Goal: Information Seeking & Learning: Check status

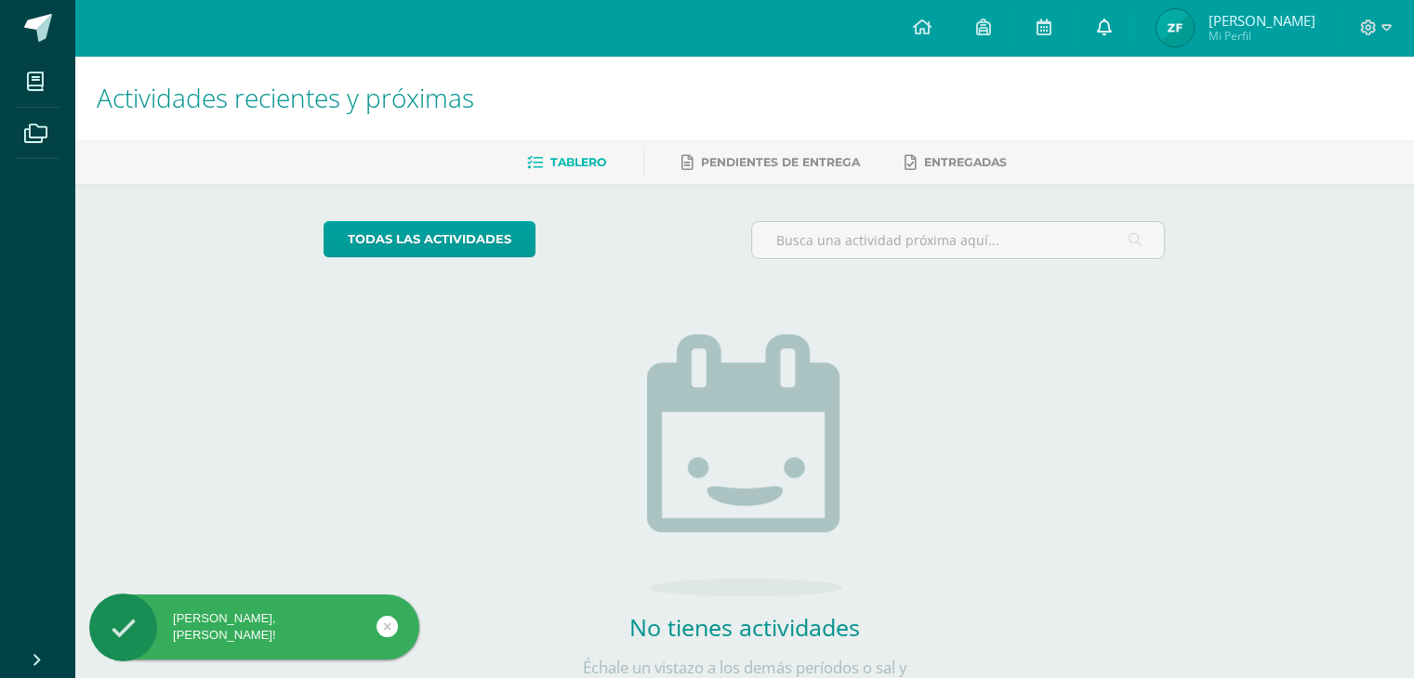
click at [1133, 27] on link at bounding box center [1102, 28] width 59 height 56
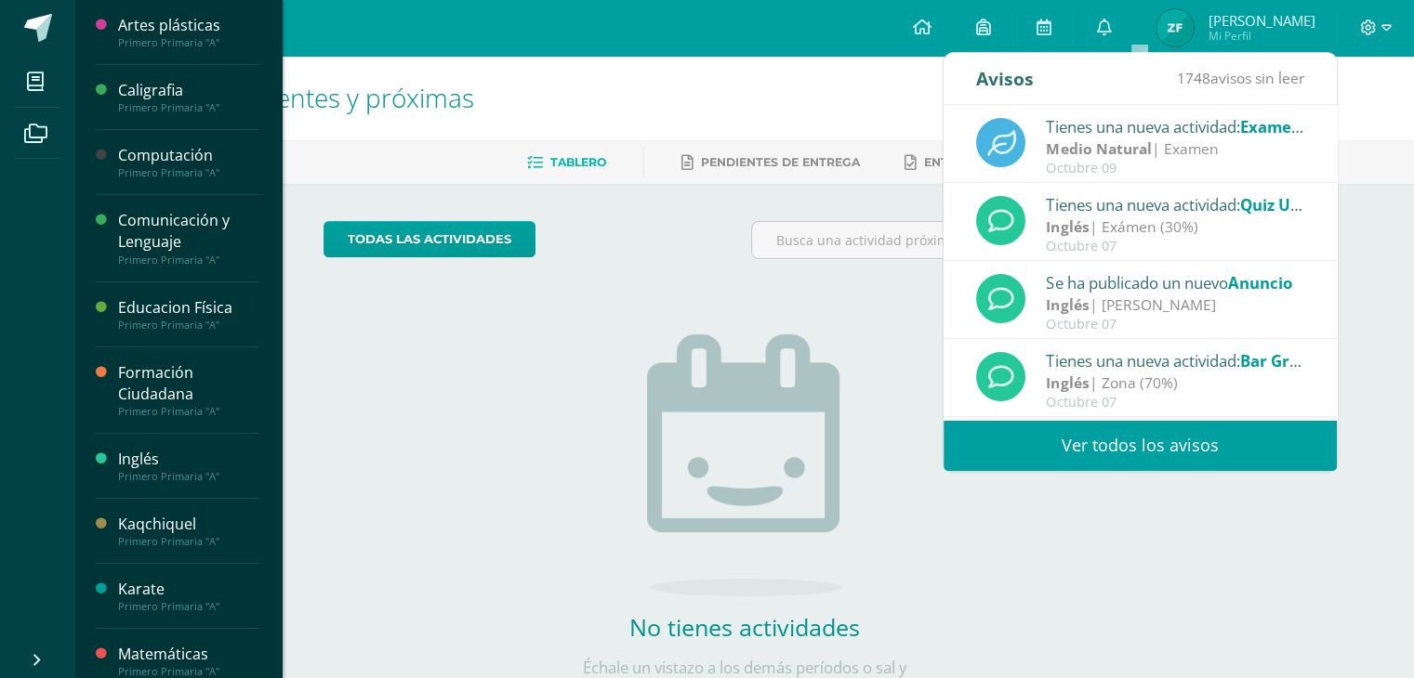
click at [198, 650] on div "Matemáticas" at bounding box center [188, 654] width 141 height 21
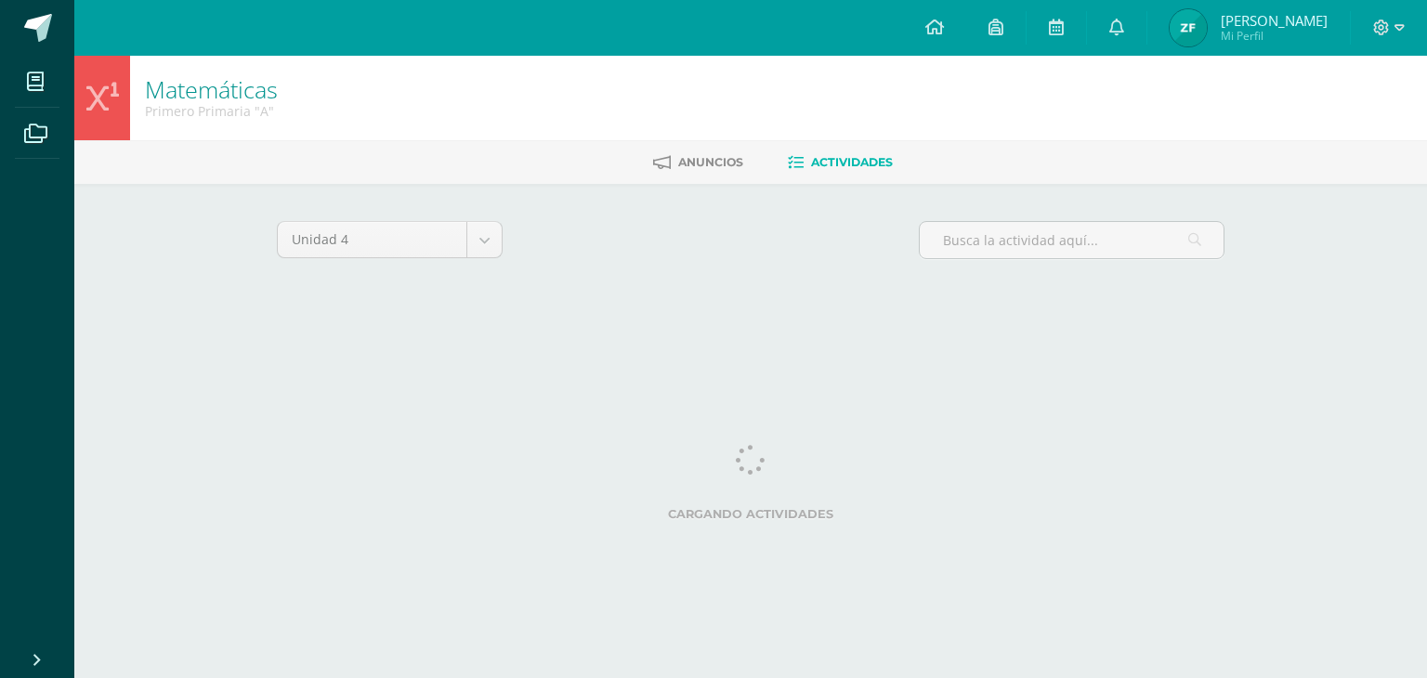
click at [198, 347] on html "Mis cursos Archivos Cerrar panel Artes plásticas Primero Primaria "A" Caligrafi…" at bounding box center [713, 173] width 1427 height 347
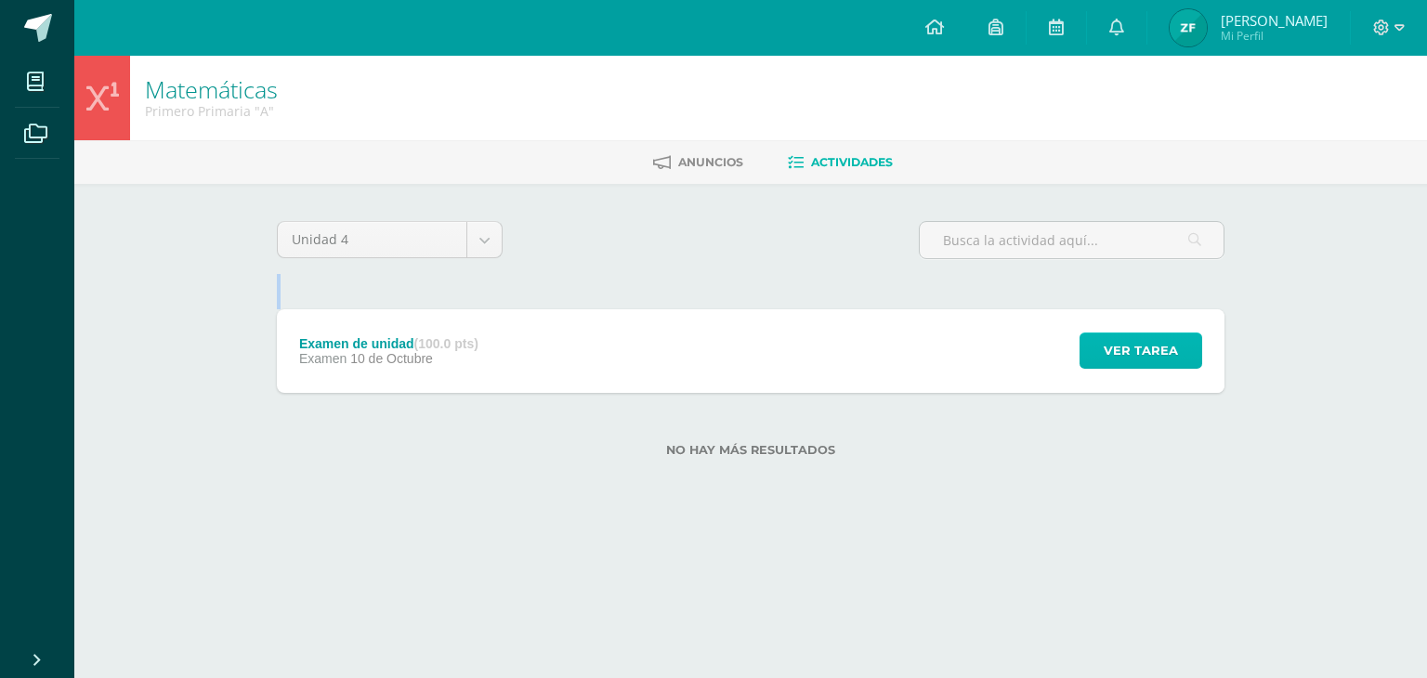
click at [1167, 359] on span "Ver tarea" at bounding box center [1141, 351] width 74 height 34
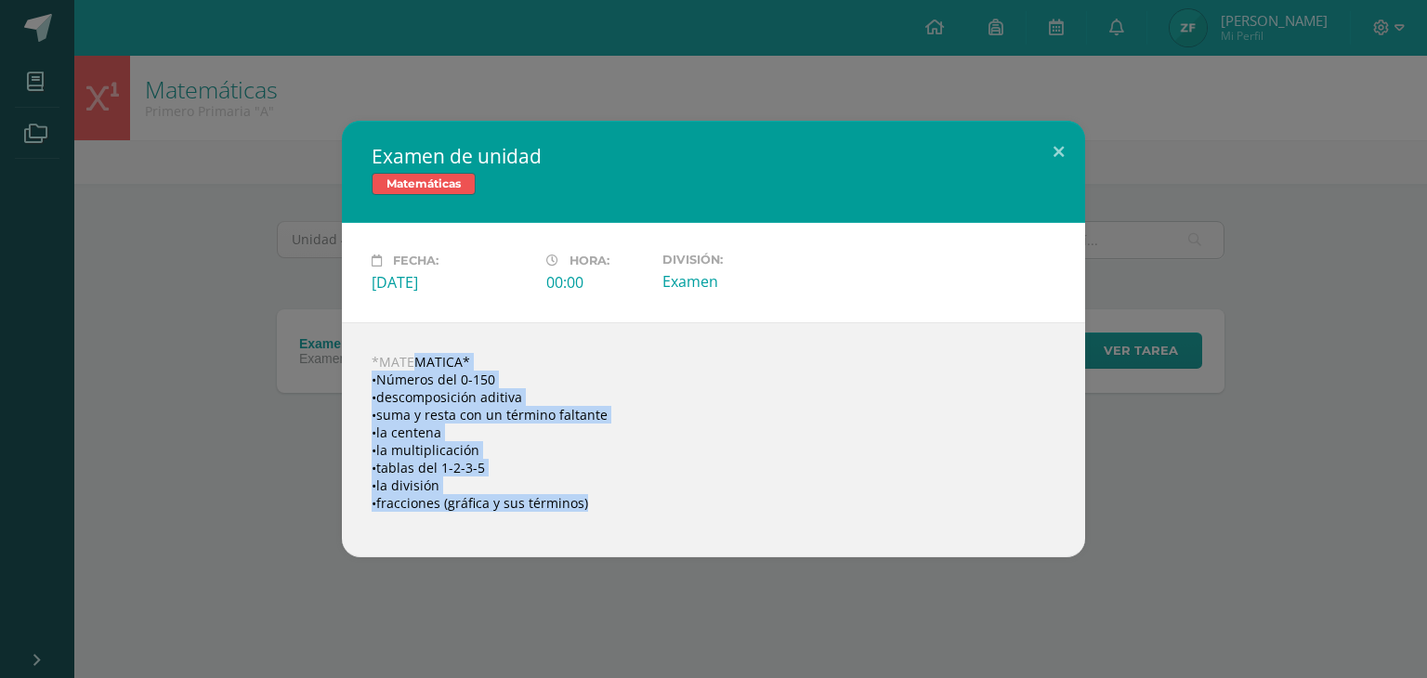
drag, startPoint x: 365, startPoint y: 353, endPoint x: 595, endPoint y: 514, distance: 280.3
click at [595, 514] on div "*MATEMATICA* •Números del 0-150 •descomposición aditiva •suma y resta con un té…" at bounding box center [713, 439] width 743 height 235
click at [544, 497] on div "*MATEMATICA* •Números del 0-150 •descomposición aditiva •suma y resta con un té…" at bounding box center [713, 439] width 743 height 235
drag, startPoint x: 614, startPoint y: 532, endPoint x: 373, endPoint y: 355, distance: 299.3
click at [373, 355] on div "*MATEMATICA* •Números del 0-150 •descomposición aditiva •suma y resta con un té…" at bounding box center [713, 439] width 743 height 235
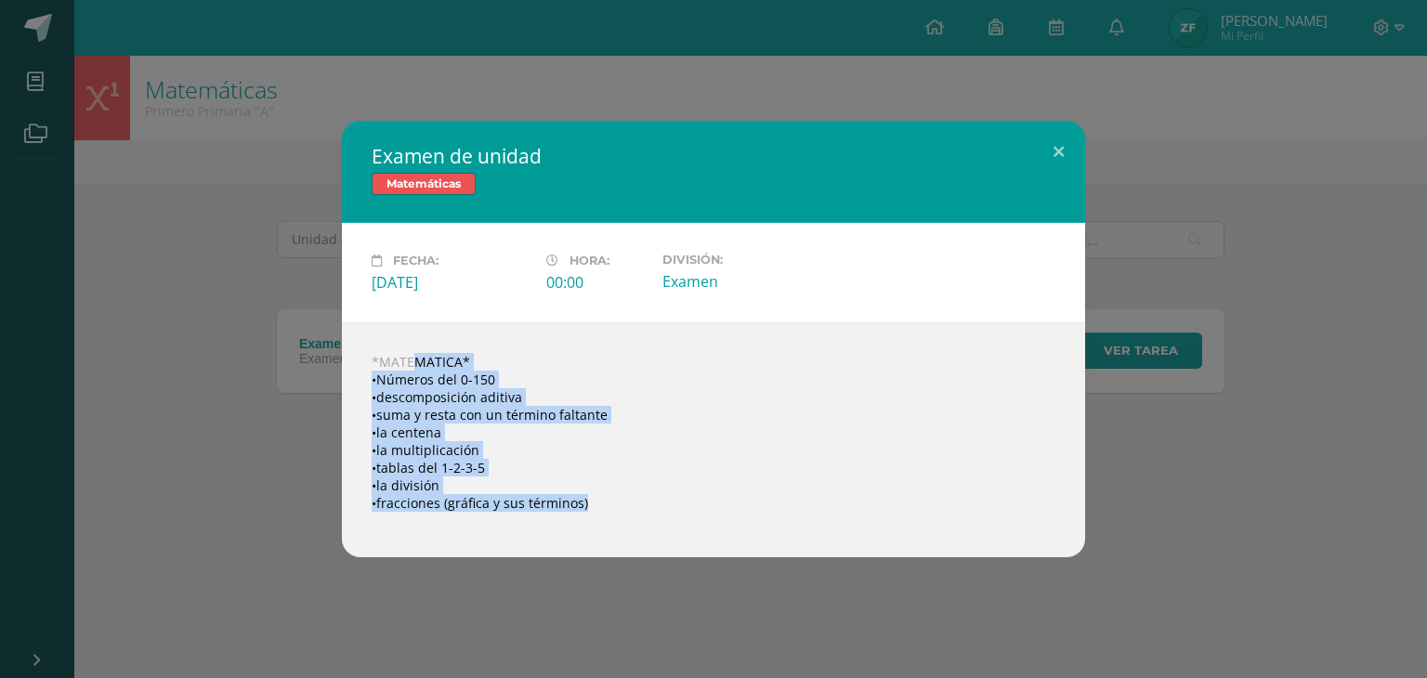
click at [405, 375] on div "*MATEMATICA* •Números del 0-150 •descomposición aditiva •suma y resta con un té…" at bounding box center [713, 439] width 743 height 235
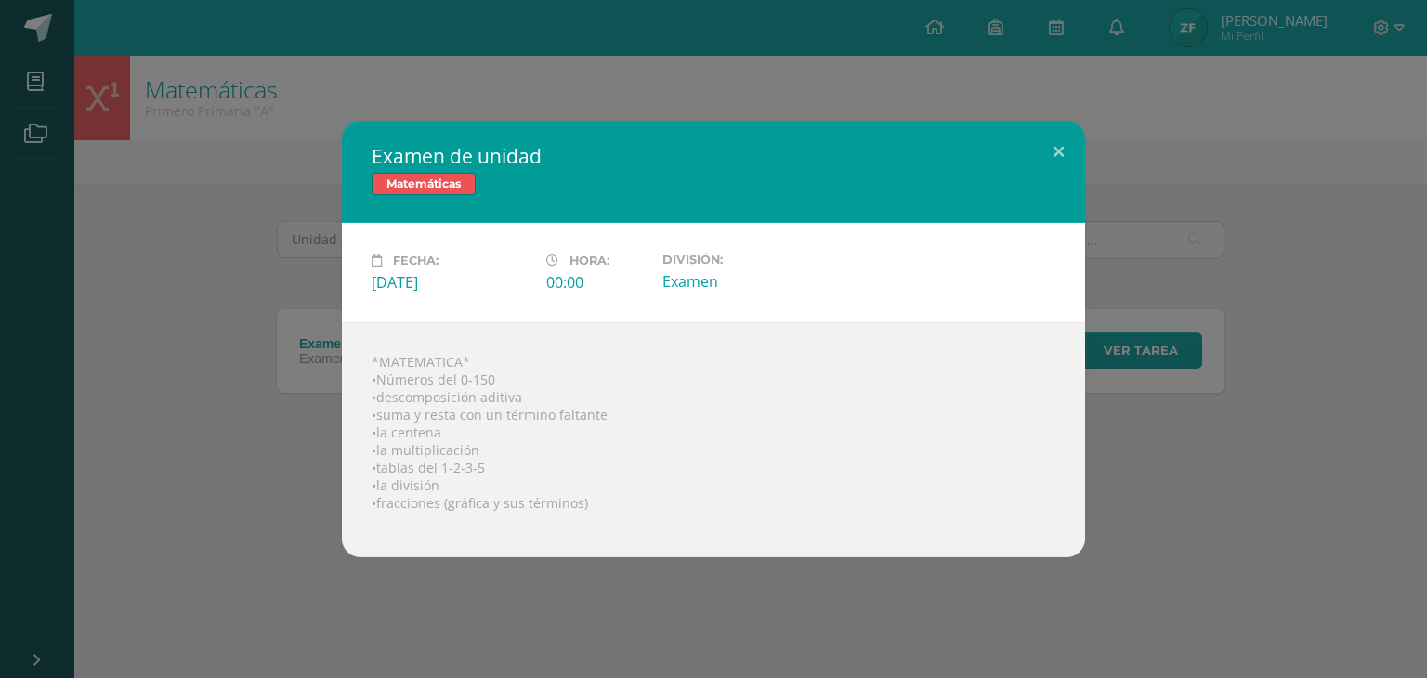
click at [393, 363] on div "*MATEMATICA* •Números del 0-150 •descomposición aditiva •suma y resta con un té…" at bounding box center [713, 439] width 743 height 235
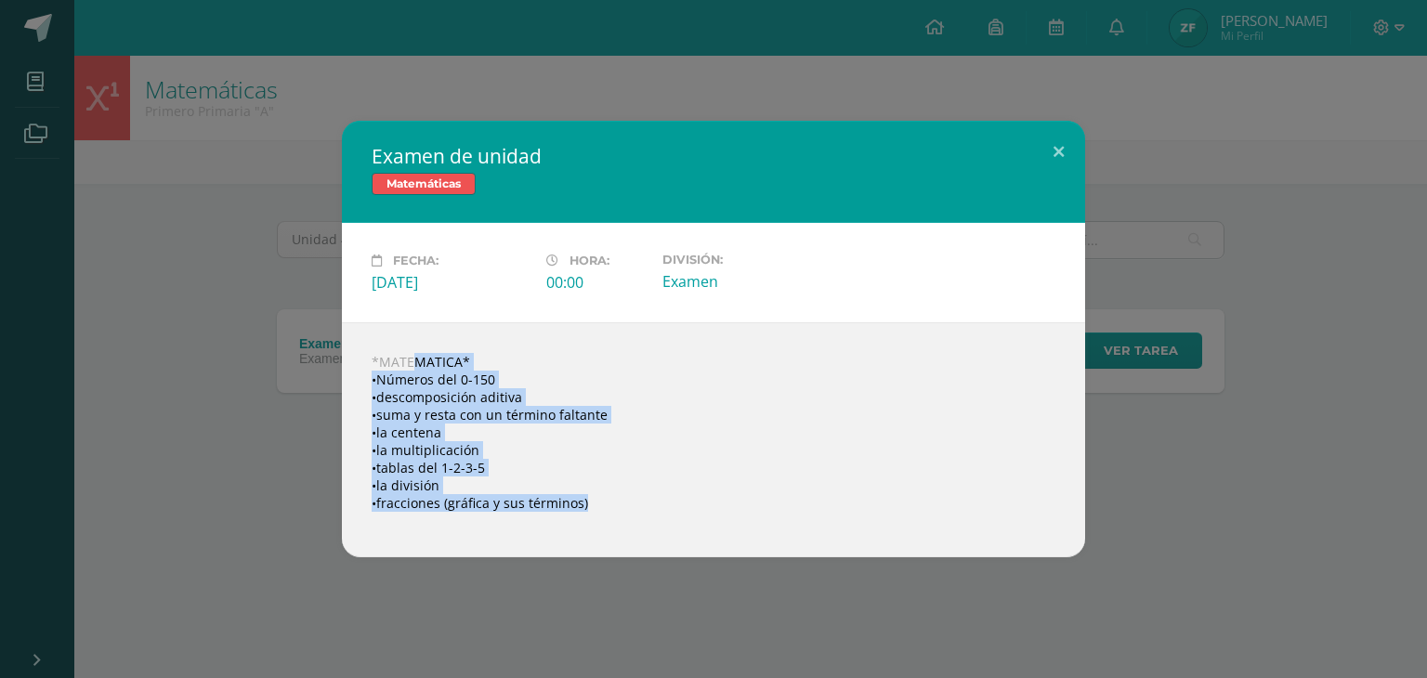
drag, startPoint x: 363, startPoint y: 362, endPoint x: 545, endPoint y: 514, distance: 236.8
click at [545, 514] on div "*MATEMATICA* •Números del 0-150 •descomposición aditiva •suma y resta con un té…" at bounding box center [713, 439] width 743 height 235
click at [446, 425] on div "*MATEMATICA* •Números del 0-150 •descomposición aditiva •suma y resta con un té…" at bounding box center [713, 439] width 743 height 235
drag, startPoint x: 365, startPoint y: 353, endPoint x: 586, endPoint y: 521, distance: 277.9
click at [586, 521] on div "*MATEMATICA* •Números del 0-150 •descomposición aditiva •suma y resta con un té…" at bounding box center [713, 439] width 743 height 235
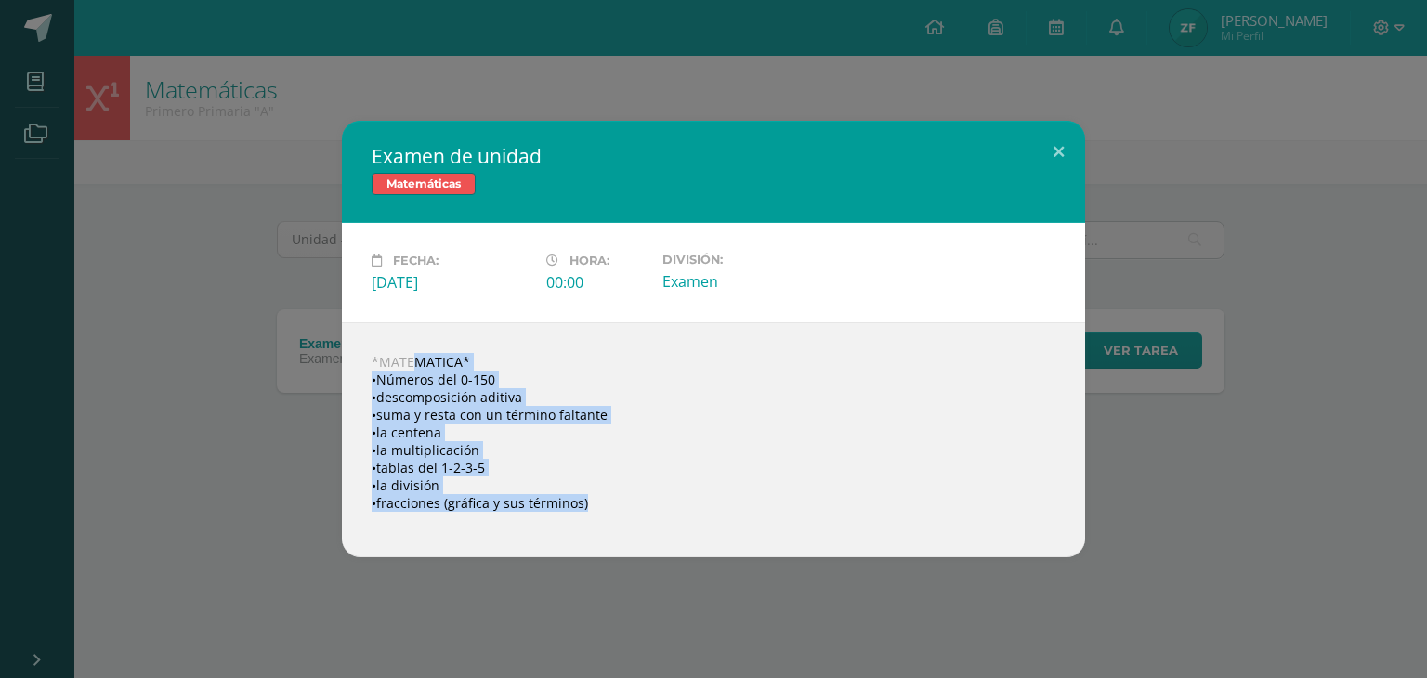
copy body "*MATEMATICA* •Números del 0-150 •descomposición aditiva •suma y resta con un té…"
click at [138, 443] on div "Examen de unidad Matemáticas Fecha: [DATE] Hora: 00:00 División: Examen" at bounding box center [713, 339] width 1413 height 437
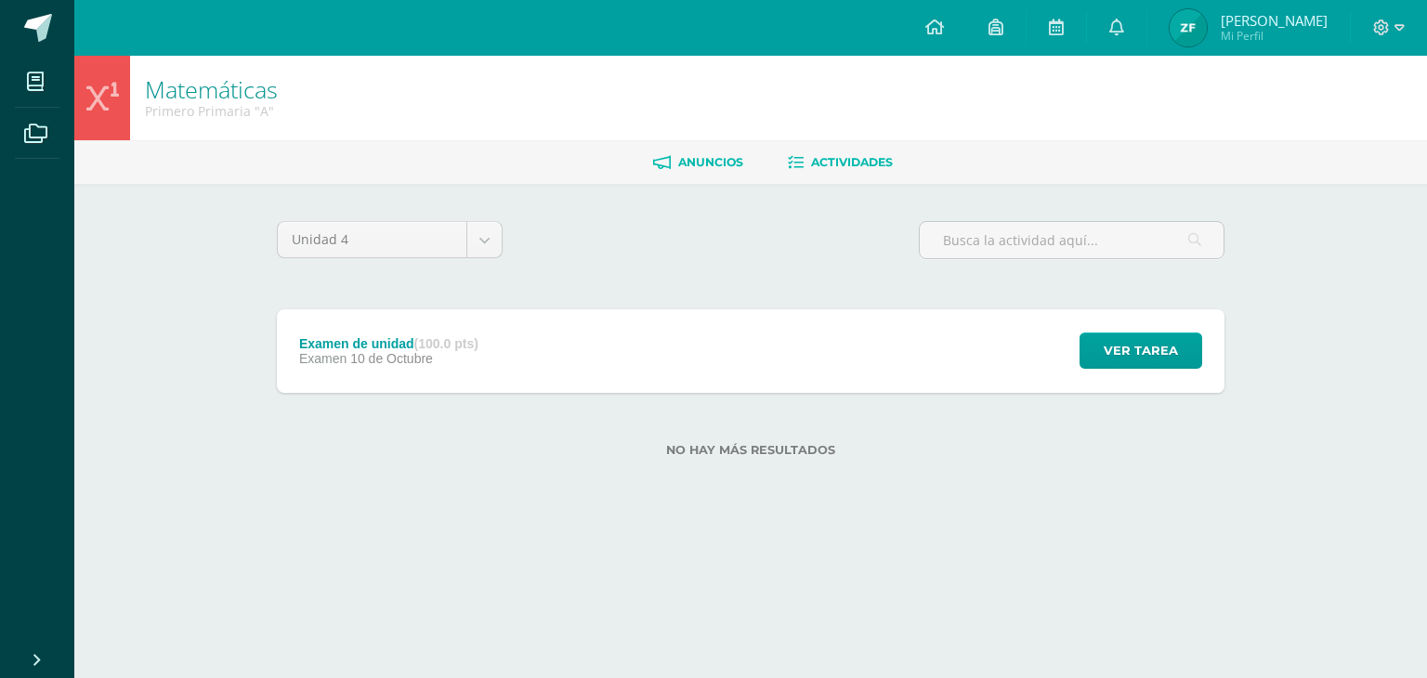
click at [693, 166] on span "Anuncios" at bounding box center [710, 162] width 65 height 14
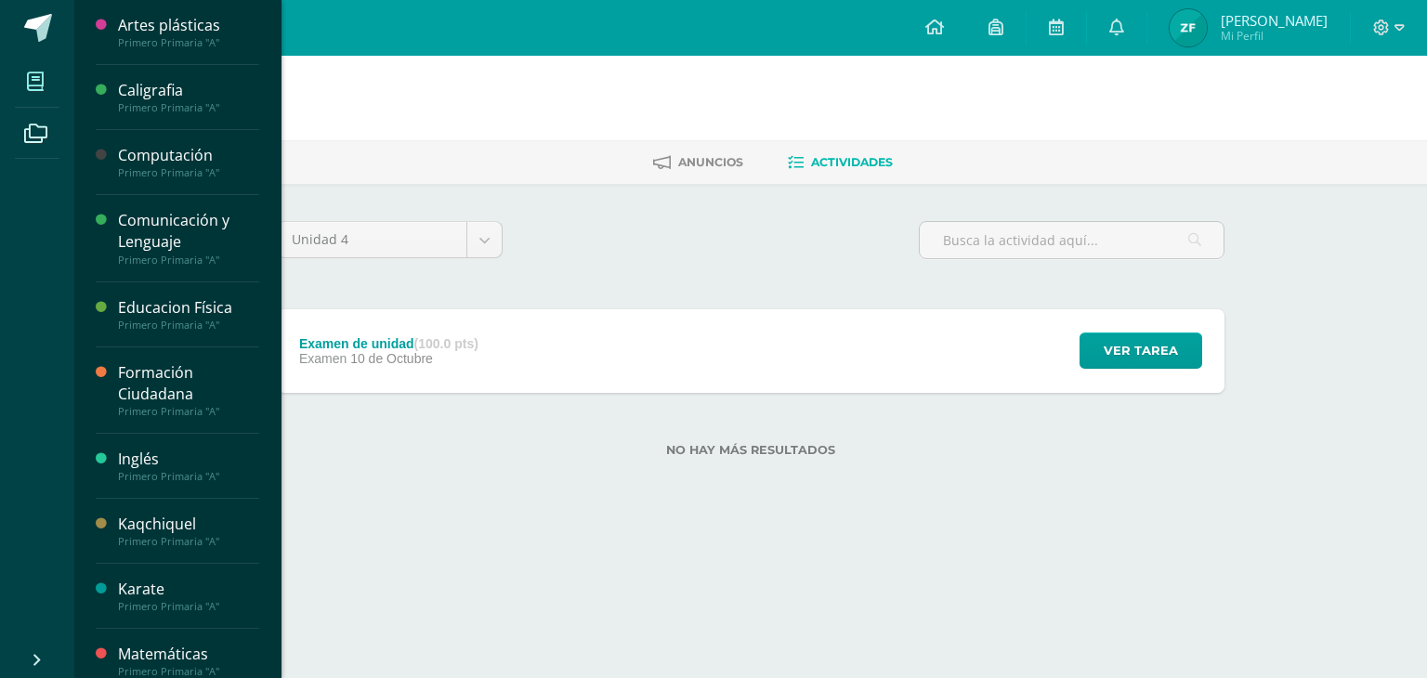
click at [39, 72] on span at bounding box center [36, 81] width 42 height 42
click at [167, 239] on div "Comunicación y Lenguaje" at bounding box center [188, 231] width 141 height 43
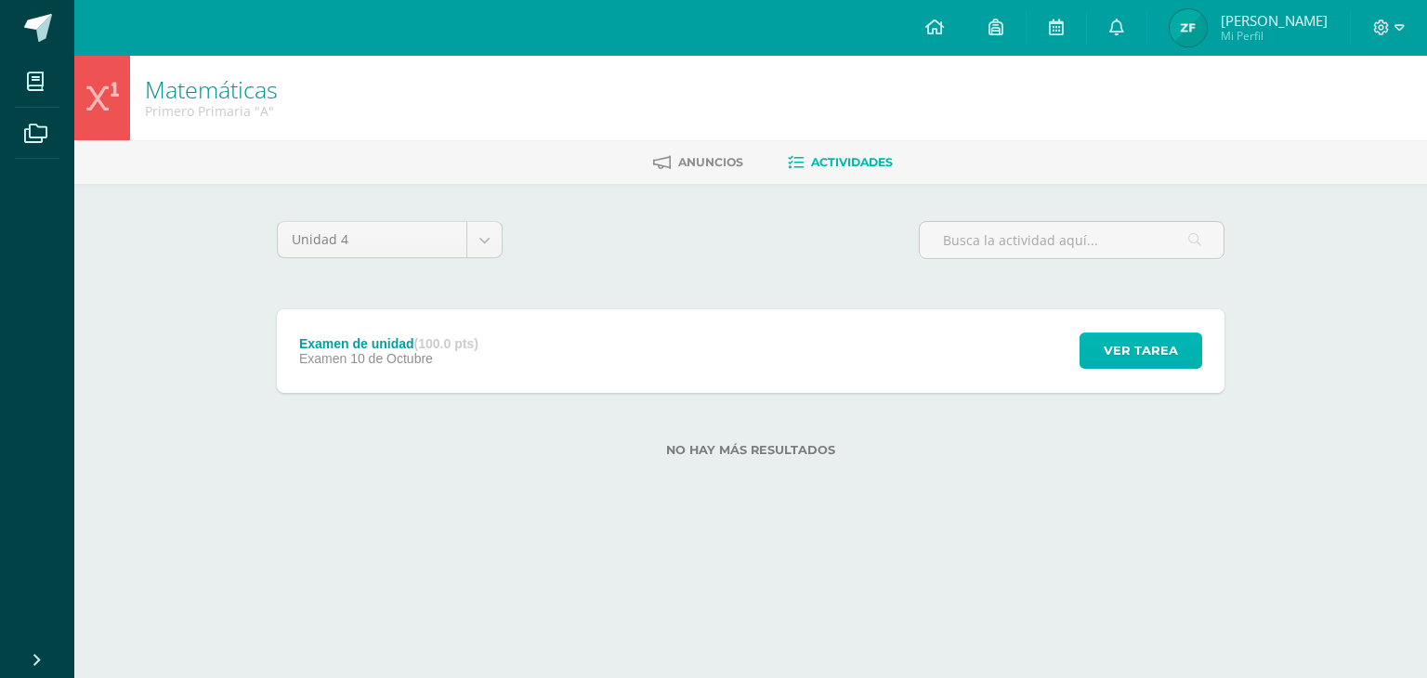
click at [1115, 357] on span "Ver tarea" at bounding box center [1141, 351] width 74 height 34
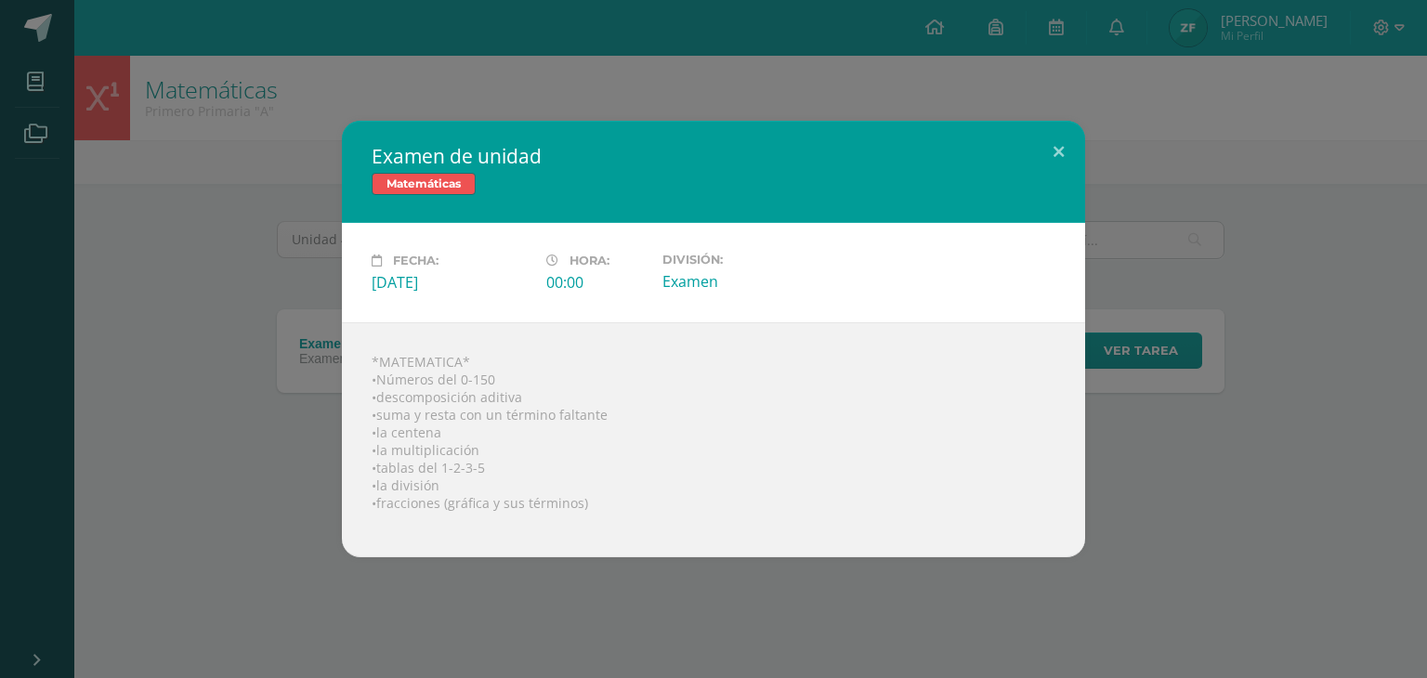
click at [156, 425] on div "Examen de unidad Matemáticas Fecha: Viernes 10 de Octubre Hora: 00:00 División:…" at bounding box center [713, 339] width 1413 height 437
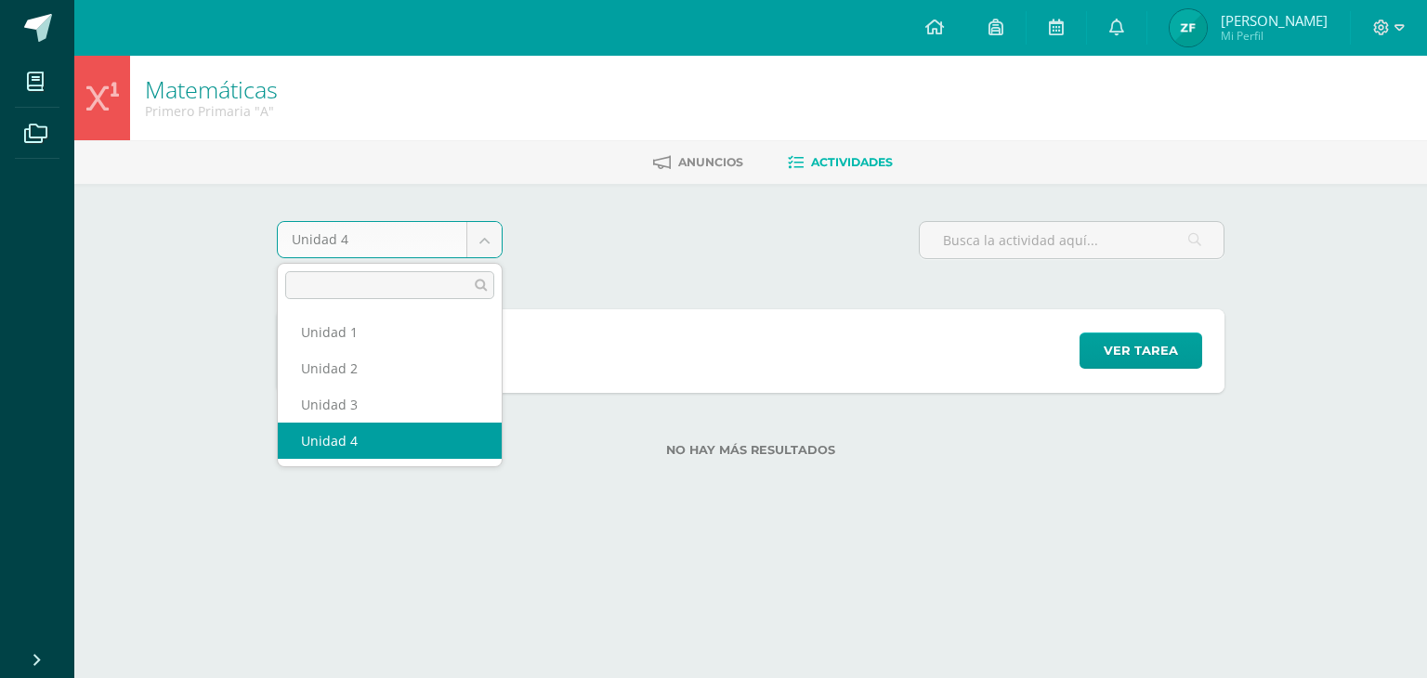
click at [487, 248] on body "Mis cursos Archivos Cerrar panel Artes plásticas Primero Primaria "A" Caligrafi…" at bounding box center [713, 258] width 1427 height 517
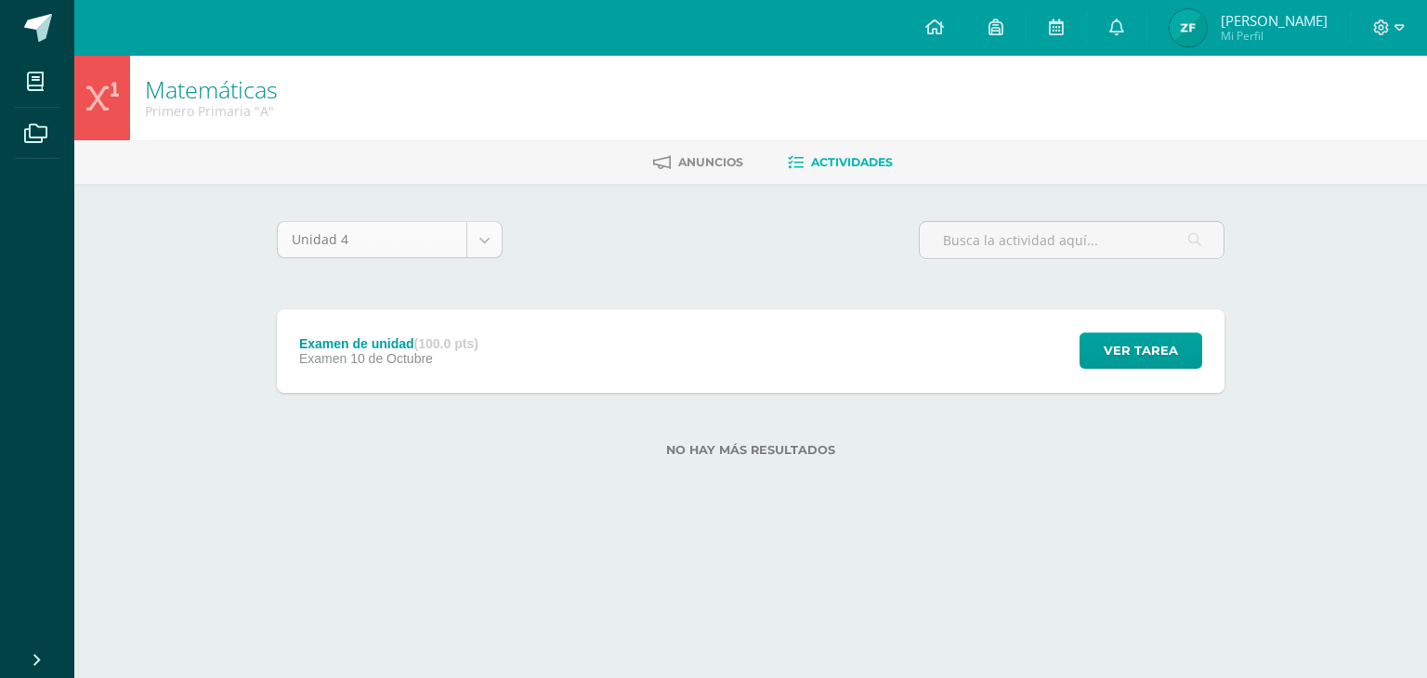
click at [487, 248] on body "Mis cursos Archivos Cerrar panel Artes plásticas Primero Primaria "A" Caligrafi…" at bounding box center [713, 258] width 1427 height 517
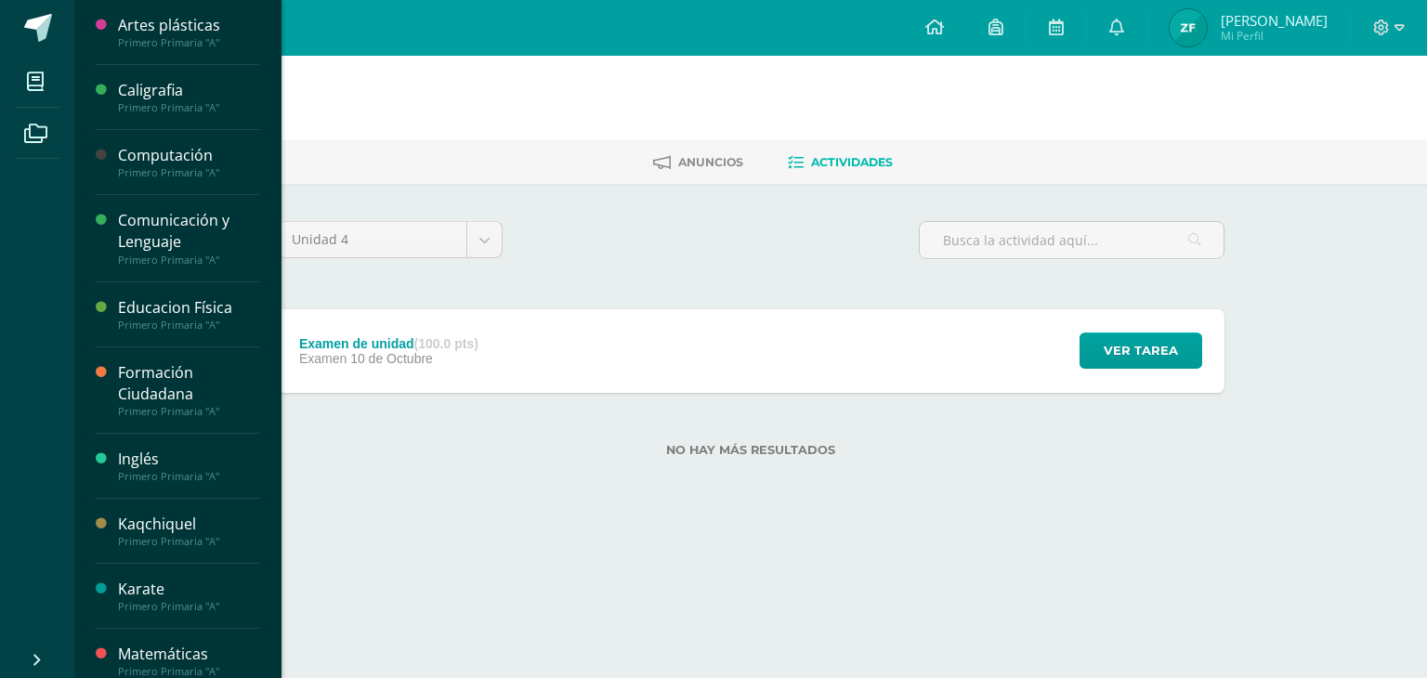
click at [159, 231] on div "Comunicación y Lenguaje" at bounding box center [188, 231] width 141 height 43
click at [204, 235] on div "Comunicación y Lenguaje" at bounding box center [188, 231] width 141 height 43
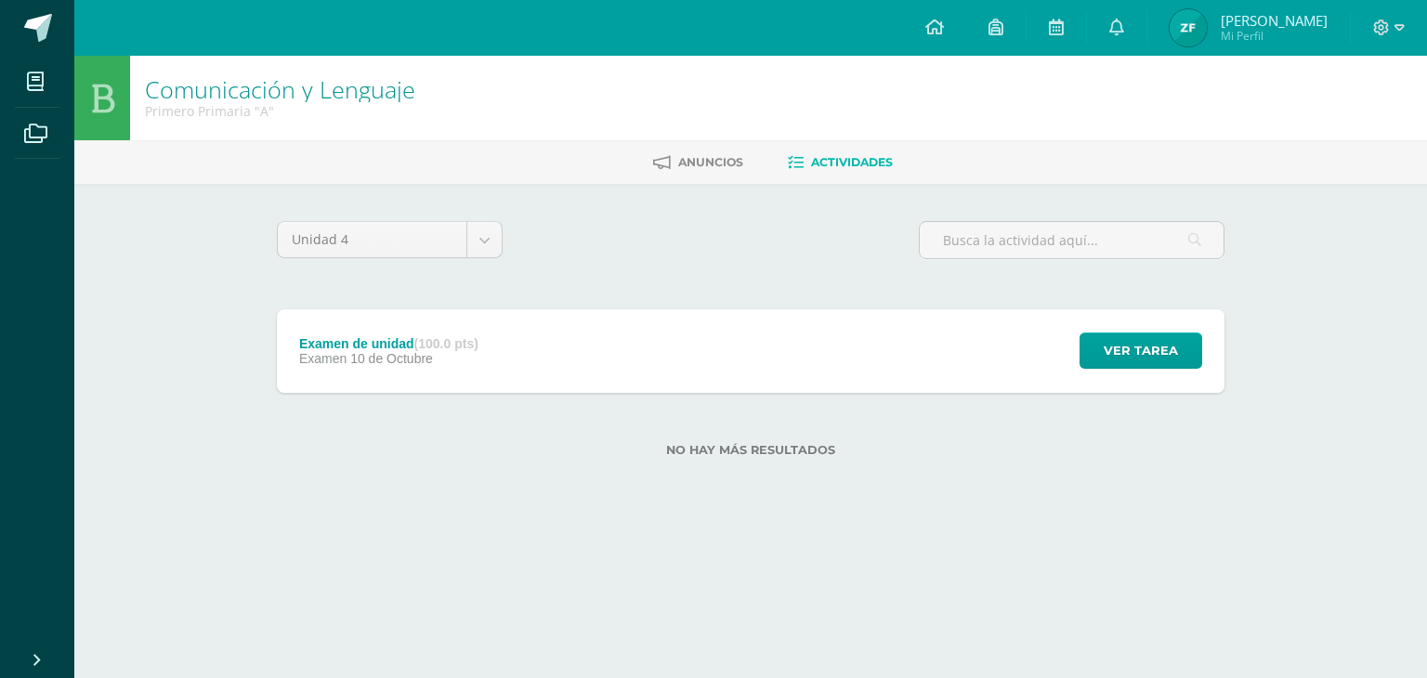
click at [1119, 369] on div "Ver tarea" at bounding box center [1138, 351] width 173 height 84
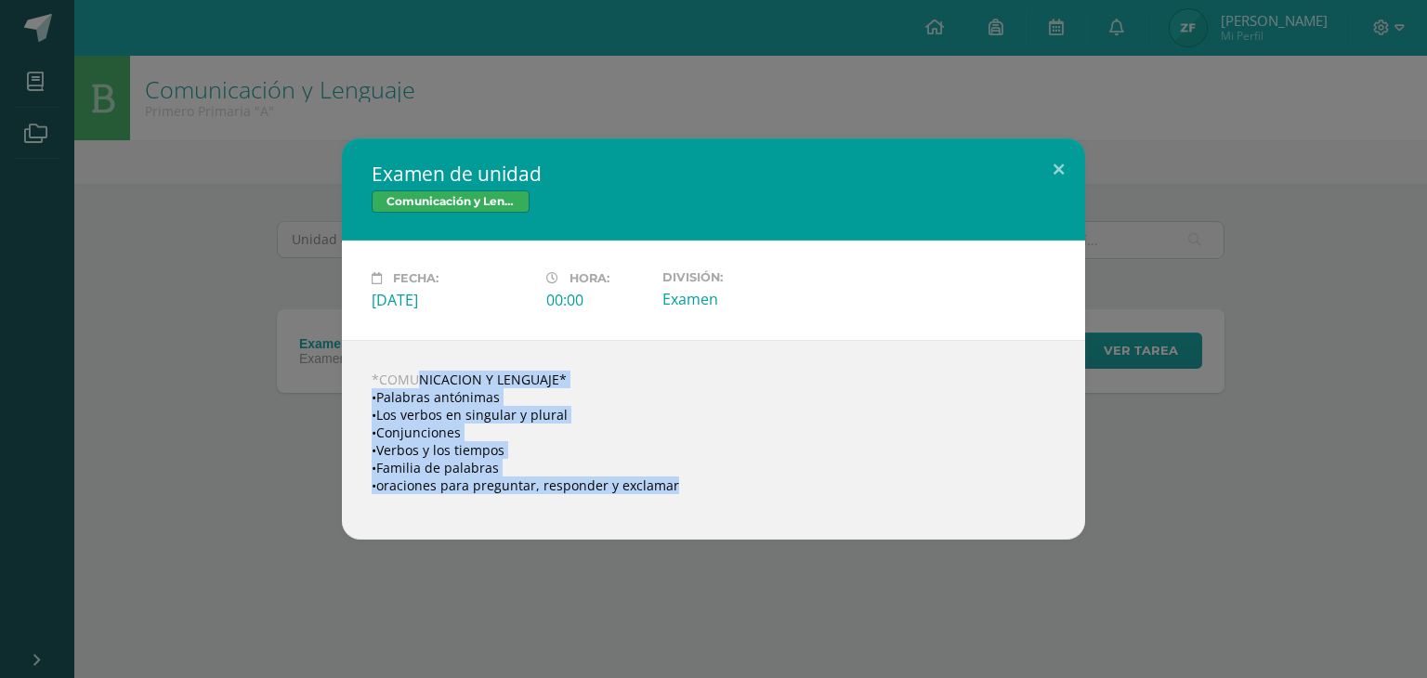
drag, startPoint x: 375, startPoint y: 374, endPoint x: 672, endPoint y: 491, distance: 319.6
click at [672, 491] on div "*COMUNICACION Y LENGUAJE* •Palabras antónimas •Los verbos en singular y plural …" at bounding box center [713, 440] width 743 height 200
click at [647, 491] on div "*COMUNICACION Y LENGUAJE* •Palabras antónimas •Los verbos en singular y plural …" at bounding box center [713, 440] width 743 height 200
drag, startPoint x: 688, startPoint y: 484, endPoint x: 366, endPoint y: 362, distance: 344.2
click at [366, 362] on div "*COMUNICACION Y LENGUAJE* •Palabras antónimas •Los verbos en singular y plural …" at bounding box center [713, 440] width 743 height 200
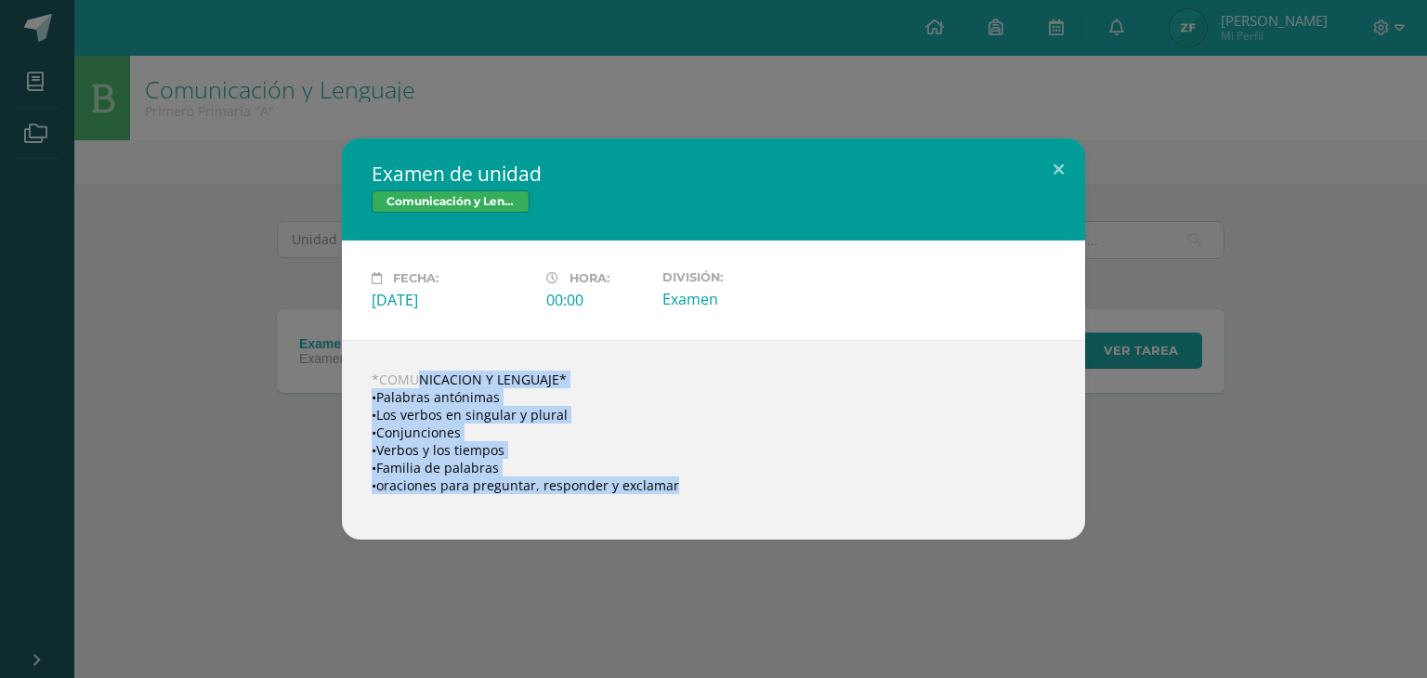
click at [386, 369] on div "*COMUNICACION Y LENGUAJE* •Palabras antónimas •Los verbos en singular y plural …" at bounding box center [713, 440] width 743 height 200
drag, startPoint x: 370, startPoint y: 376, endPoint x: 677, endPoint y: 491, distance: 327.3
click at [677, 491] on div "*COMUNICACION Y LENGUAJE* •Palabras antónimas •Los verbos en singular y plural …" at bounding box center [713, 440] width 743 height 200
click at [665, 489] on div "*COMUNICACION Y LENGUAJE* •Palabras antónimas •Los verbos en singular y plural …" at bounding box center [713, 440] width 743 height 200
drag, startPoint x: 665, startPoint y: 489, endPoint x: 374, endPoint y: 379, distance: 311.7
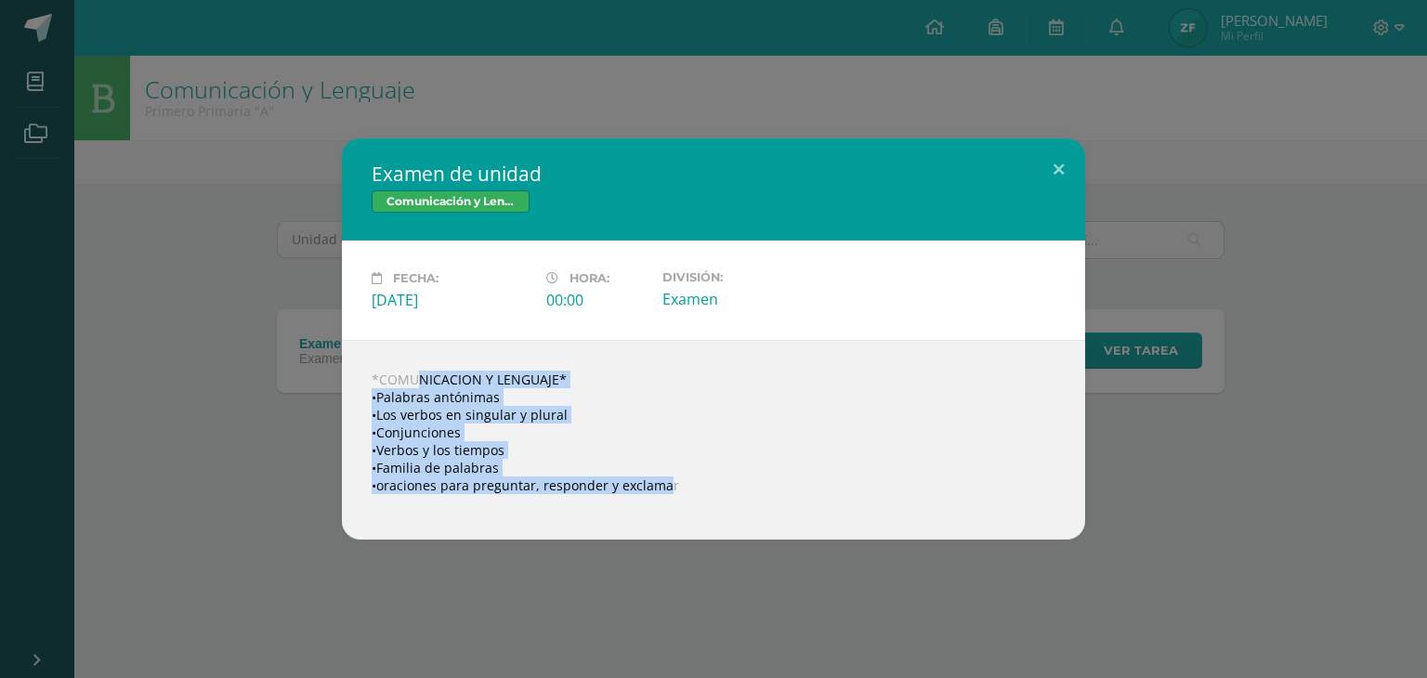
click at [374, 379] on div "*COMUNICACION Y LENGUAJE* •Palabras antónimas •Los verbos en singular y plural …" at bounding box center [713, 440] width 743 height 200
click at [409, 380] on div "*COMUNICACION Y LENGUAJE* •Palabras antónimas •Los verbos en singular y plural …" at bounding box center [713, 440] width 743 height 200
drag, startPoint x: 424, startPoint y: 384, endPoint x: 677, endPoint y: 479, distance: 270.0
click at [677, 479] on div "*COMUNICACION Y LENGUAJE* •Palabras antónimas •Los verbos en singular y plural …" at bounding box center [713, 440] width 743 height 200
click at [658, 479] on div "*COMUNICACION Y LENGUAJE* •Palabras antónimas •Los verbos en singular y plural …" at bounding box center [713, 440] width 743 height 200
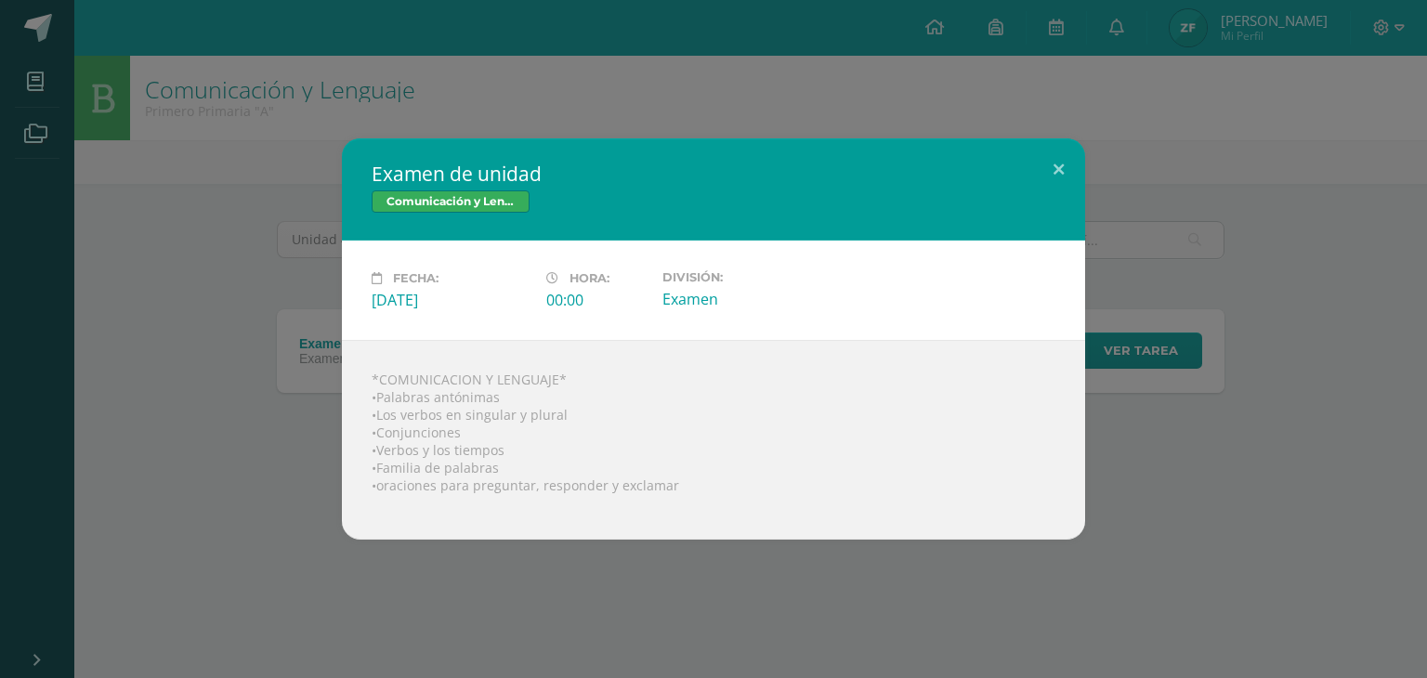
click at [151, 349] on div "Examen de unidad Comunicación y Lenguaje Fecha: Viernes 10 de Octubre Hora: 00:…" at bounding box center [713, 338] width 1413 height 401
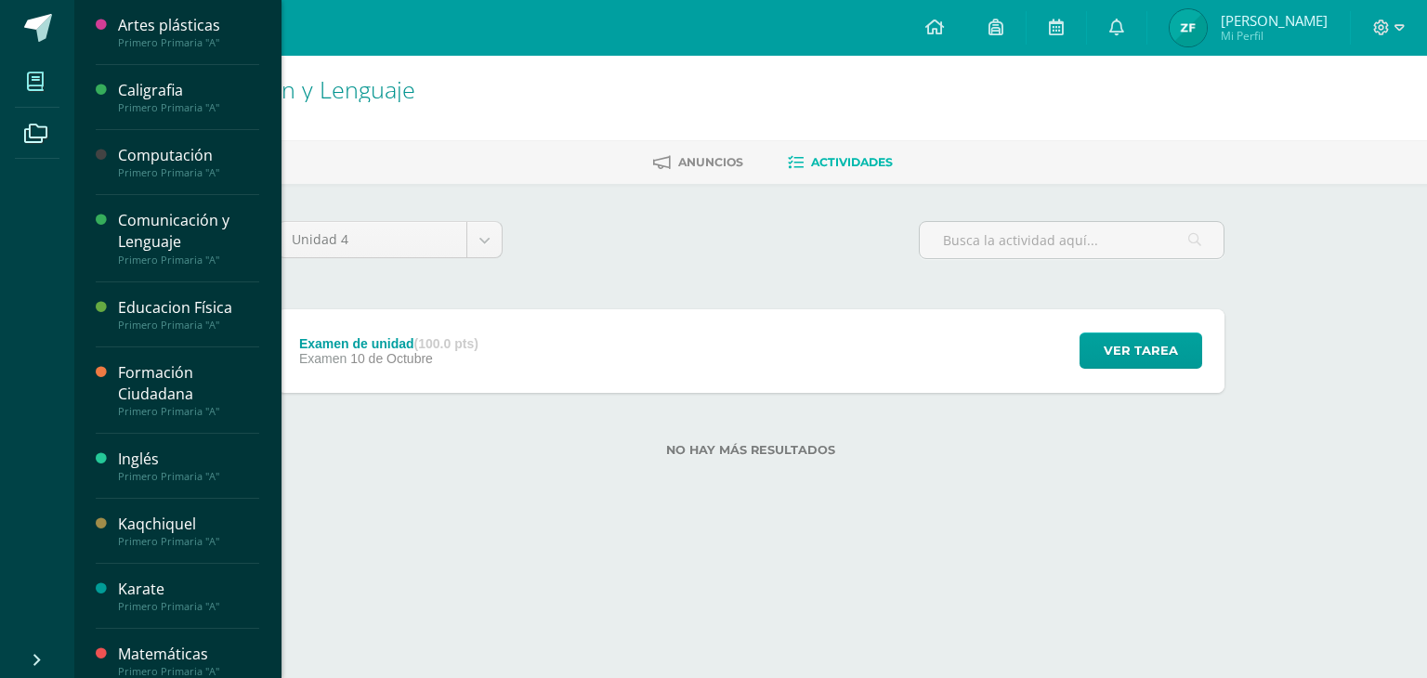
click at [27, 86] on icon at bounding box center [35, 81] width 17 height 19
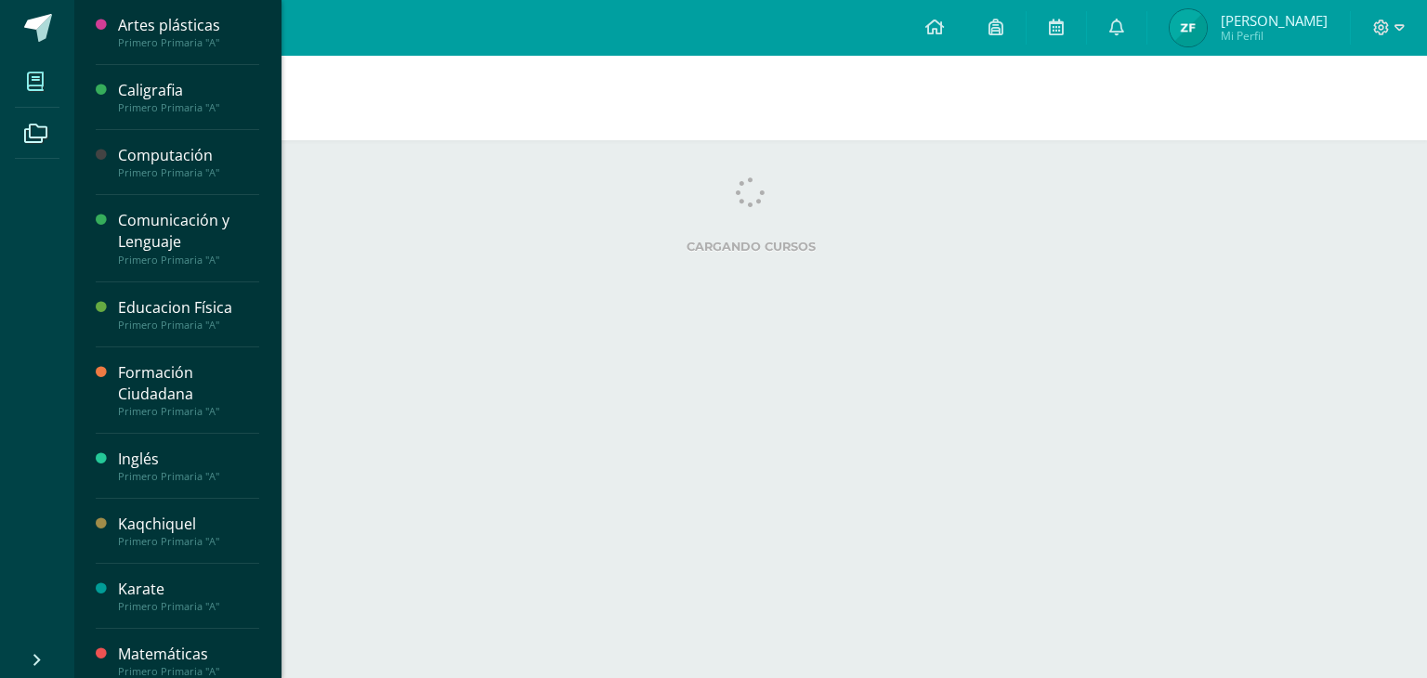
click at [39, 81] on icon at bounding box center [35, 81] width 17 height 19
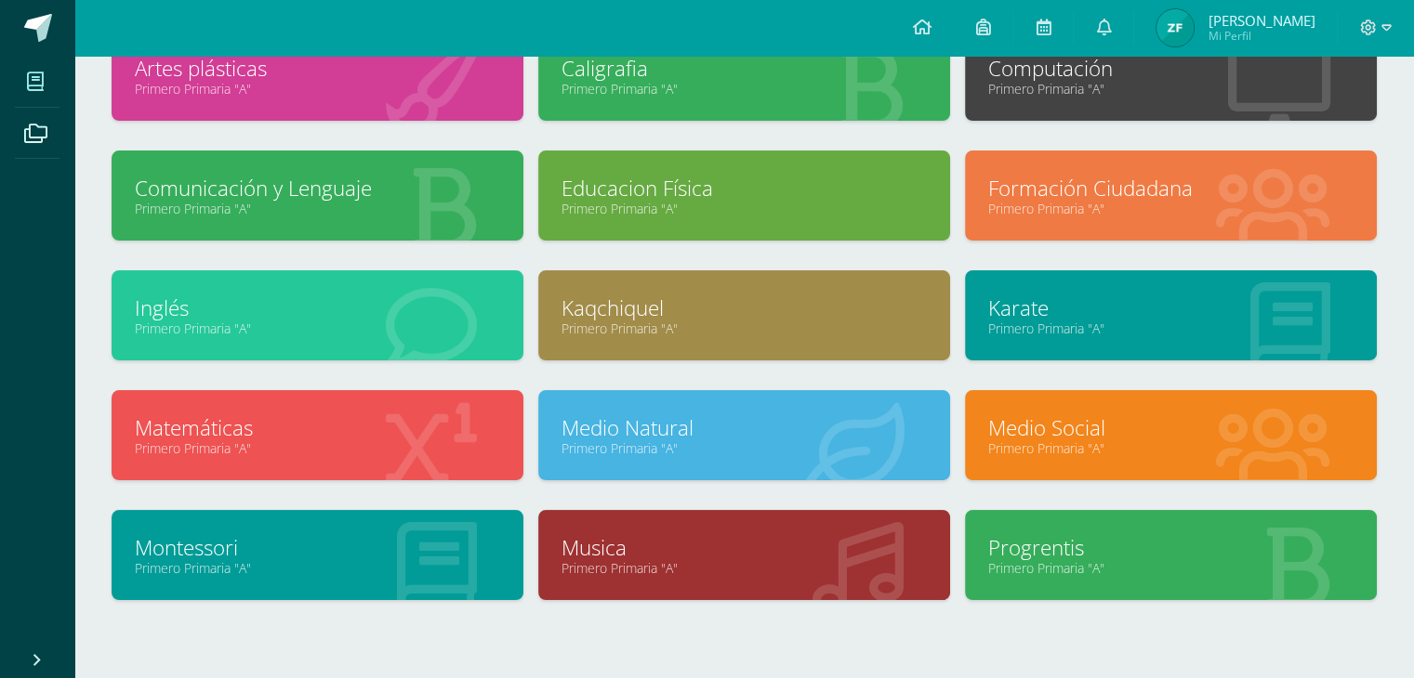
scroll to position [149, 0]
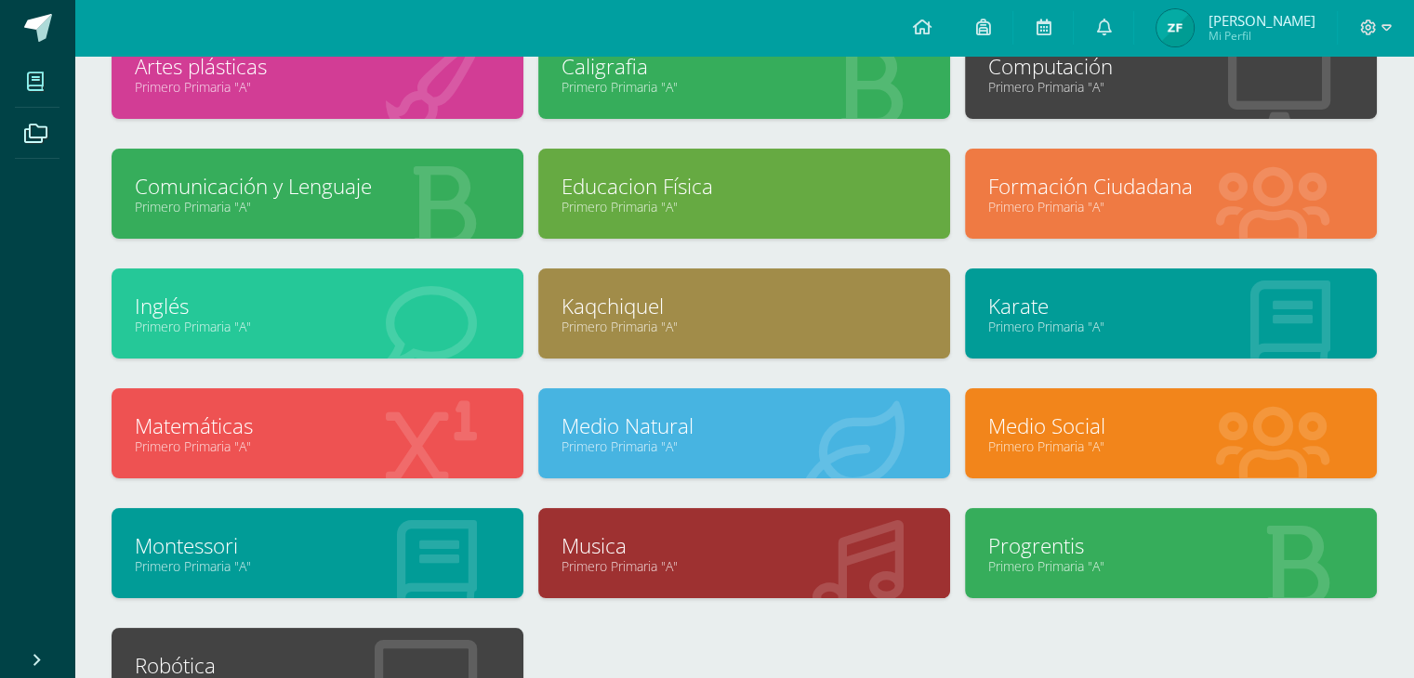
click at [415, 413] on link "Matemáticas" at bounding box center [317, 426] width 365 height 29
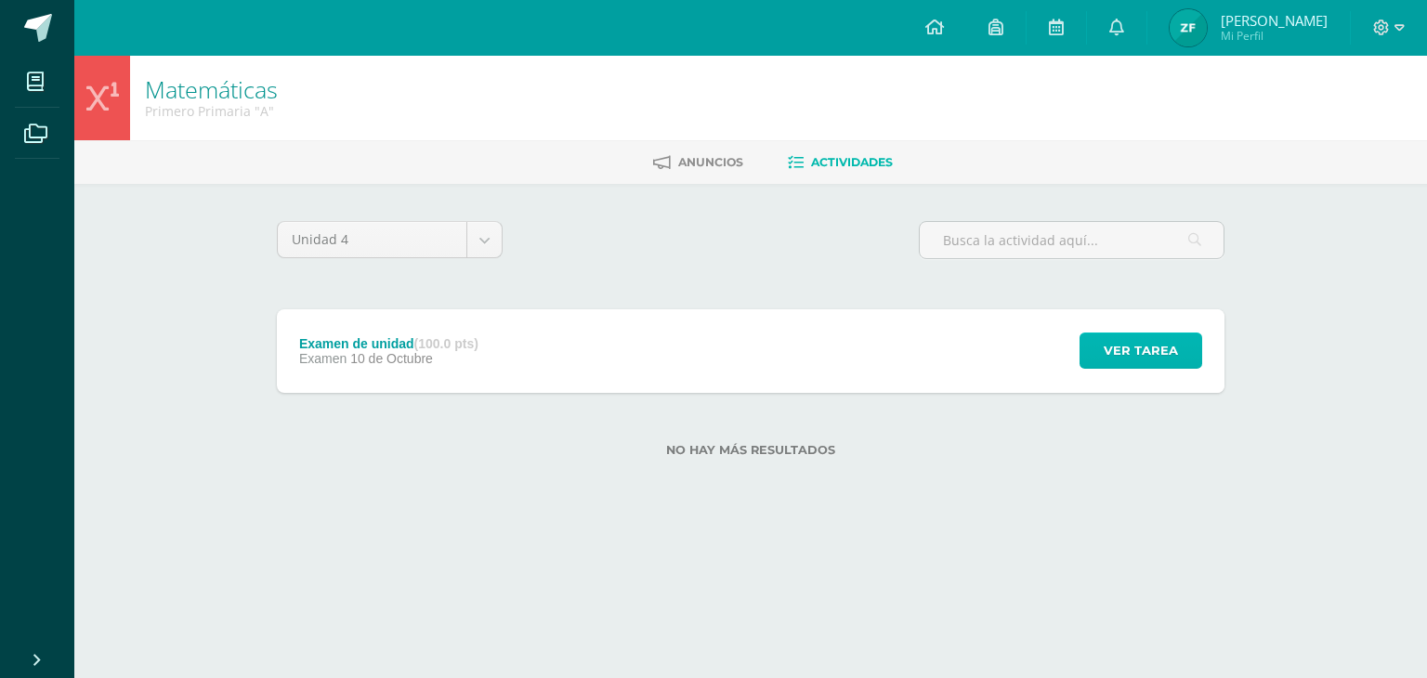
click at [1112, 362] on span "Ver tarea" at bounding box center [1141, 351] width 74 height 34
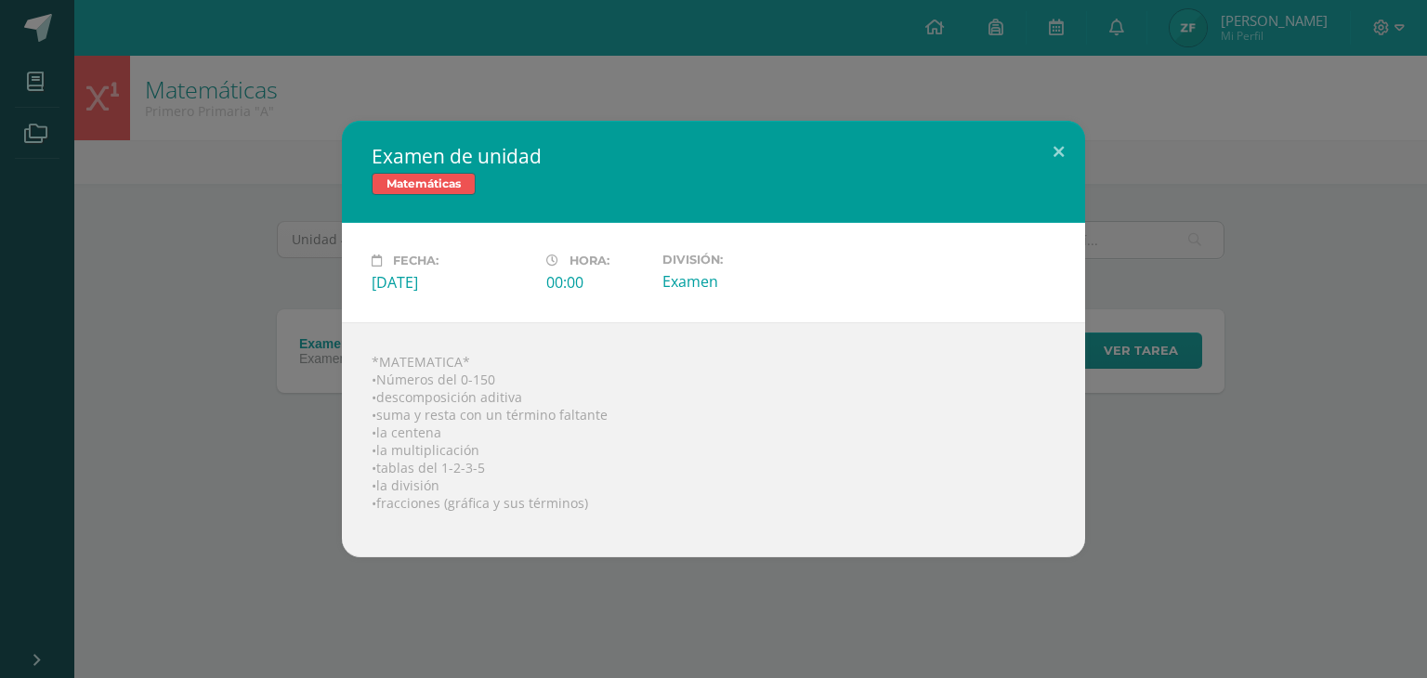
click at [201, 348] on div "Examen de unidad Matemáticas Fecha: [DATE] Hora: 00:00 División: Examen" at bounding box center [713, 339] width 1413 height 437
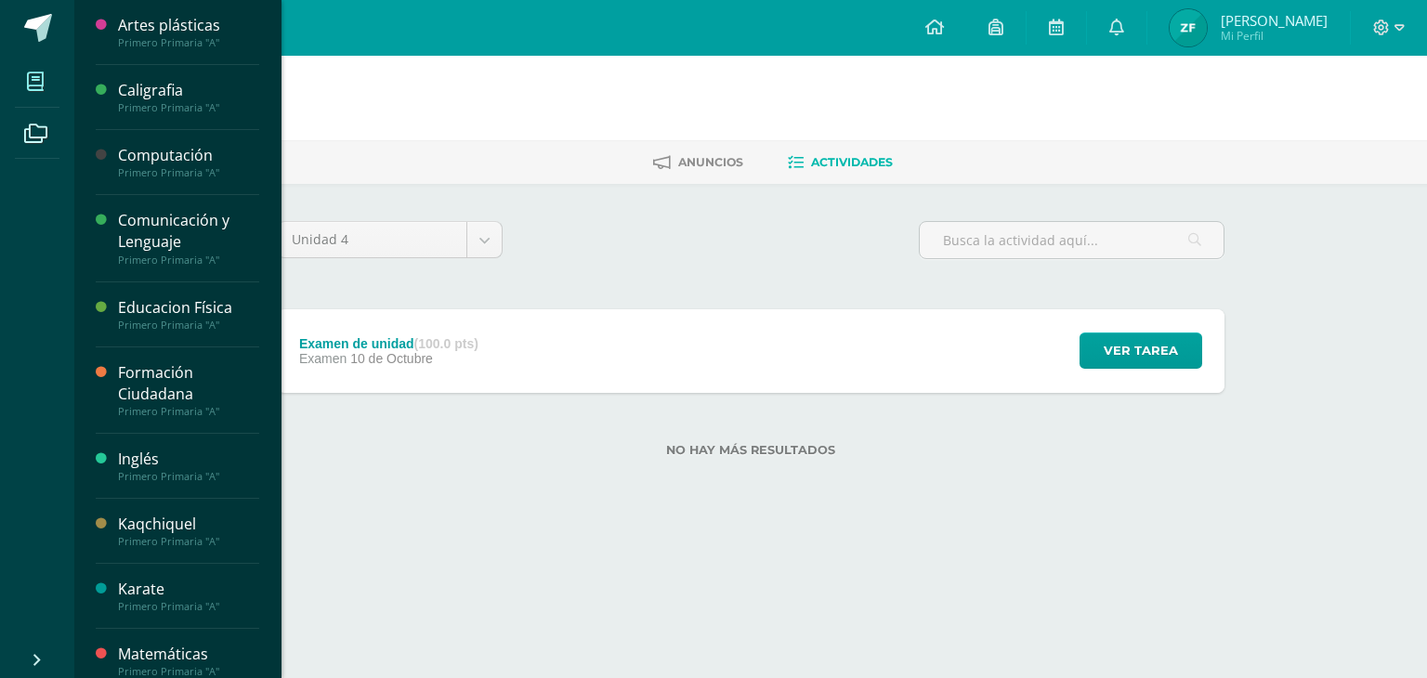
click at [33, 93] on span at bounding box center [36, 81] width 42 height 42
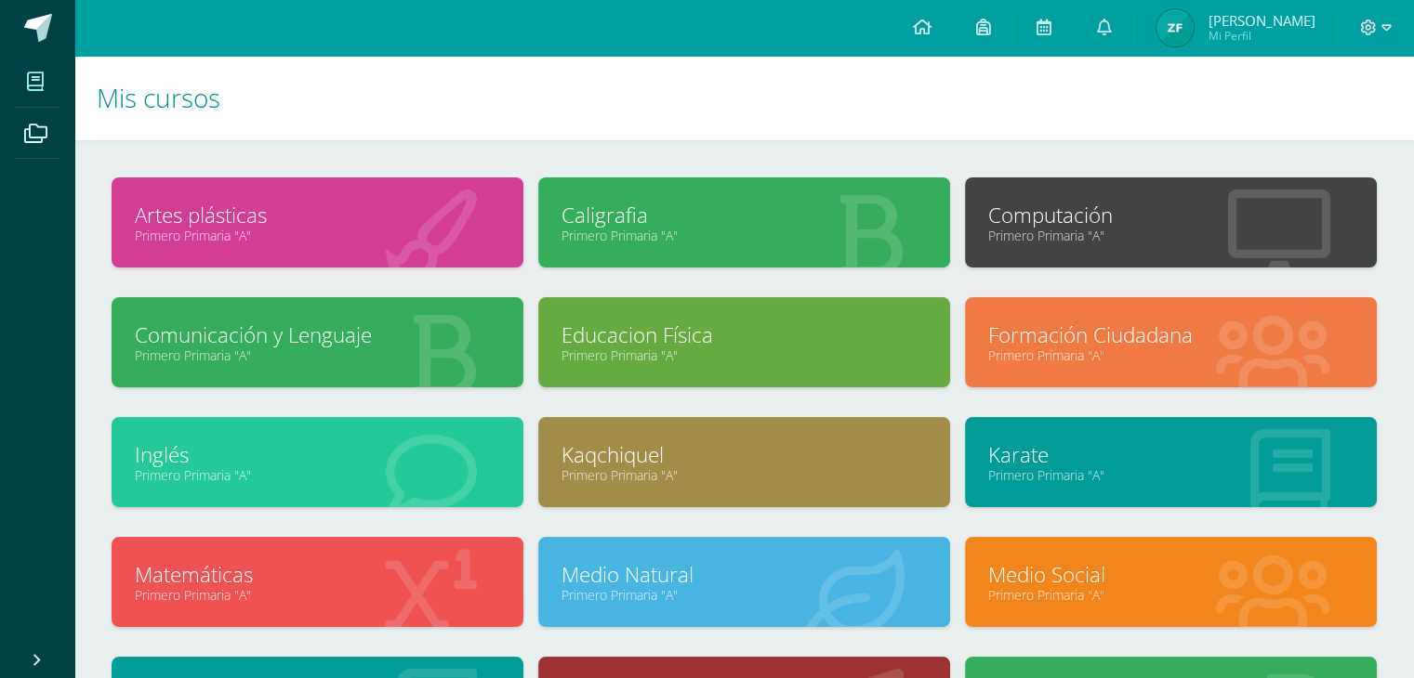
click at [1029, 352] on link "Primero Primaria "A"" at bounding box center [1170, 356] width 365 height 18
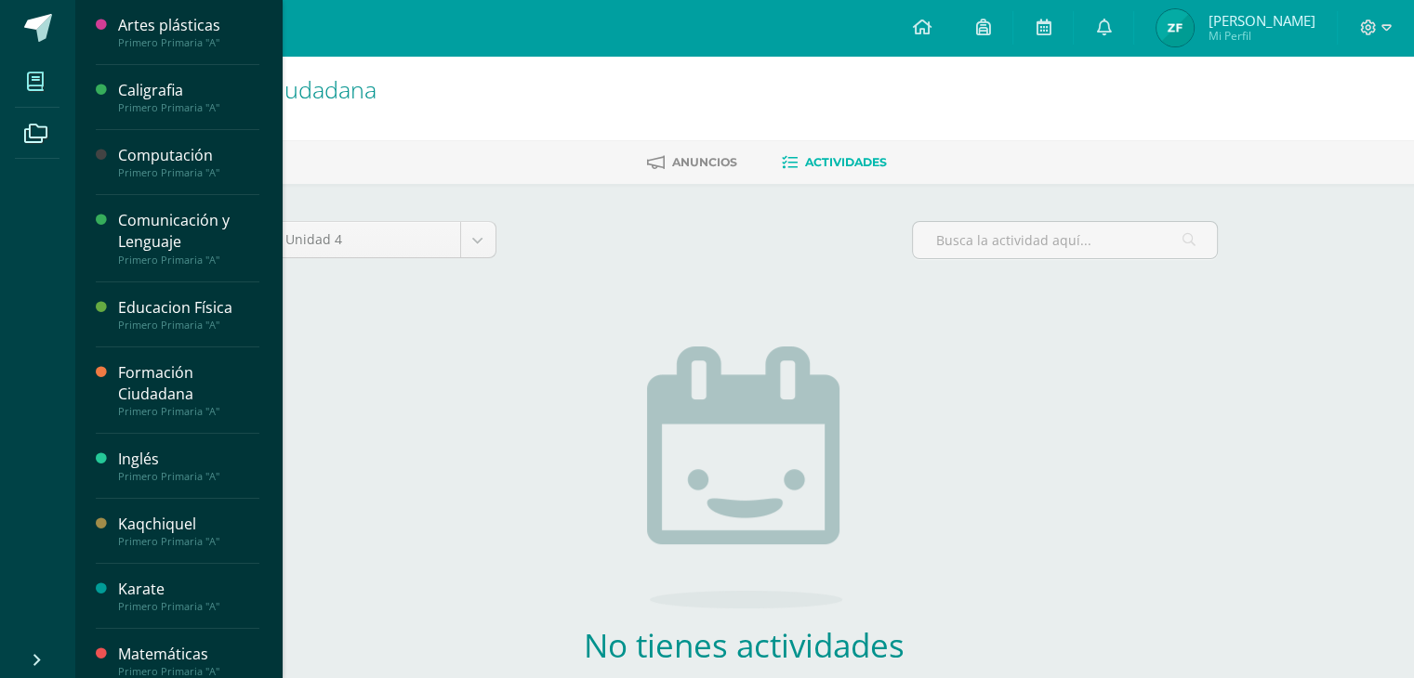
click at [49, 86] on span at bounding box center [36, 81] width 42 height 42
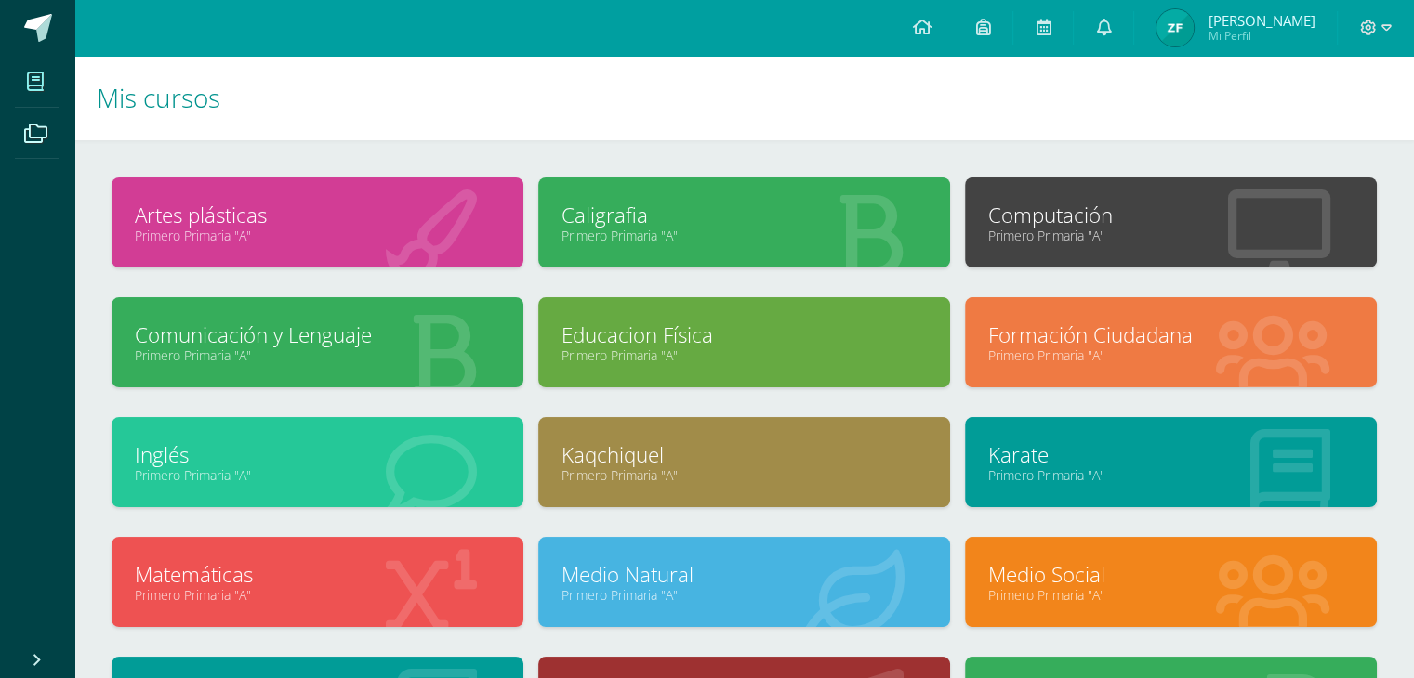
click at [1104, 576] on link "Medio Social" at bounding box center [1170, 574] width 365 height 29
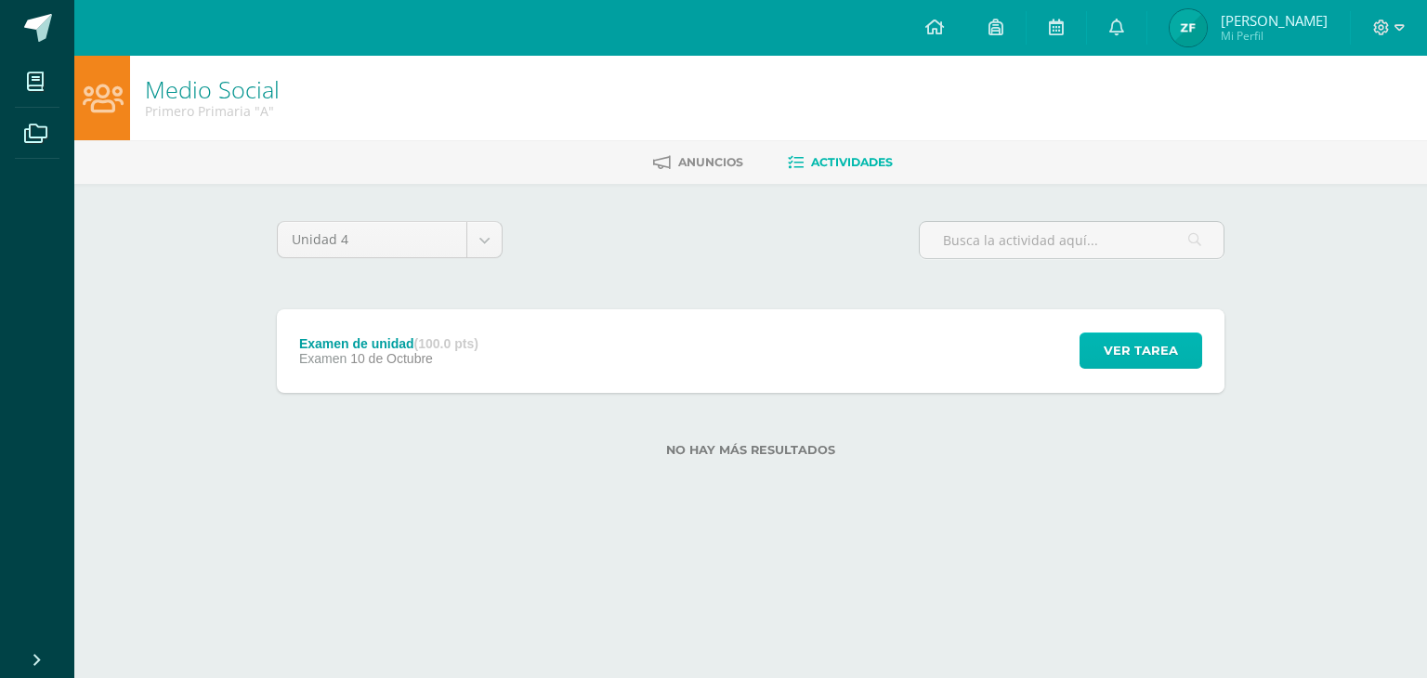
click at [1175, 348] on span "Ver tarea" at bounding box center [1141, 351] width 74 height 34
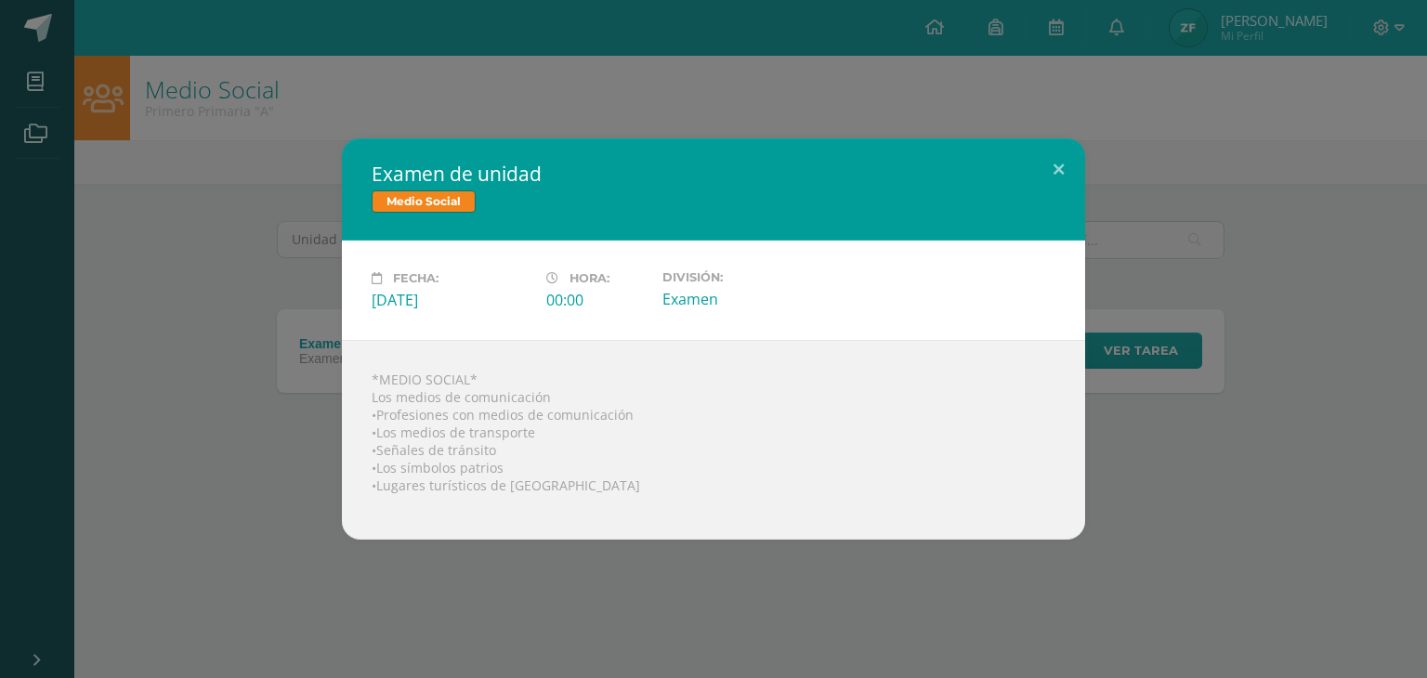
click at [173, 283] on div "Examen de unidad Medio Social Fecha: Viernes 10 de Octubre Hora: 00:00 División…" at bounding box center [713, 338] width 1413 height 401
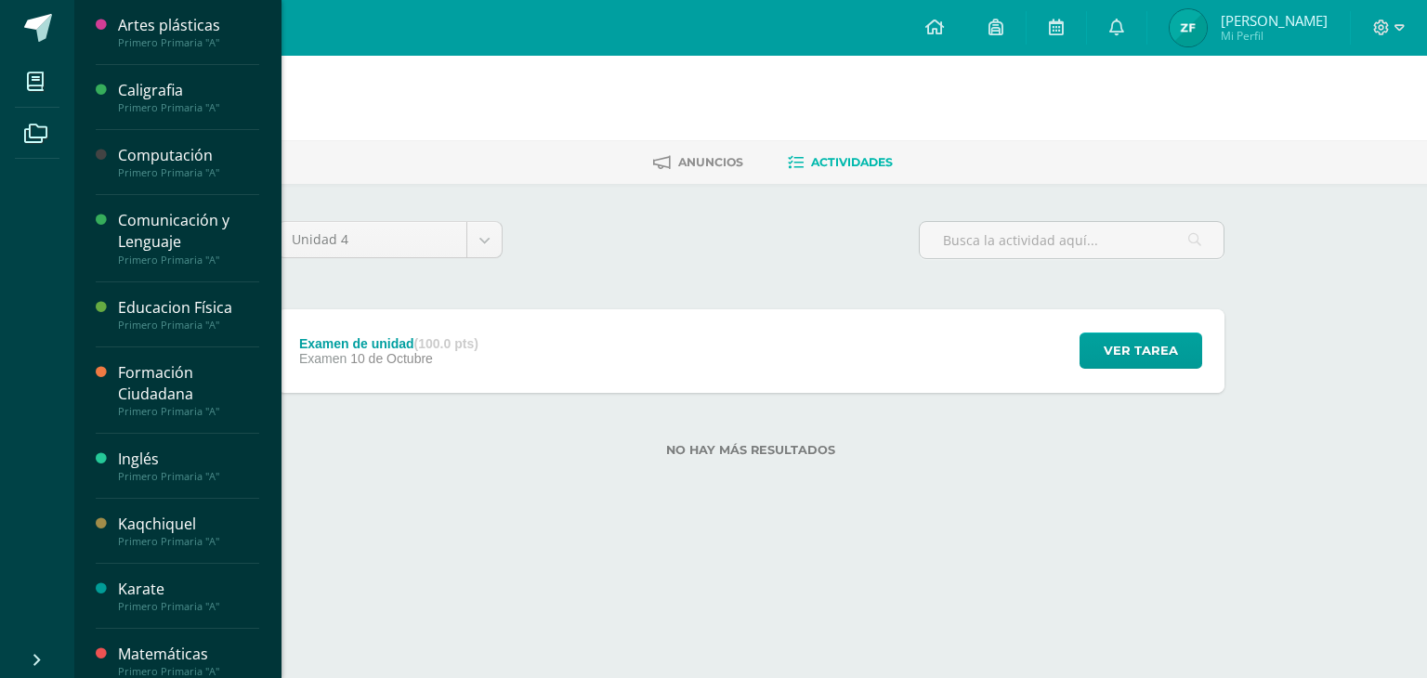
click at [170, 453] on div "Inglés" at bounding box center [188, 459] width 141 height 21
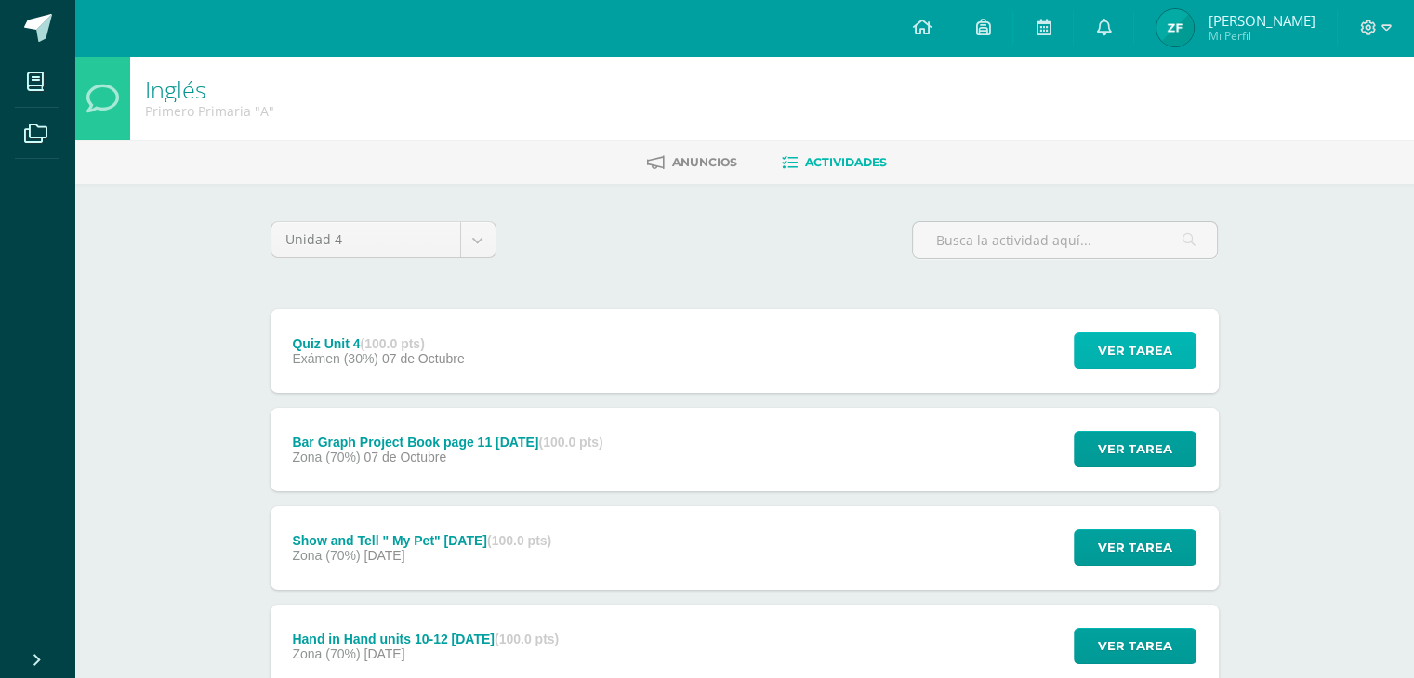
click at [1132, 341] on span "Ver tarea" at bounding box center [1135, 351] width 74 height 34
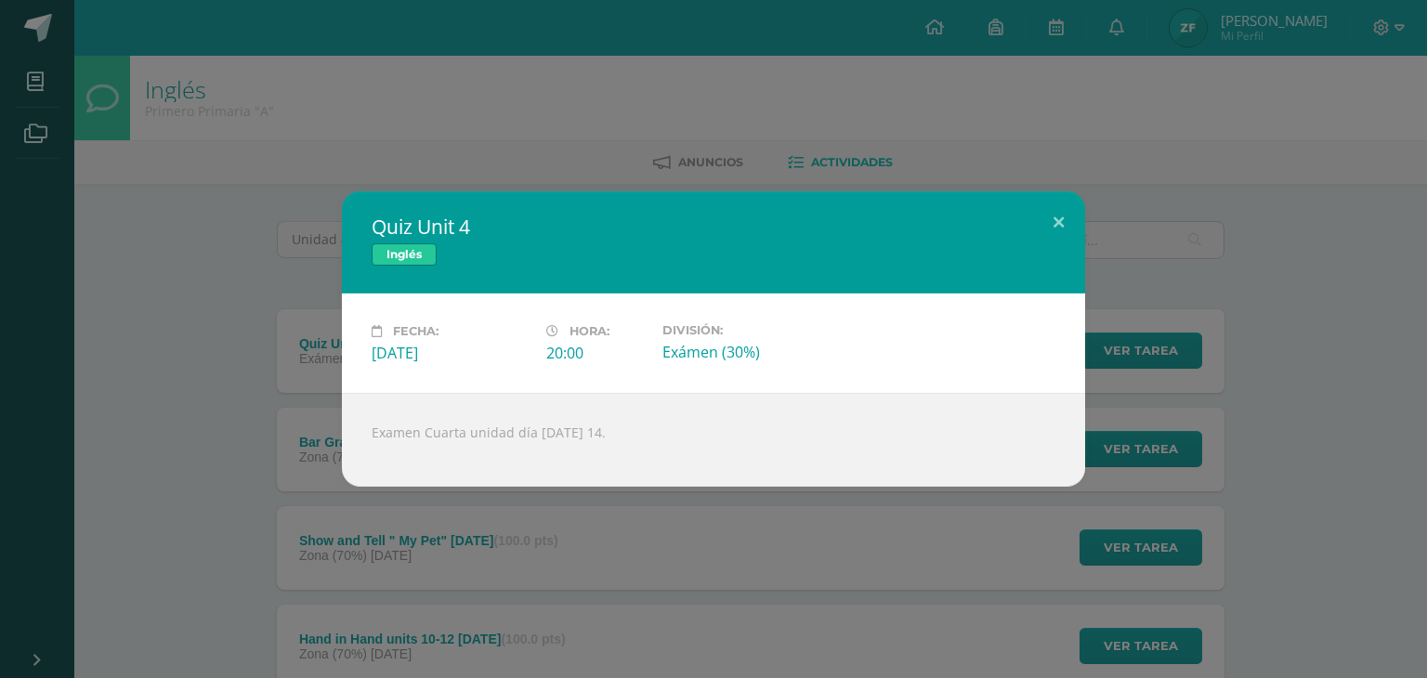
click at [1288, 317] on div "Quiz Unit 4 Inglés Fecha: Martes 07 de Octubre Hora: 20:00 División: Exámen (30…" at bounding box center [713, 339] width 1413 height 296
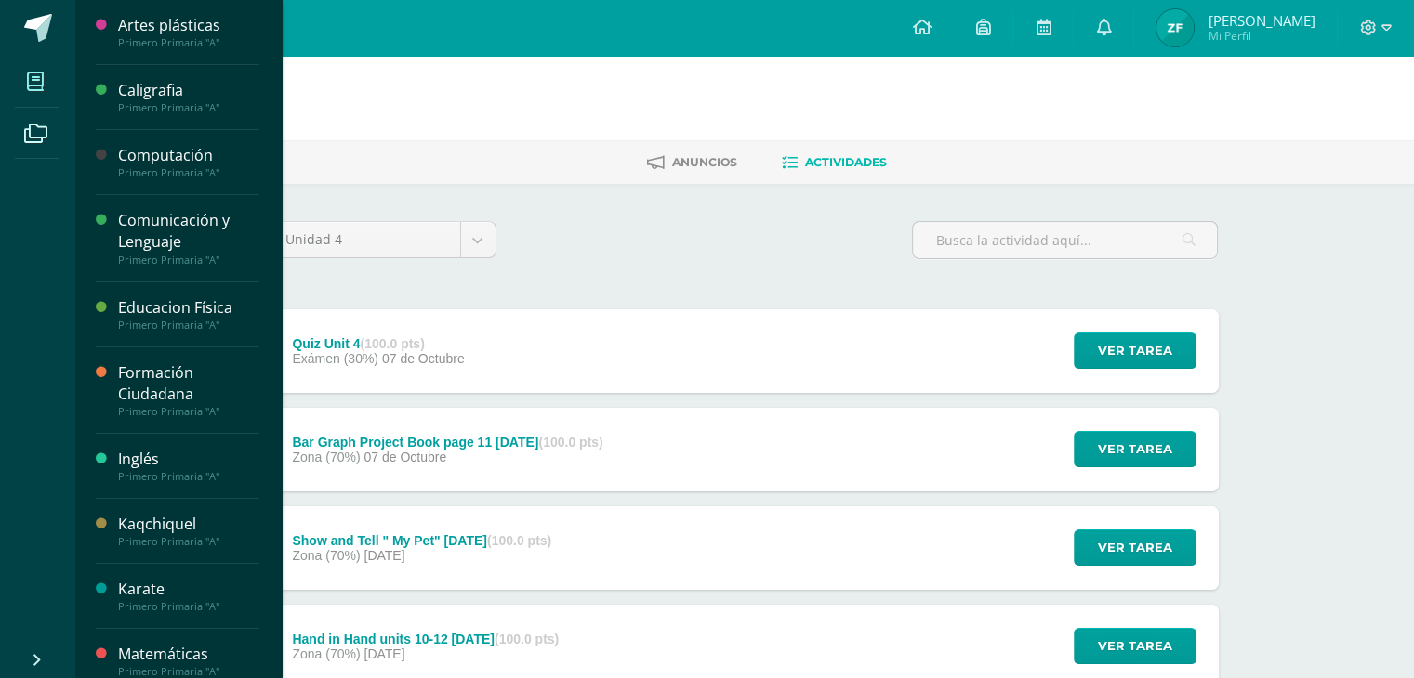
click at [51, 74] on span at bounding box center [36, 81] width 42 height 42
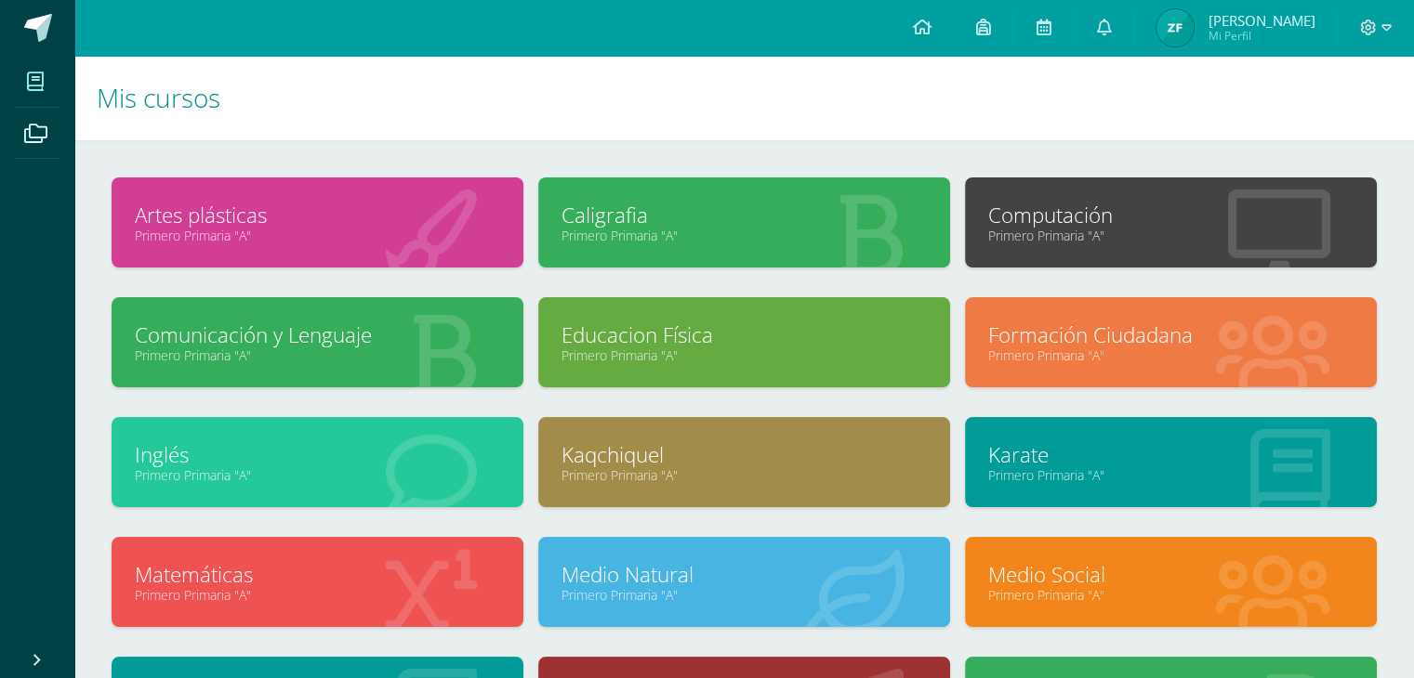
click at [346, 231] on link "Primero Primaria "A"" at bounding box center [317, 236] width 365 height 18
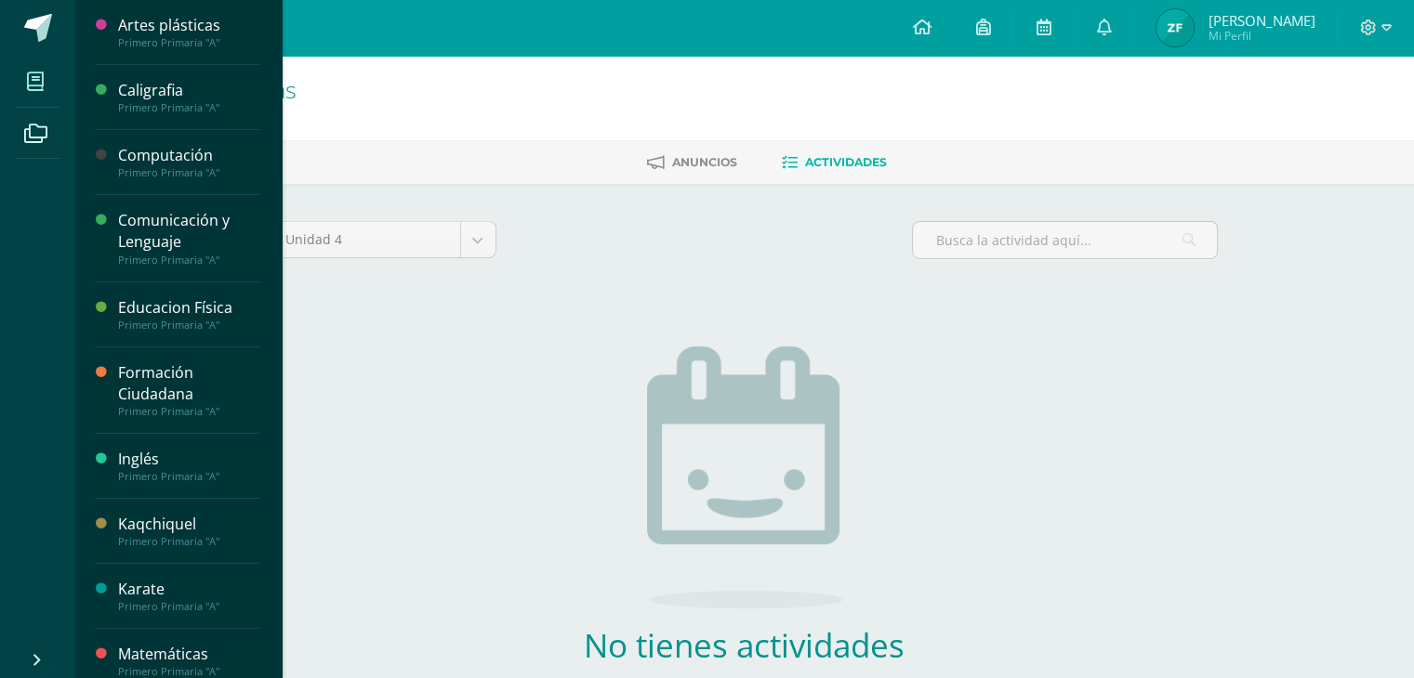
click at [30, 79] on icon at bounding box center [35, 81] width 17 height 19
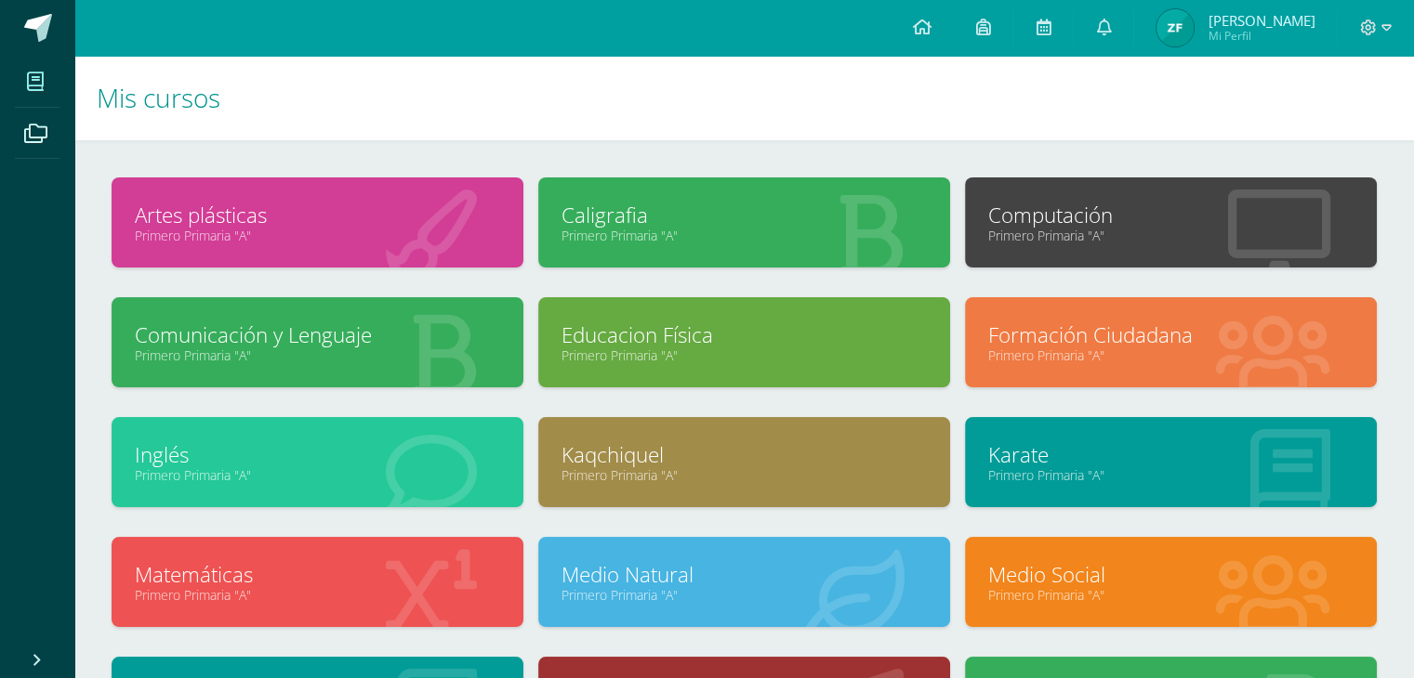
click at [620, 217] on link "Caligrafia" at bounding box center [743, 215] width 365 height 29
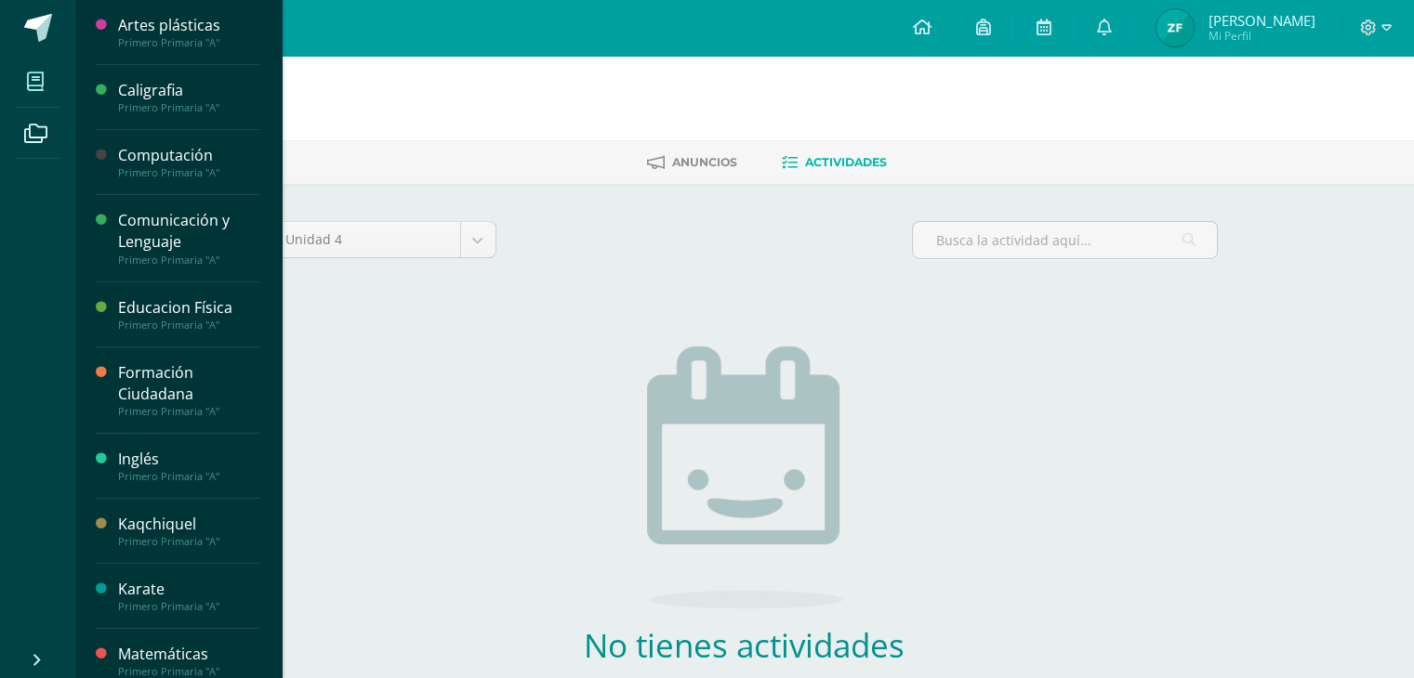
click at [32, 75] on icon at bounding box center [35, 81] width 17 height 19
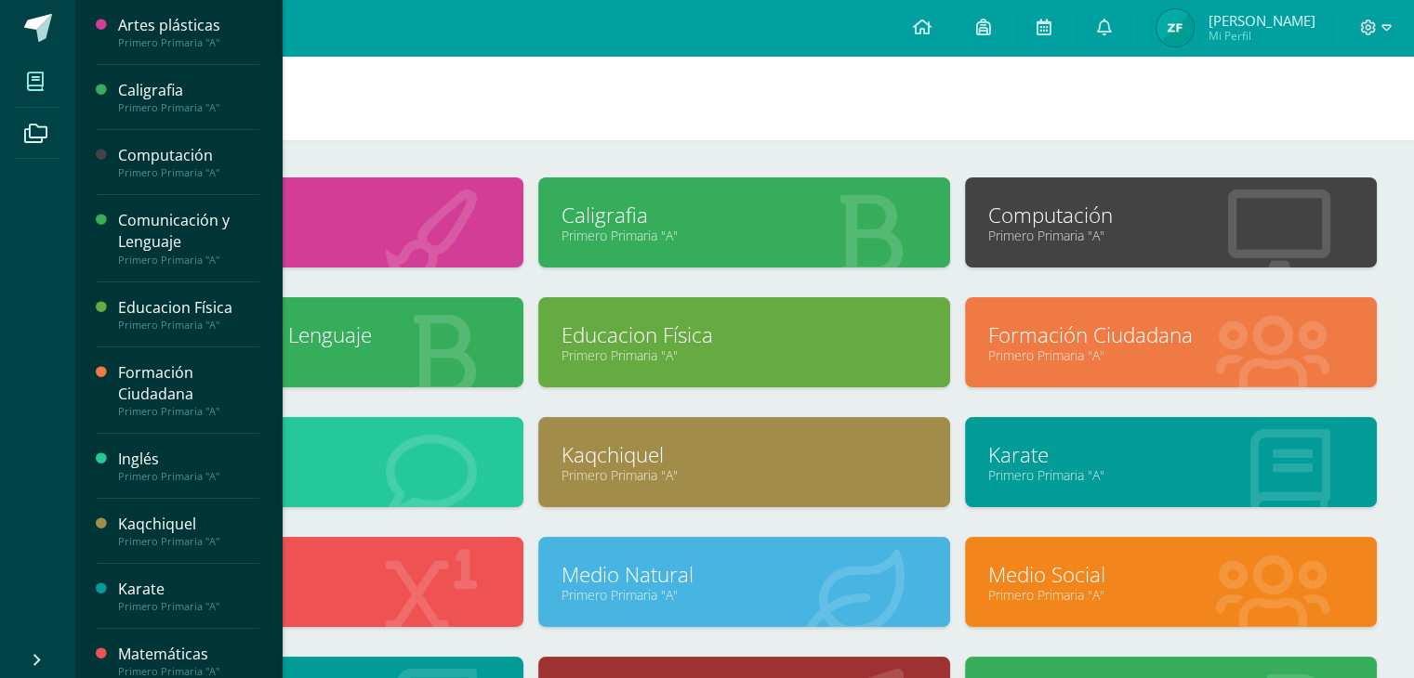
click at [1062, 233] on link "Primero Primaria "A"" at bounding box center [1170, 236] width 365 height 18
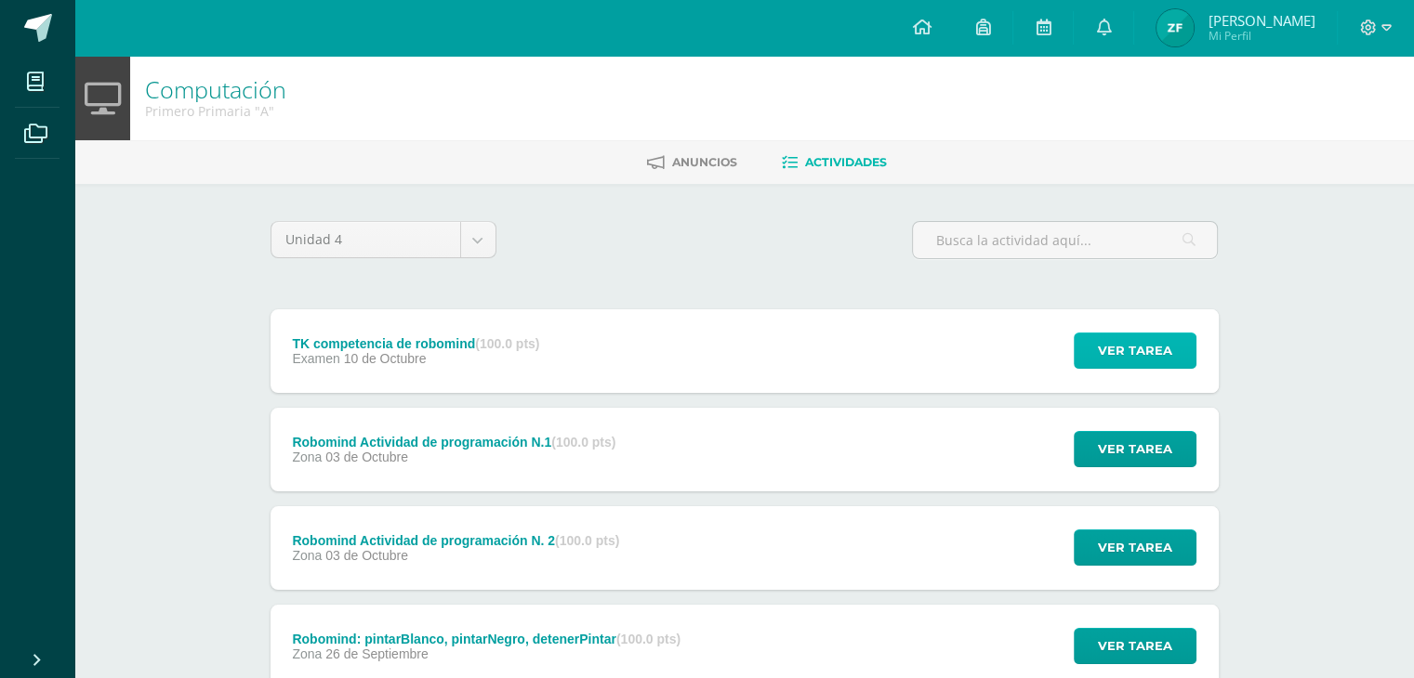
click at [1122, 343] on span "Ver tarea" at bounding box center [1135, 351] width 74 height 34
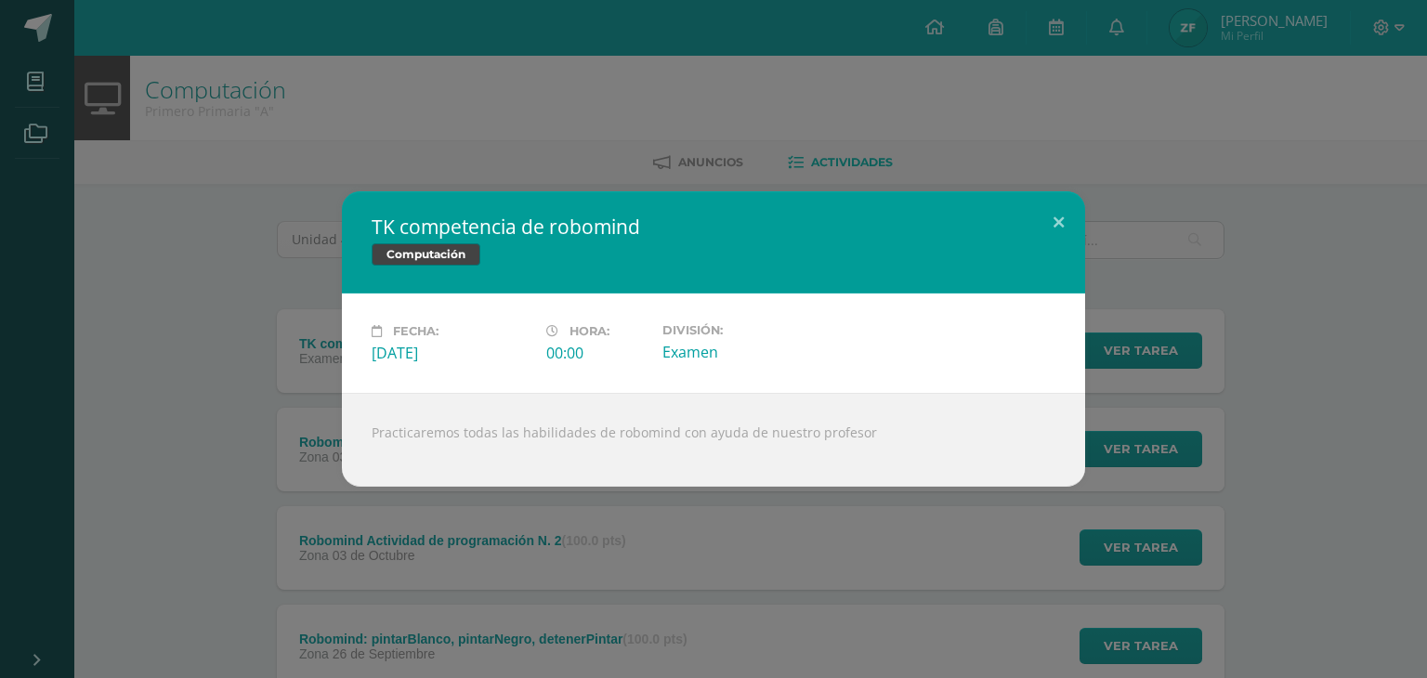
click at [112, 341] on div "TK competencia de robomind Computación Fecha: Viernes 10 de Octubre Hora: 00:00…" at bounding box center [713, 339] width 1413 height 296
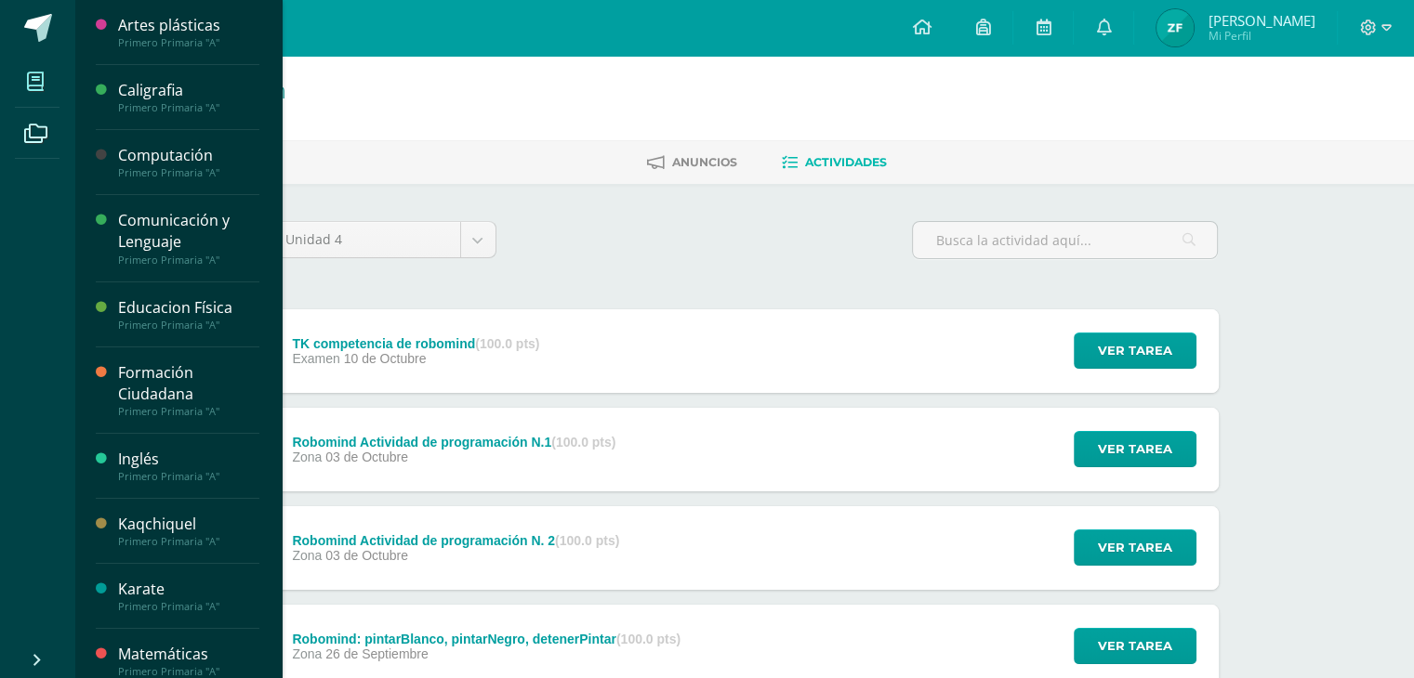
click at [33, 91] on span at bounding box center [36, 81] width 42 height 42
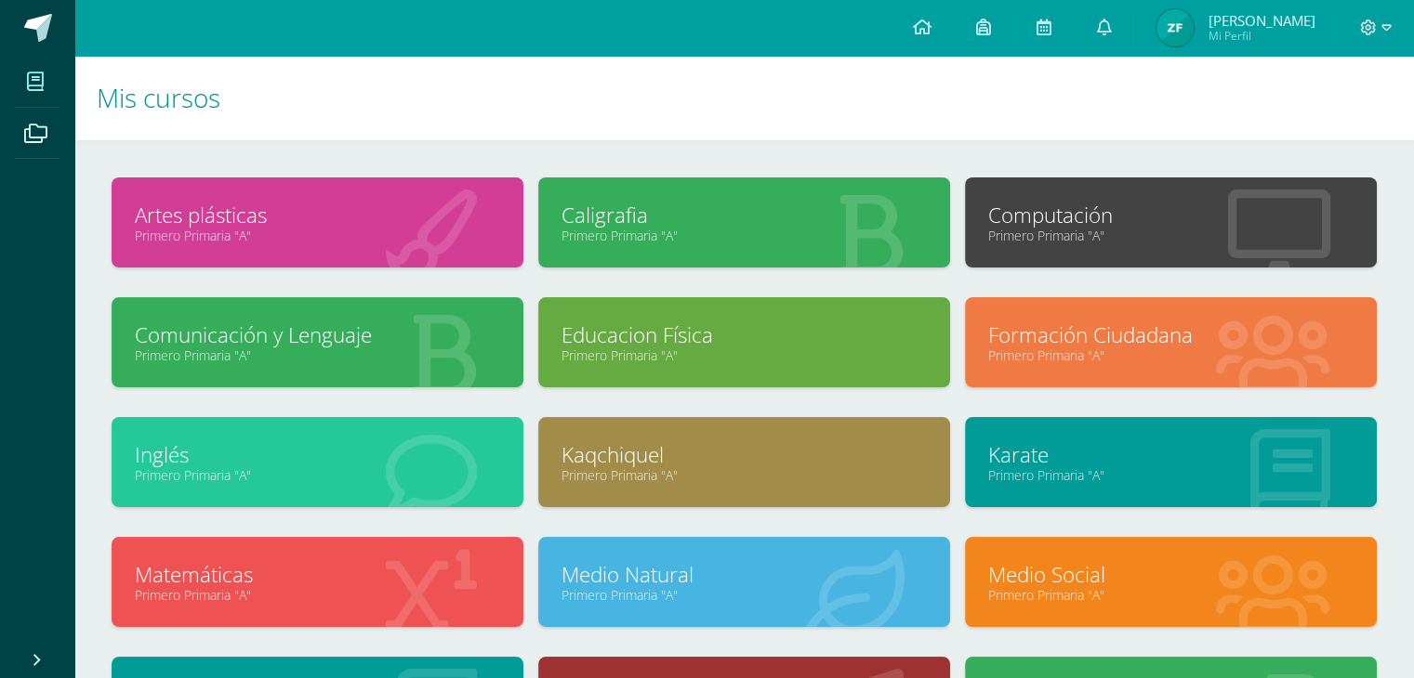
click at [640, 330] on link "Educacion Física" at bounding box center [743, 335] width 365 height 29
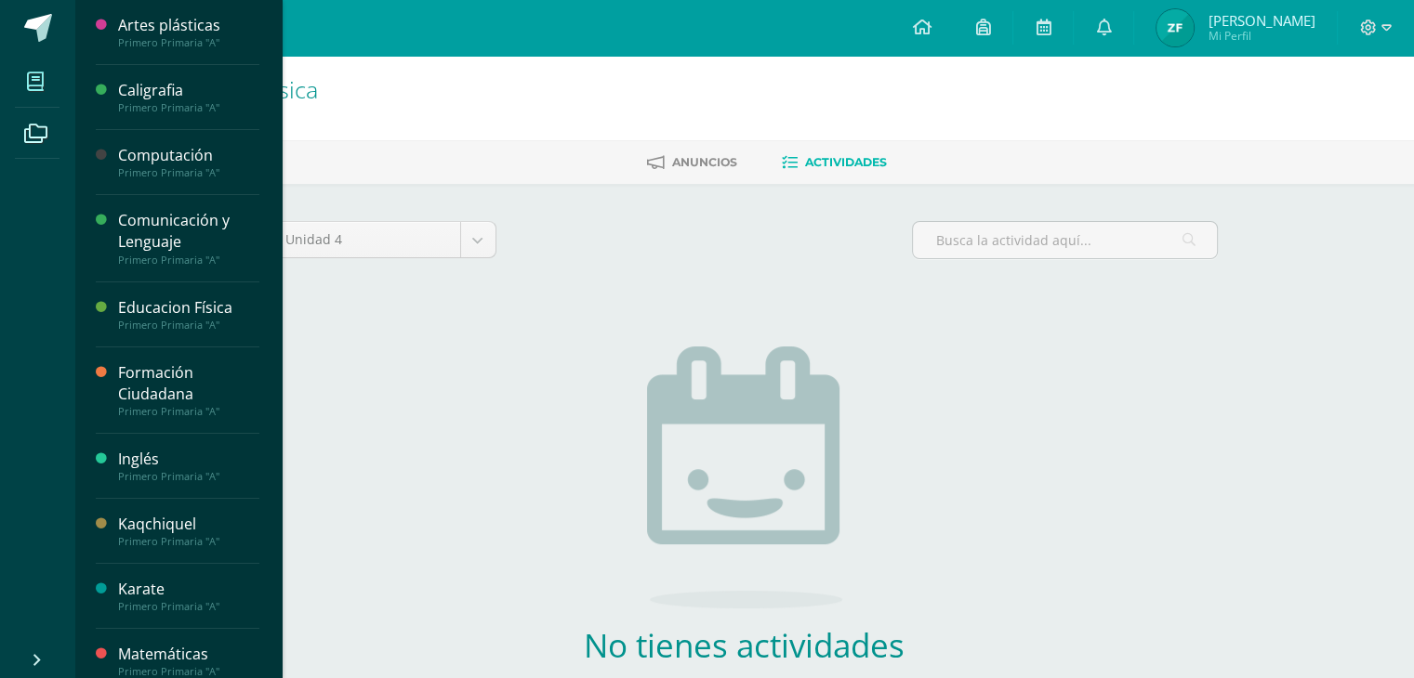
click at [38, 73] on icon at bounding box center [35, 81] width 17 height 19
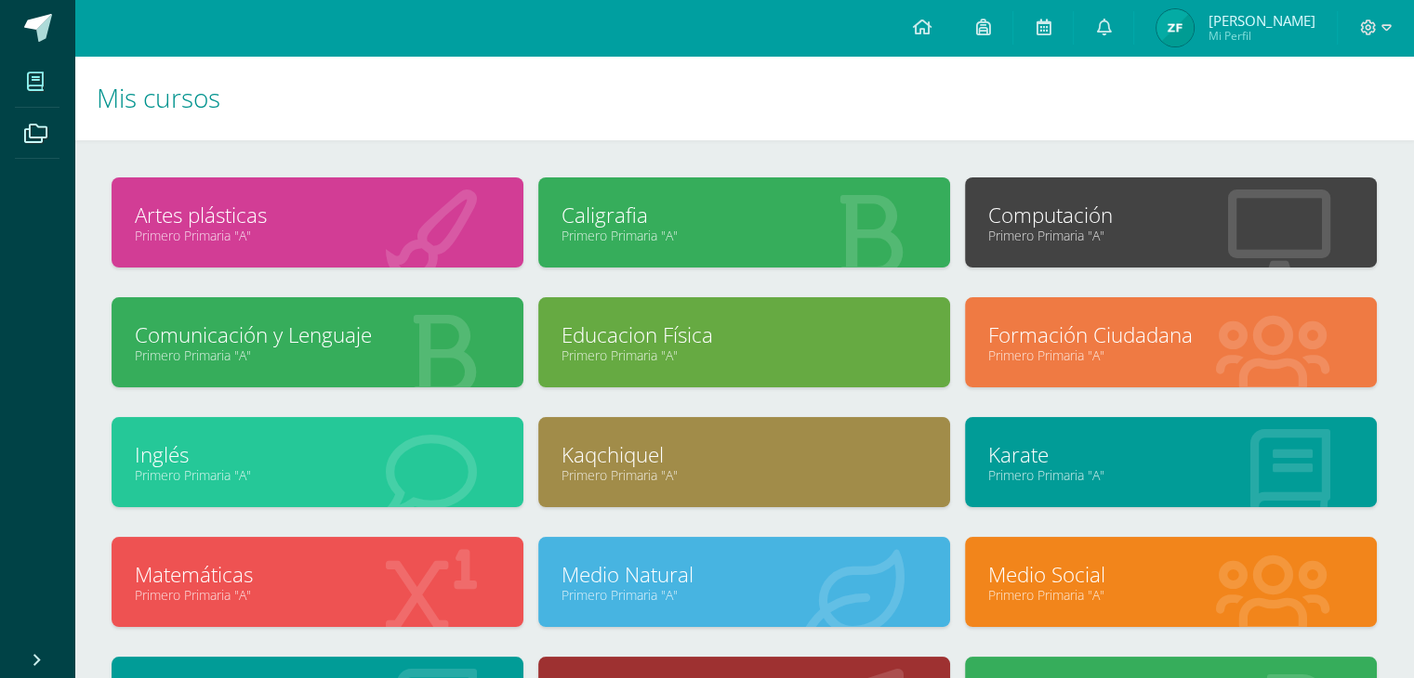
click at [1048, 342] on link "Formación Ciudadana" at bounding box center [1170, 335] width 365 height 29
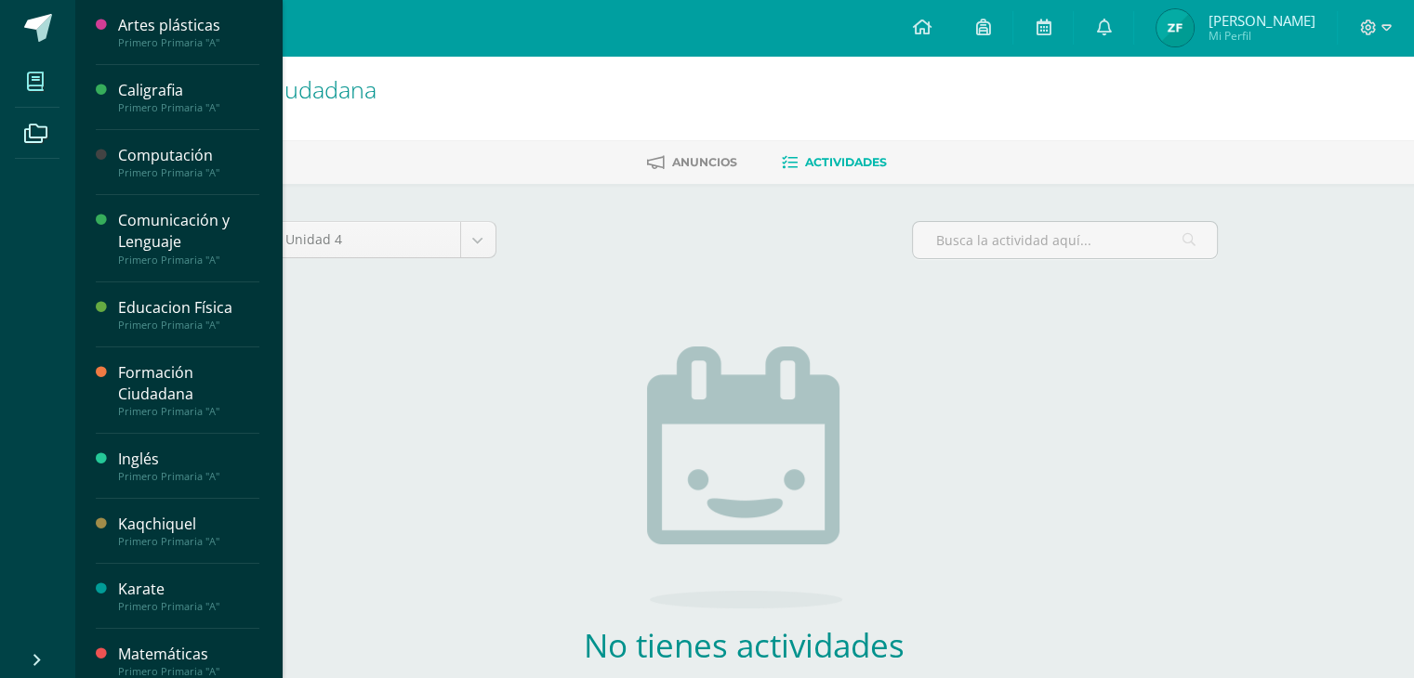
click at [26, 81] on span at bounding box center [36, 81] width 42 height 42
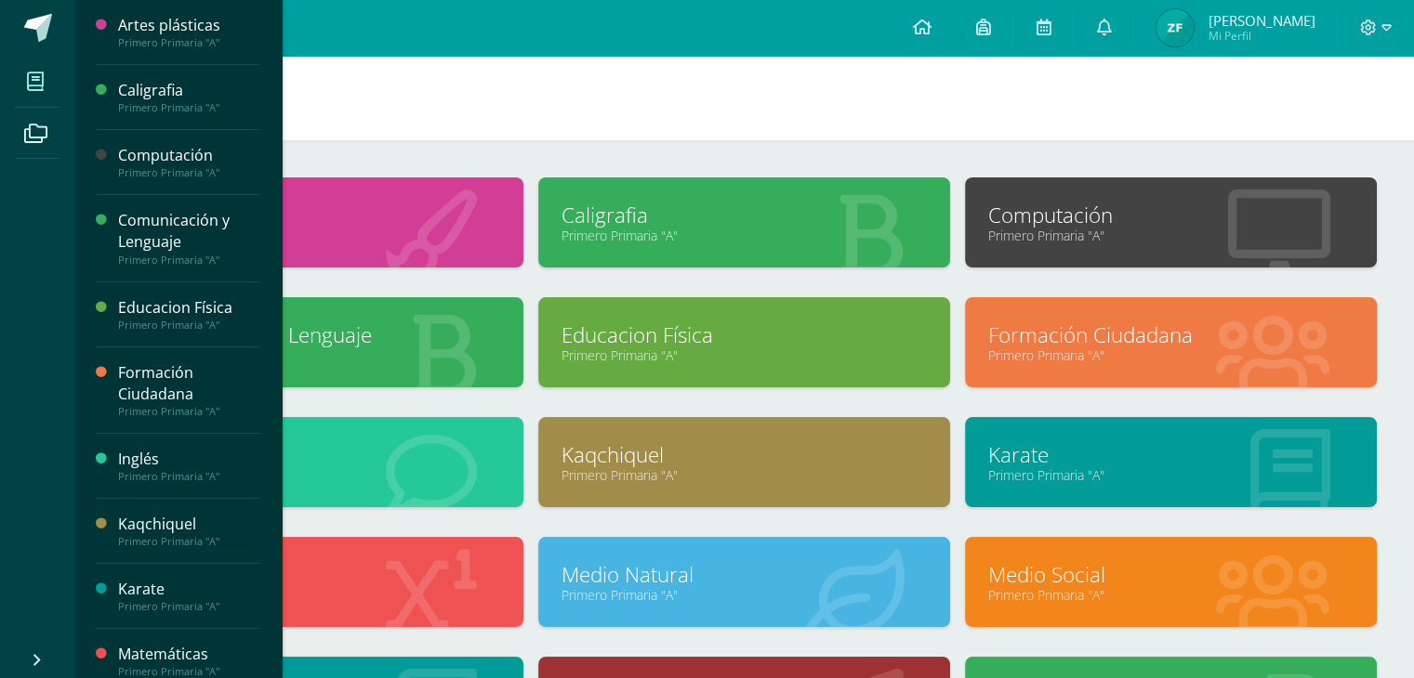
click at [409, 467] on link "Primero Primaria "A"" at bounding box center [317, 476] width 365 height 18
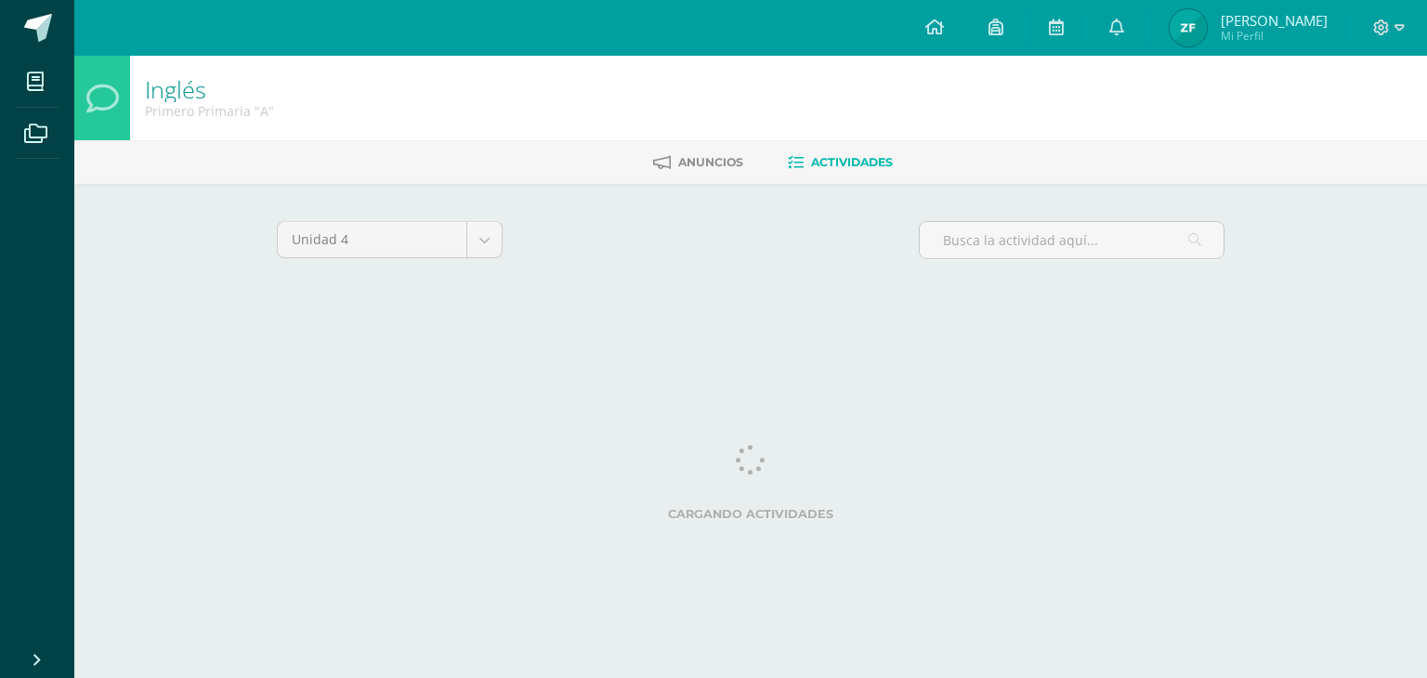
click at [364, 452] on div "Cargando actividades" at bounding box center [751, 487] width 948 height 84
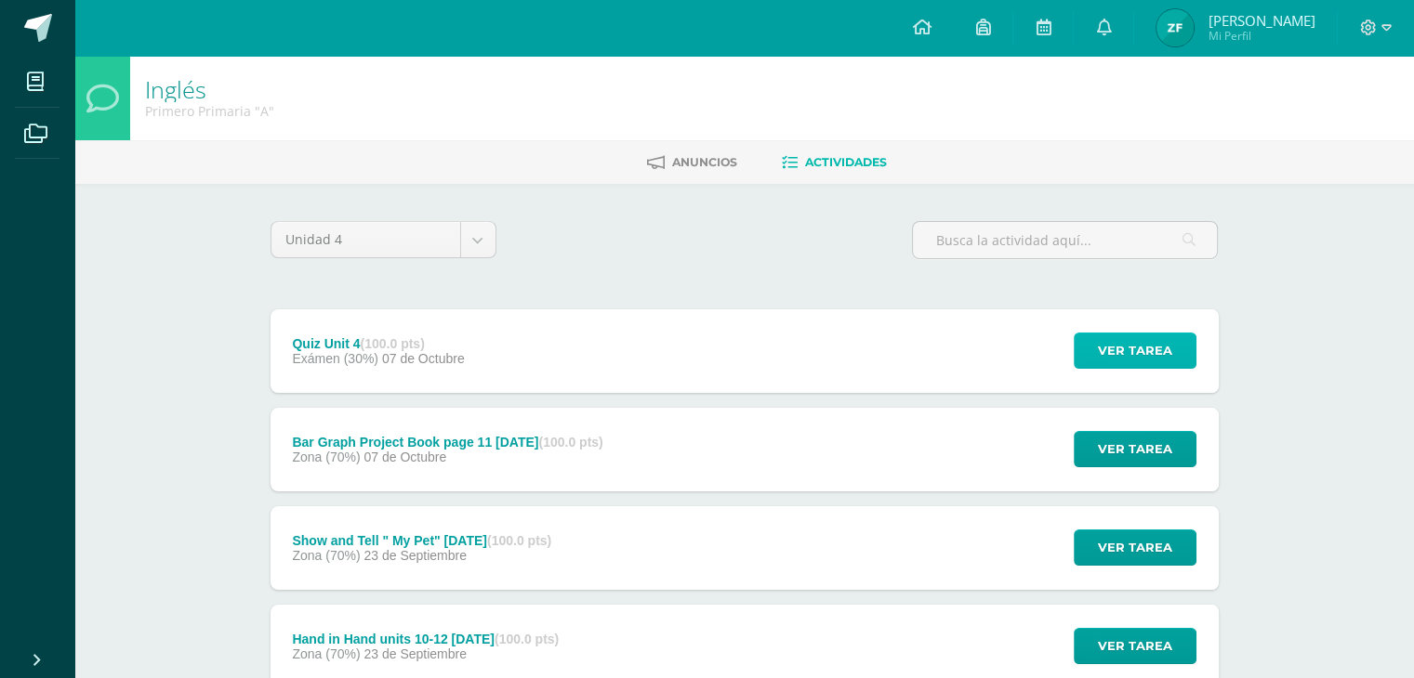
click at [1112, 343] on span "Ver tarea" at bounding box center [1135, 351] width 74 height 34
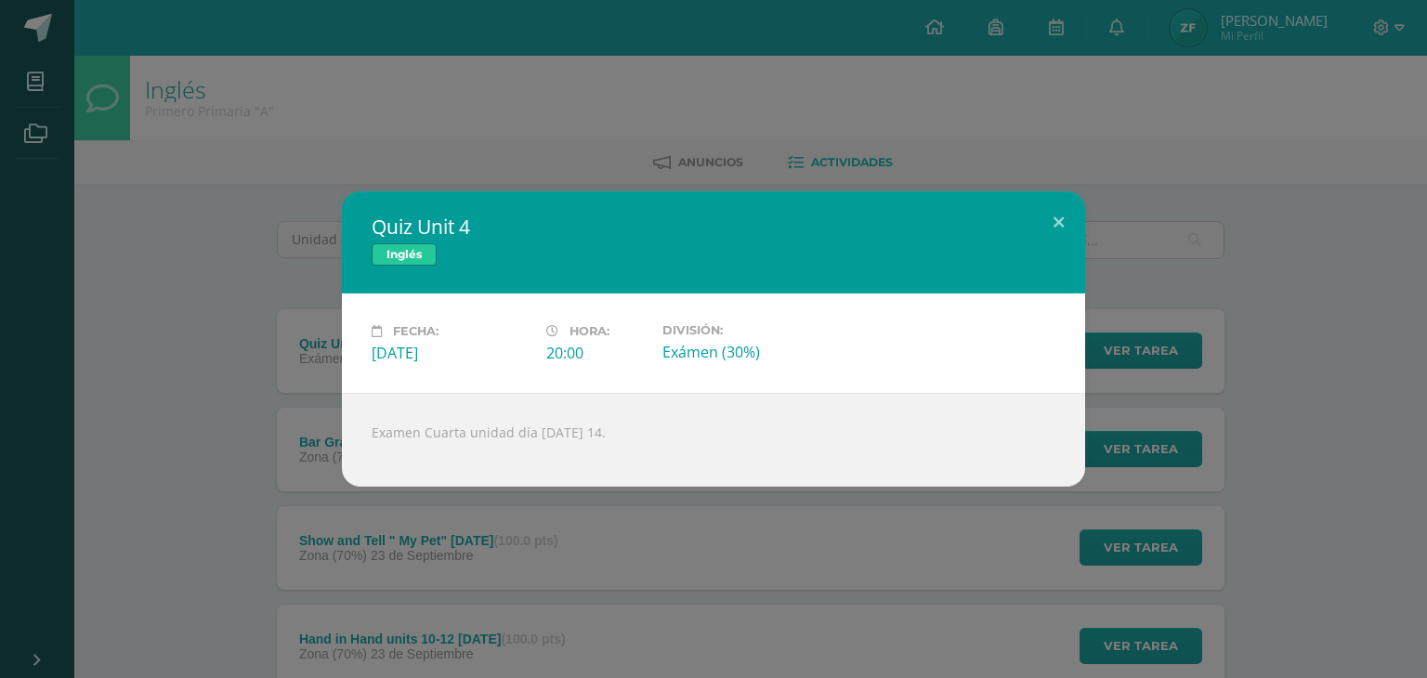
click at [145, 318] on div "Quiz Unit 4 Inglés Fecha: Martes 07 de Octubre Hora: 20:00 División: Exámen (30…" at bounding box center [713, 339] width 1413 height 296
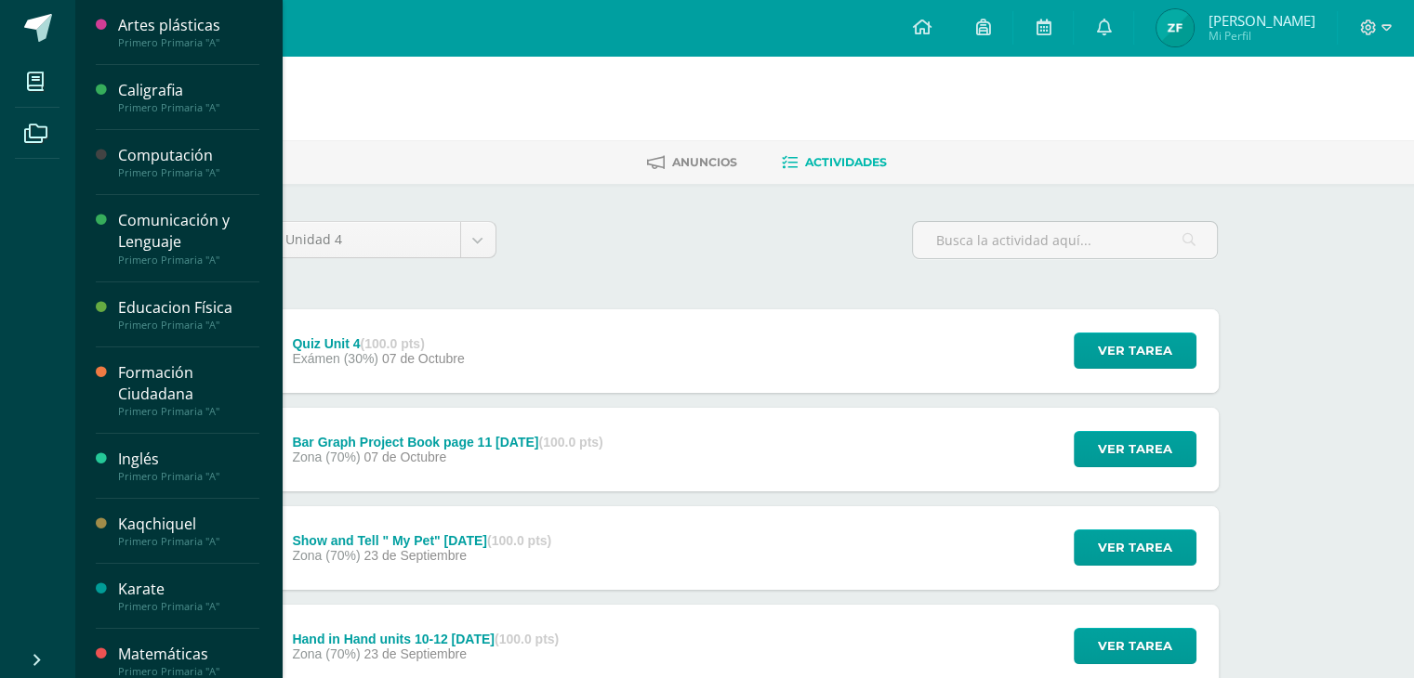
click at [17, 81] on span at bounding box center [36, 81] width 42 height 42
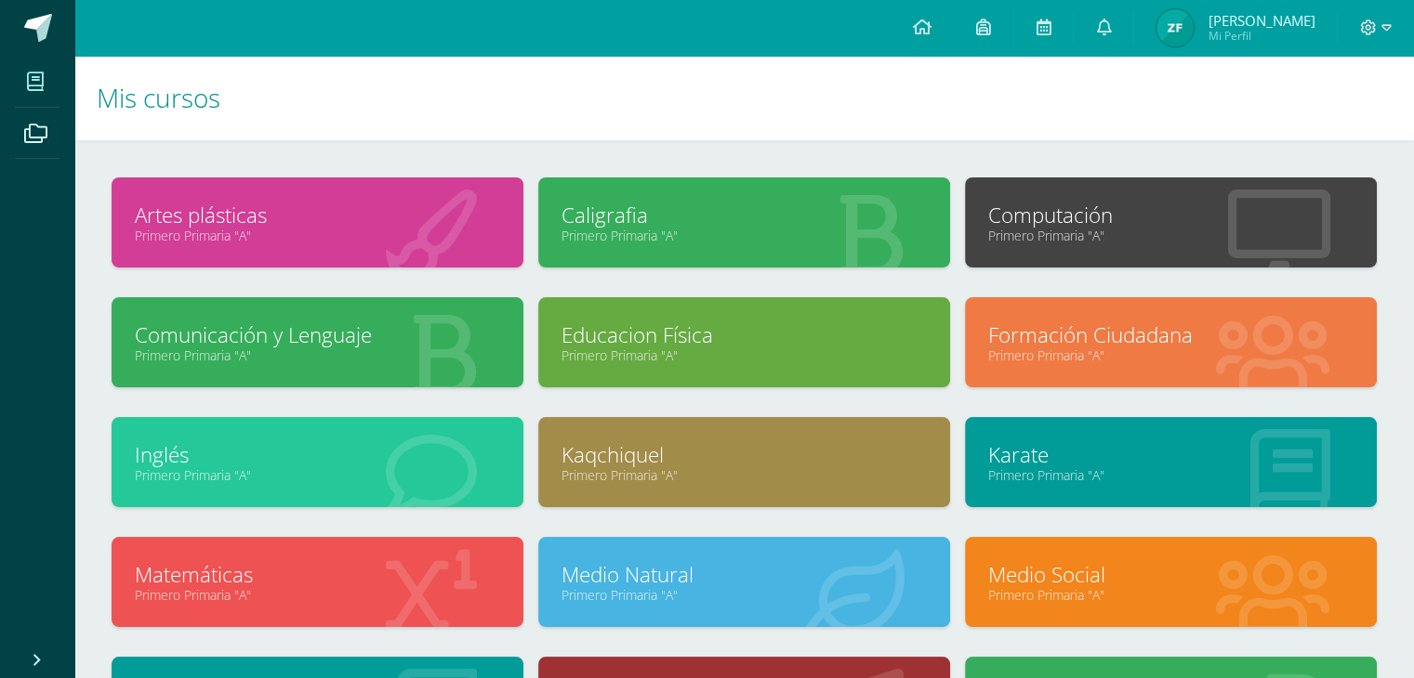
click at [779, 462] on link "Kaqchiquel" at bounding box center [743, 455] width 365 height 29
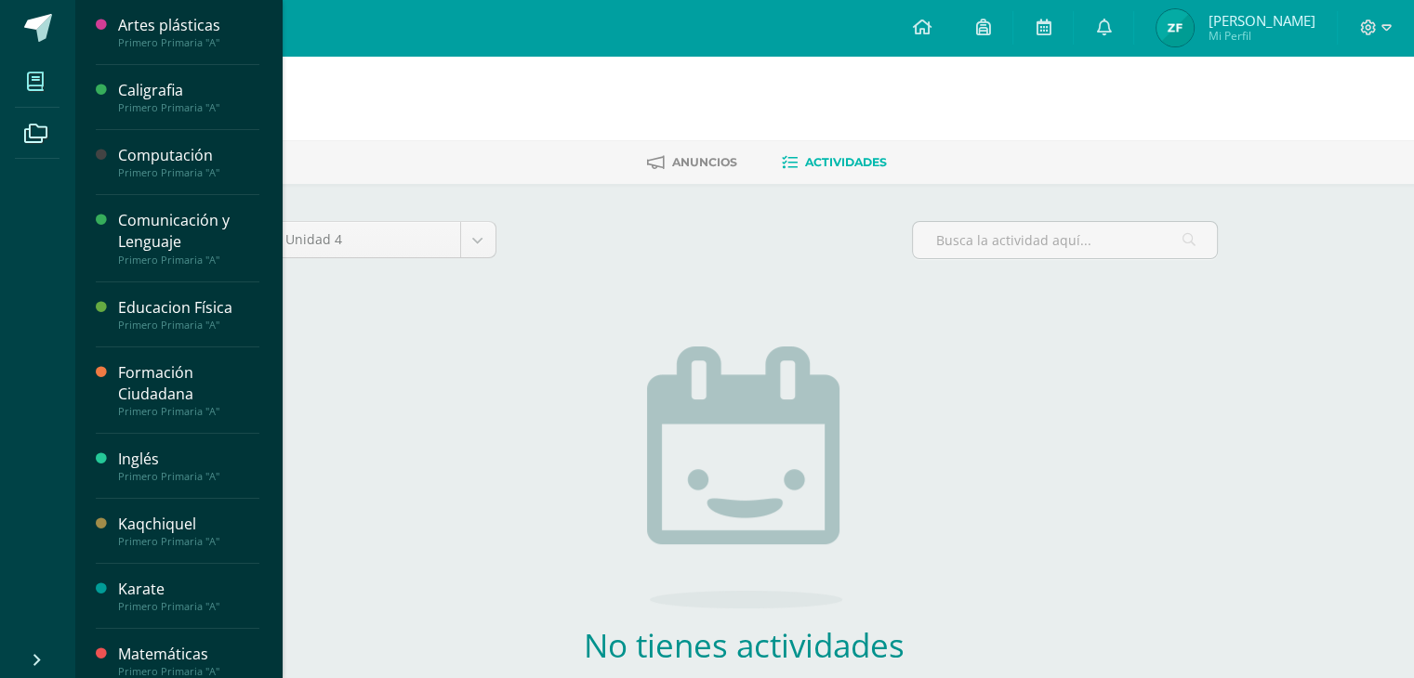
click at [33, 77] on icon at bounding box center [35, 81] width 17 height 19
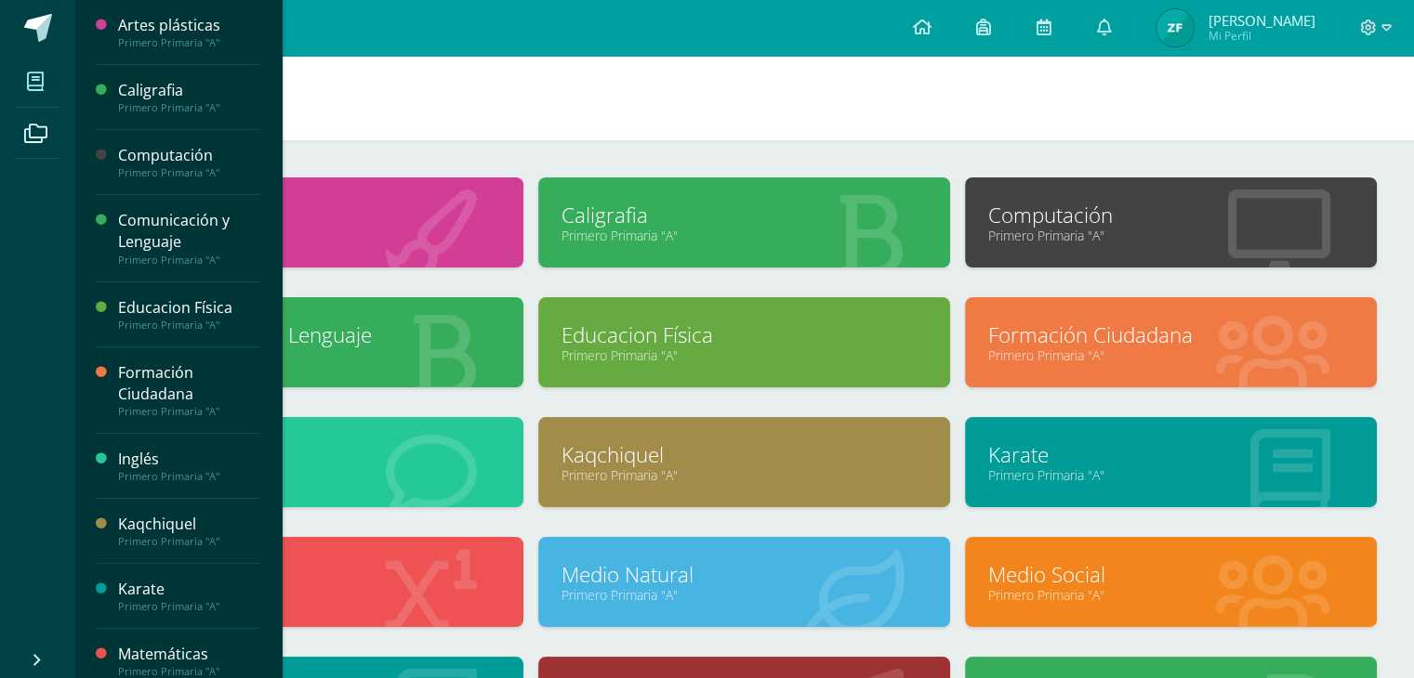
click at [1056, 454] on link "Karate" at bounding box center [1170, 455] width 365 height 29
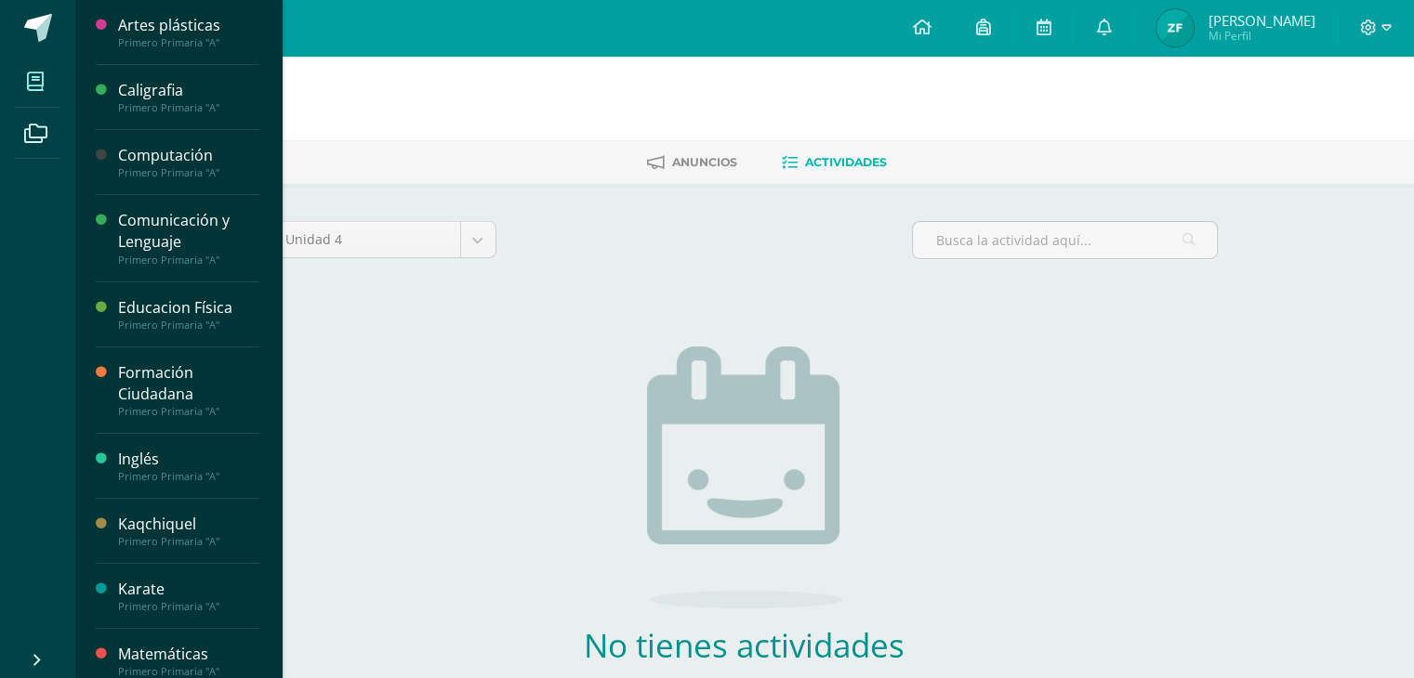
click at [31, 87] on icon at bounding box center [35, 81] width 17 height 19
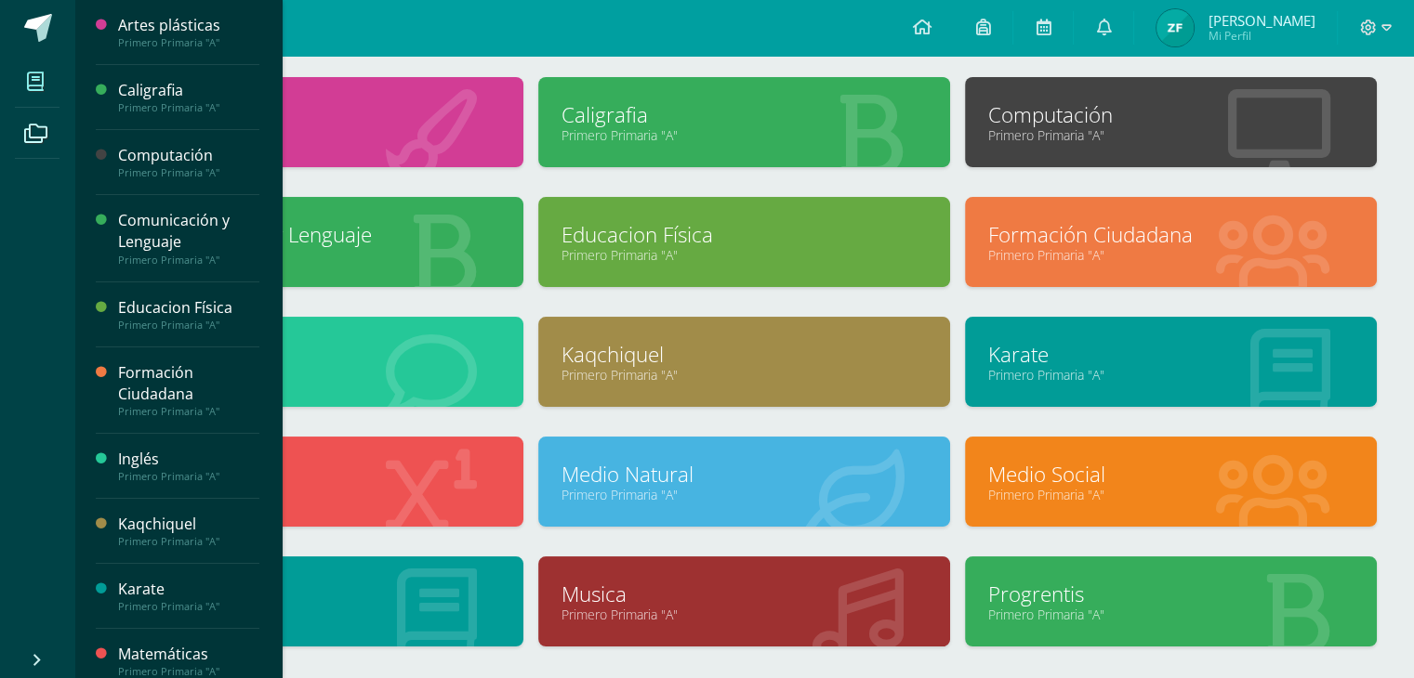
scroll to position [112, 0]
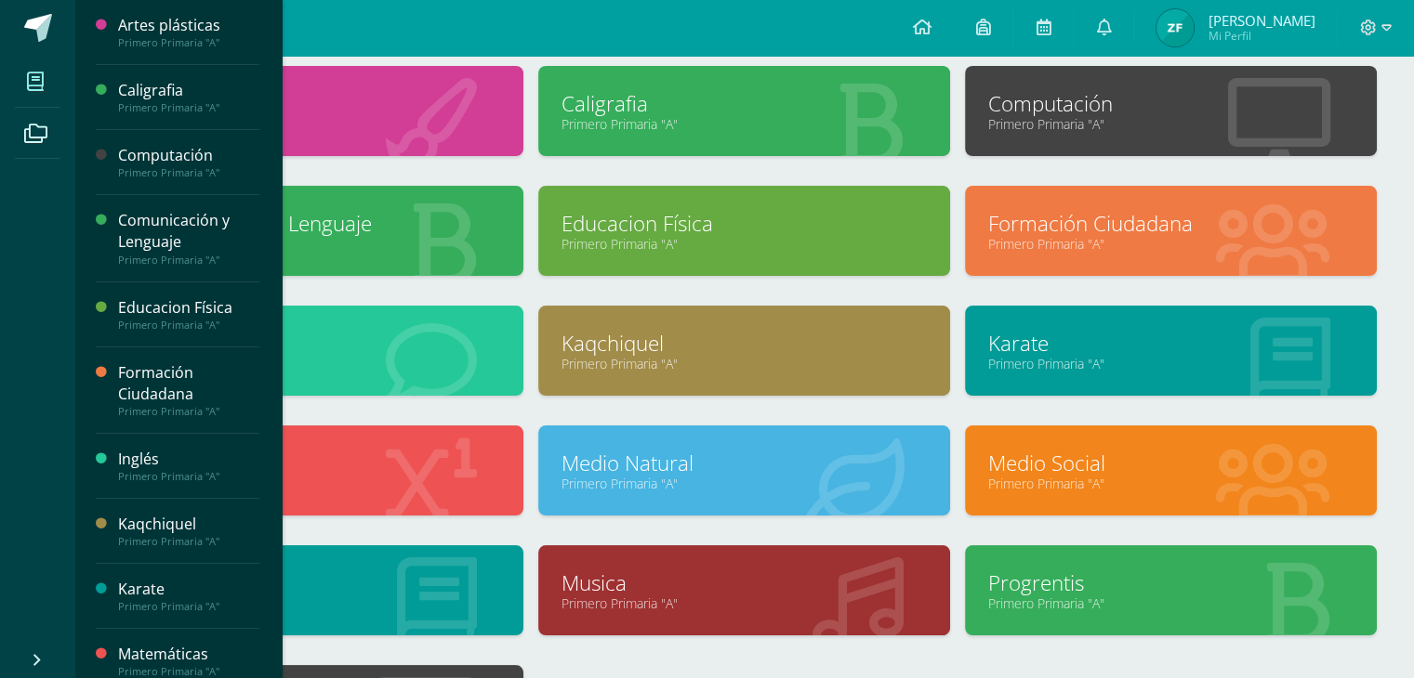
click at [363, 617] on div at bounding box center [436, 592] width 173 height 125
click at [349, 588] on link "Montessori" at bounding box center [317, 583] width 365 height 29
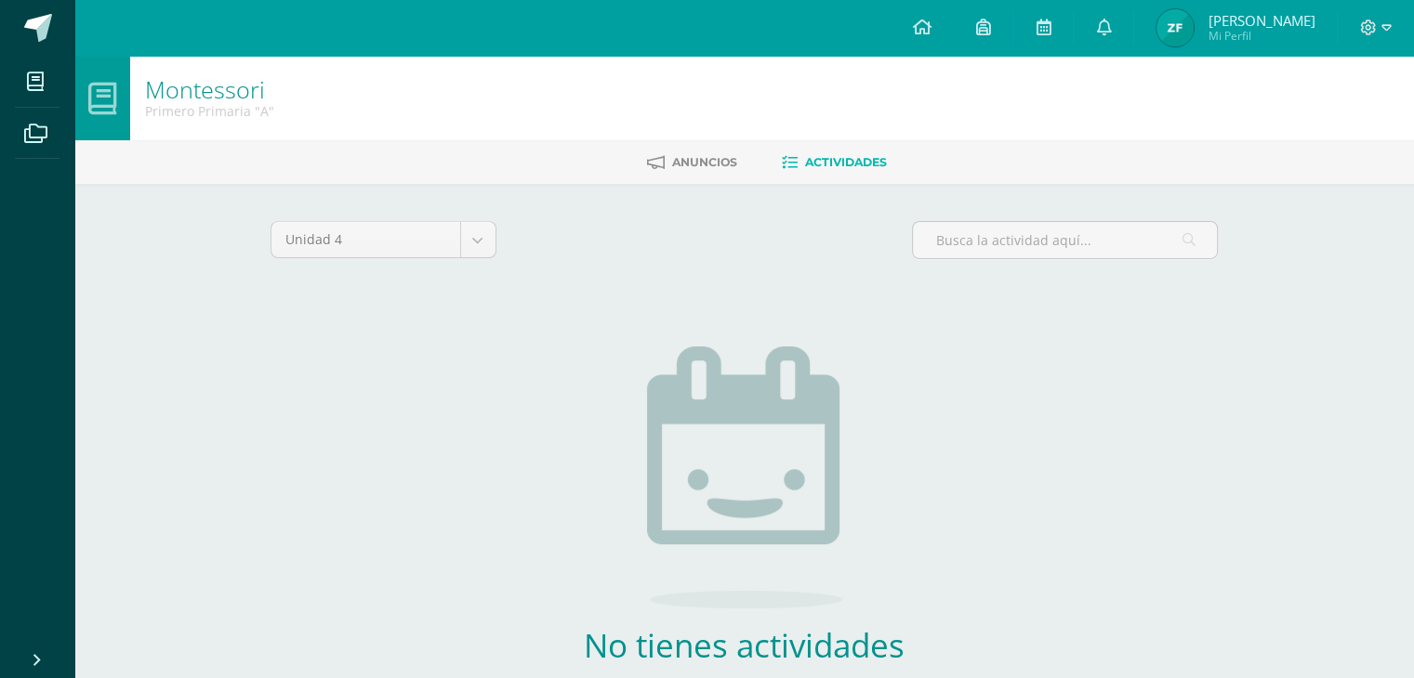
click at [349, 588] on div "Unidad 4 Unidad 1 Unidad 2 Unidad 3 Unidad 4 No tienes actividades Échale un vi…" at bounding box center [744, 491] width 963 height 541
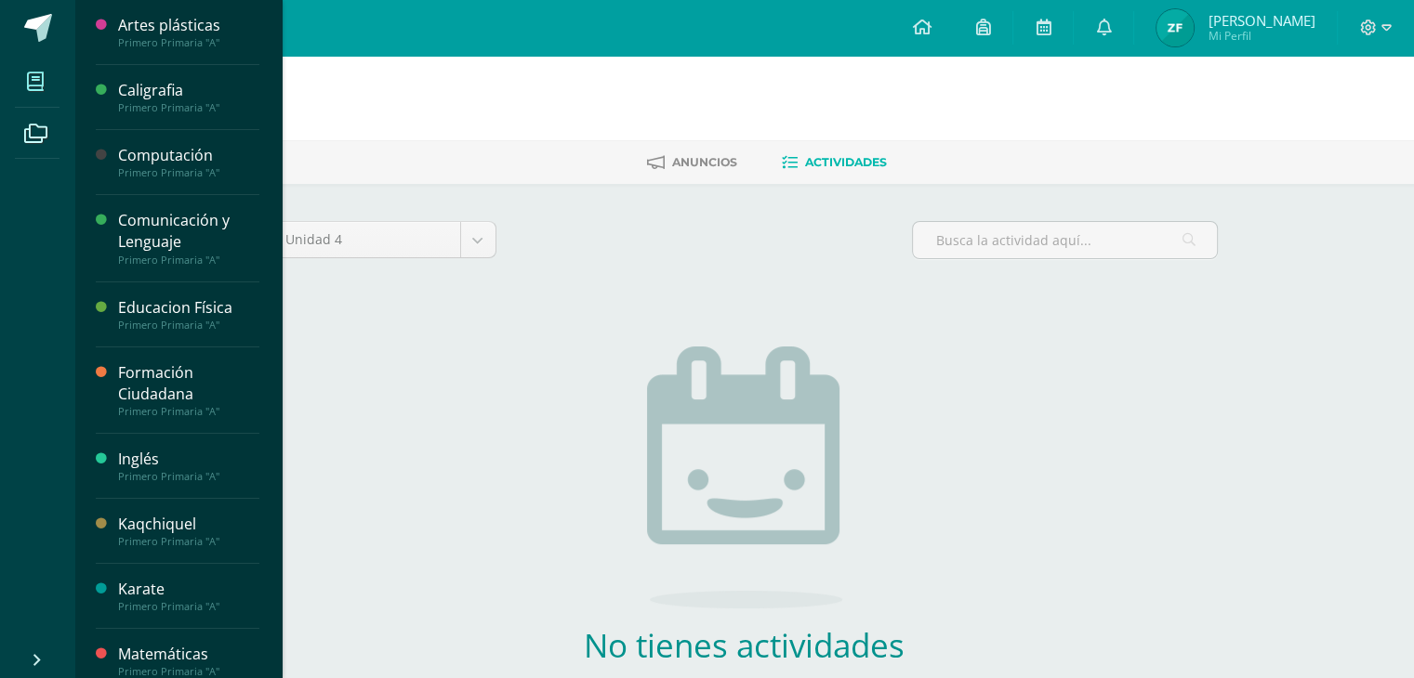
click at [31, 90] on icon at bounding box center [35, 81] width 17 height 19
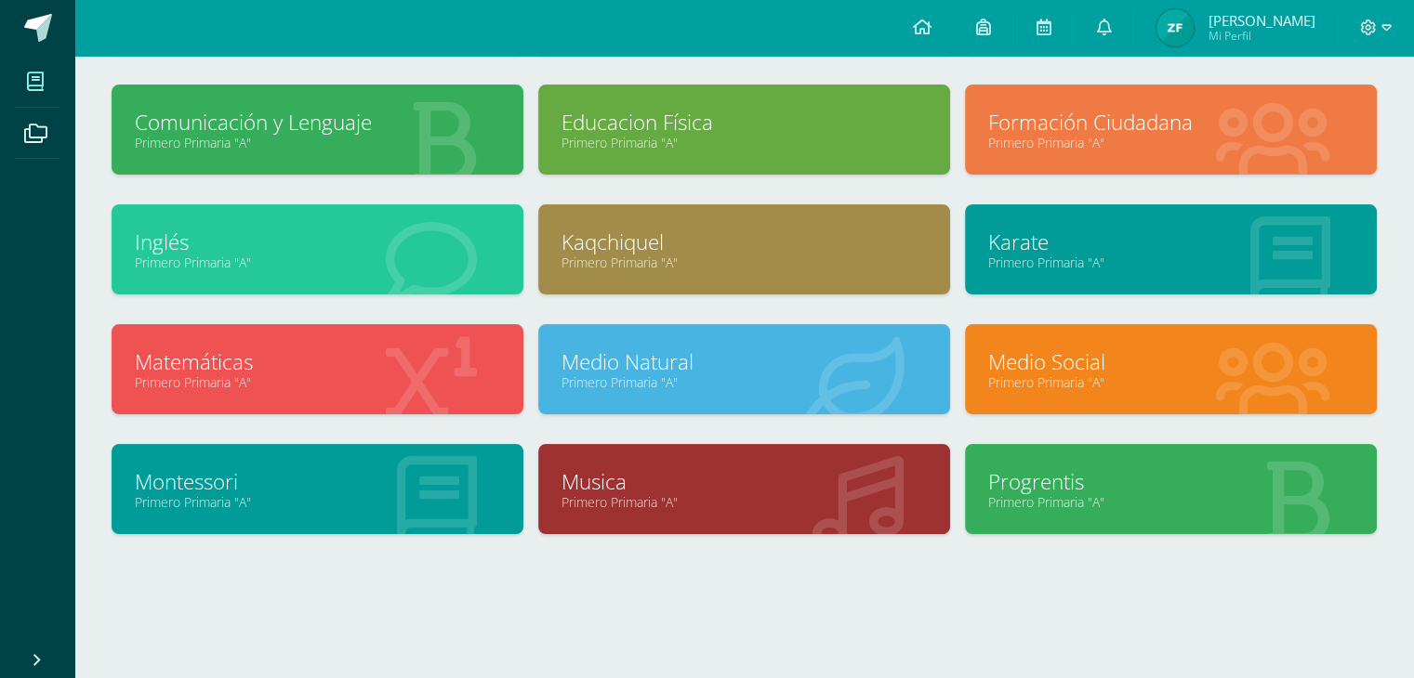
scroll to position [215, 0]
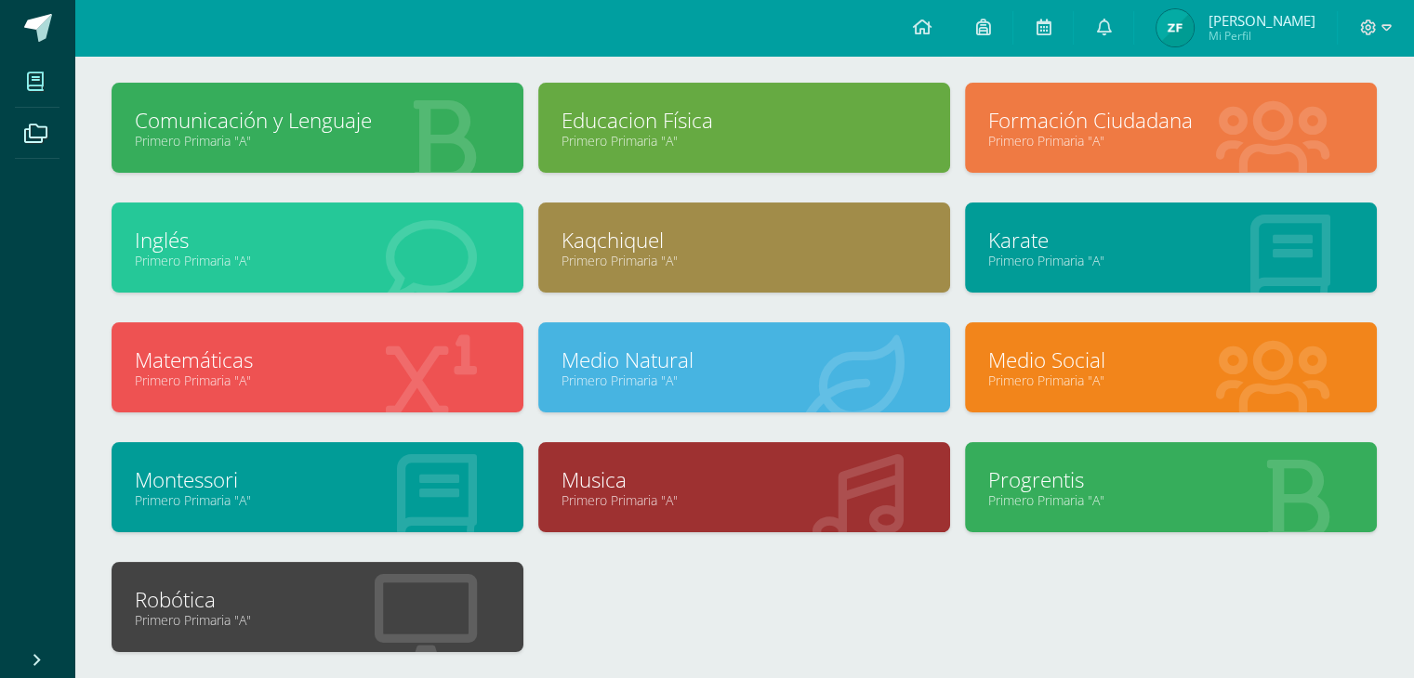
click at [822, 467] on link "Musica" at bounding box center [743, 480] width 365 height 29
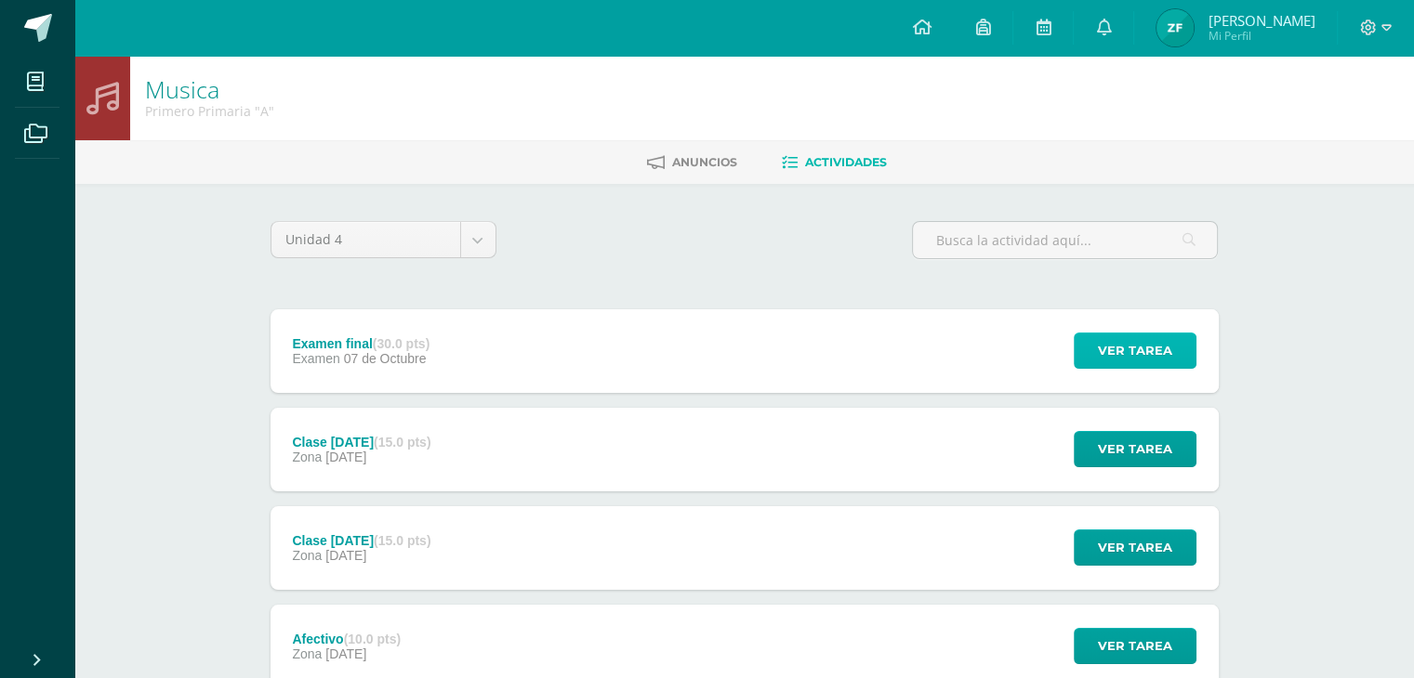
click at [1127, 354] on span "Ver tarea" at bounding box center [1135, 351] width 74 height 34
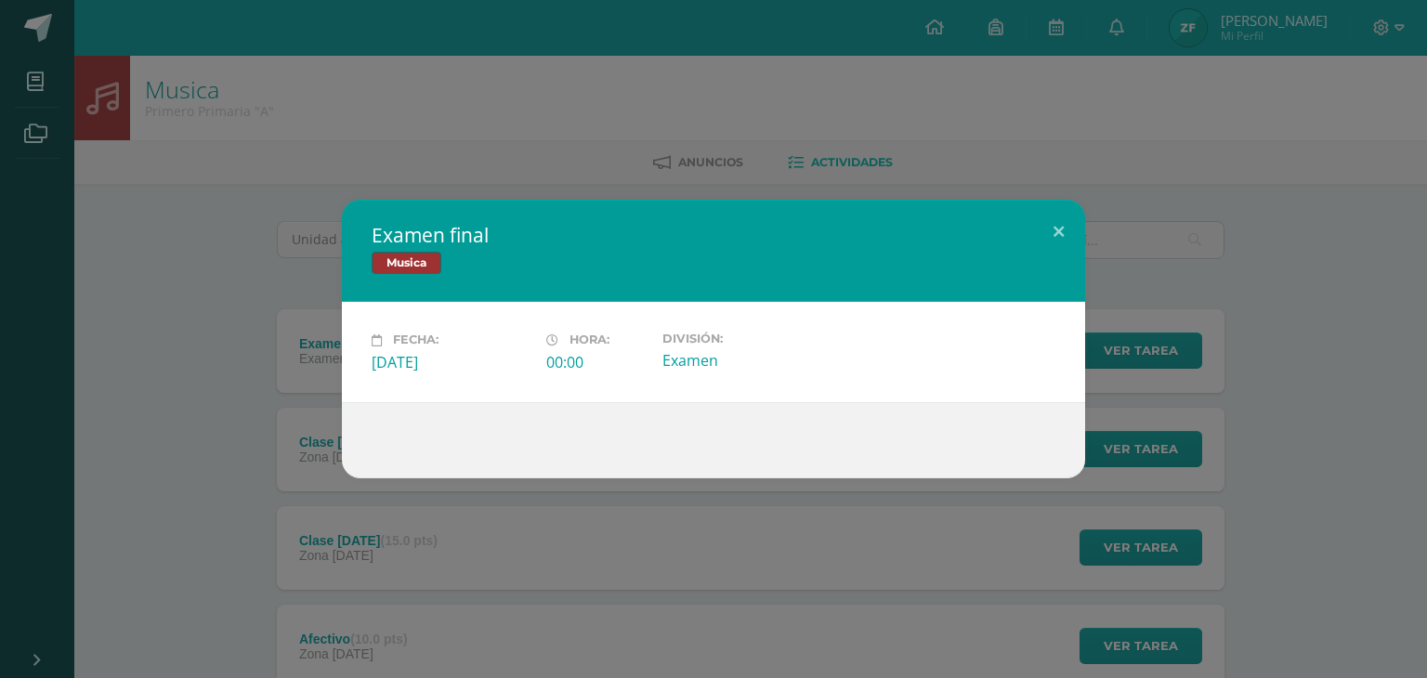
click at [166, 388] on div "Examen final Musica Fecha: Martes 07 de Octubre Hora: 00:00 División: Examen" at bounding box center [713, 339] width 1413 height 278
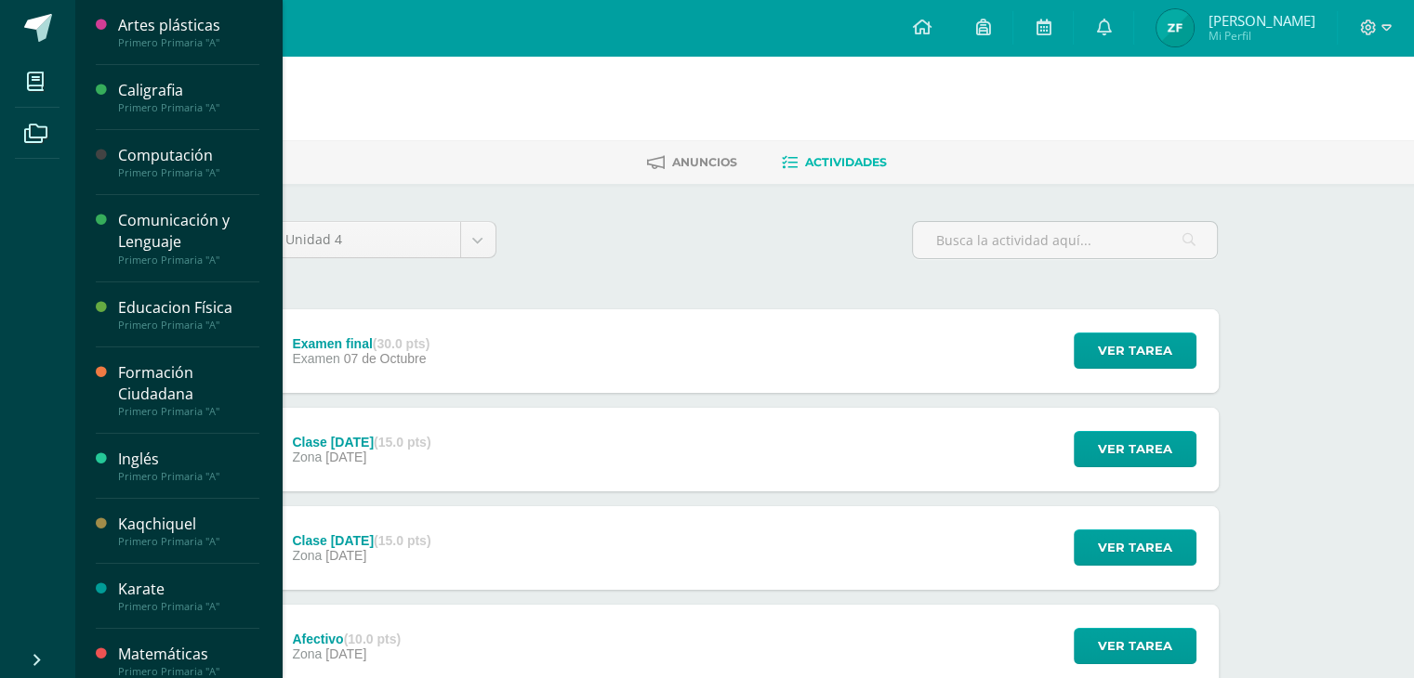
click at [20, 75] on span at bounding box center [36, 81] width 42 height 42
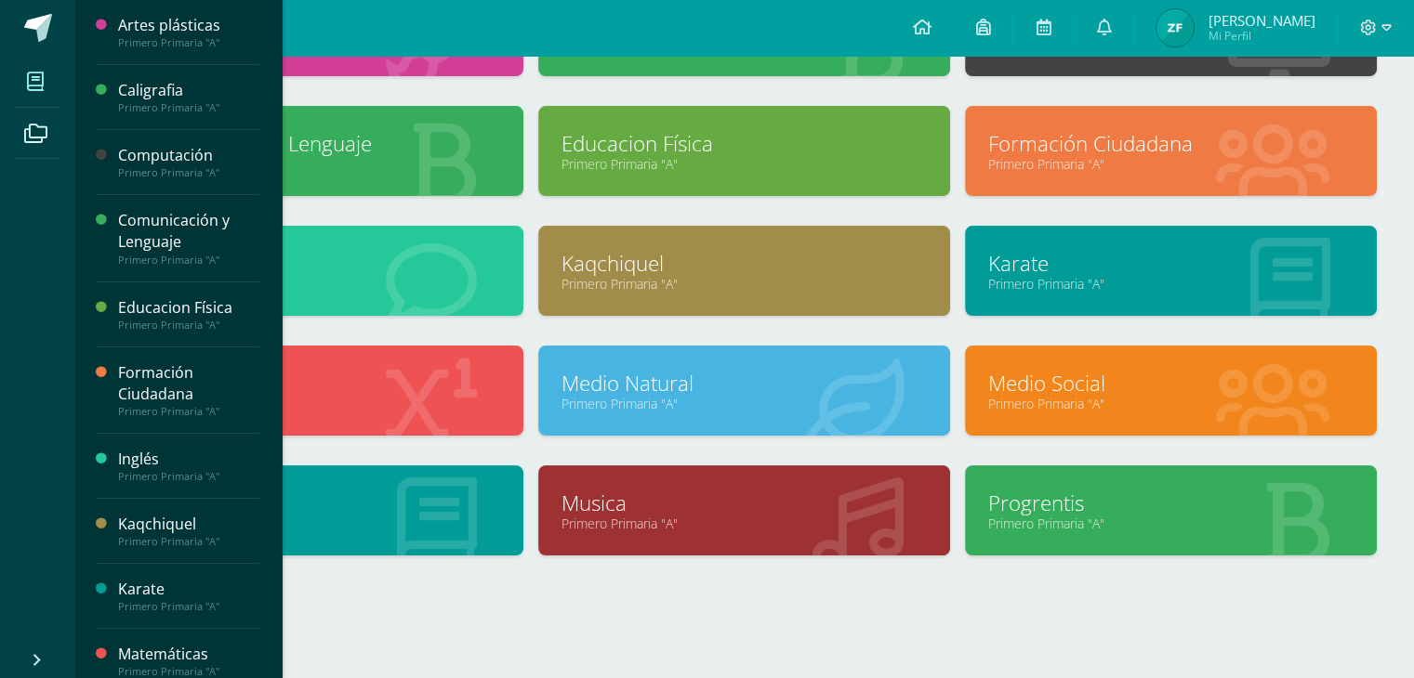
scroll to position [215, 0]
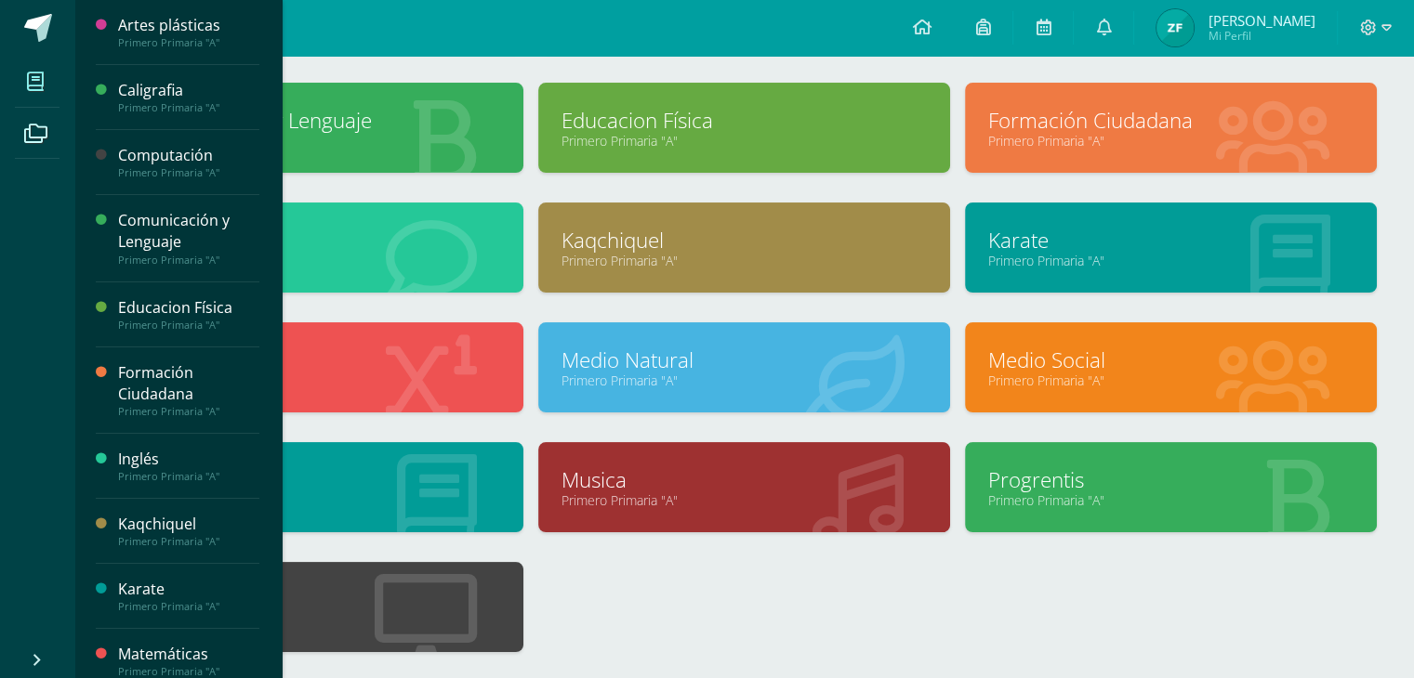
click at [467, 600] on link "Robótica" at bounding box center [317, 599] width 365 height 29
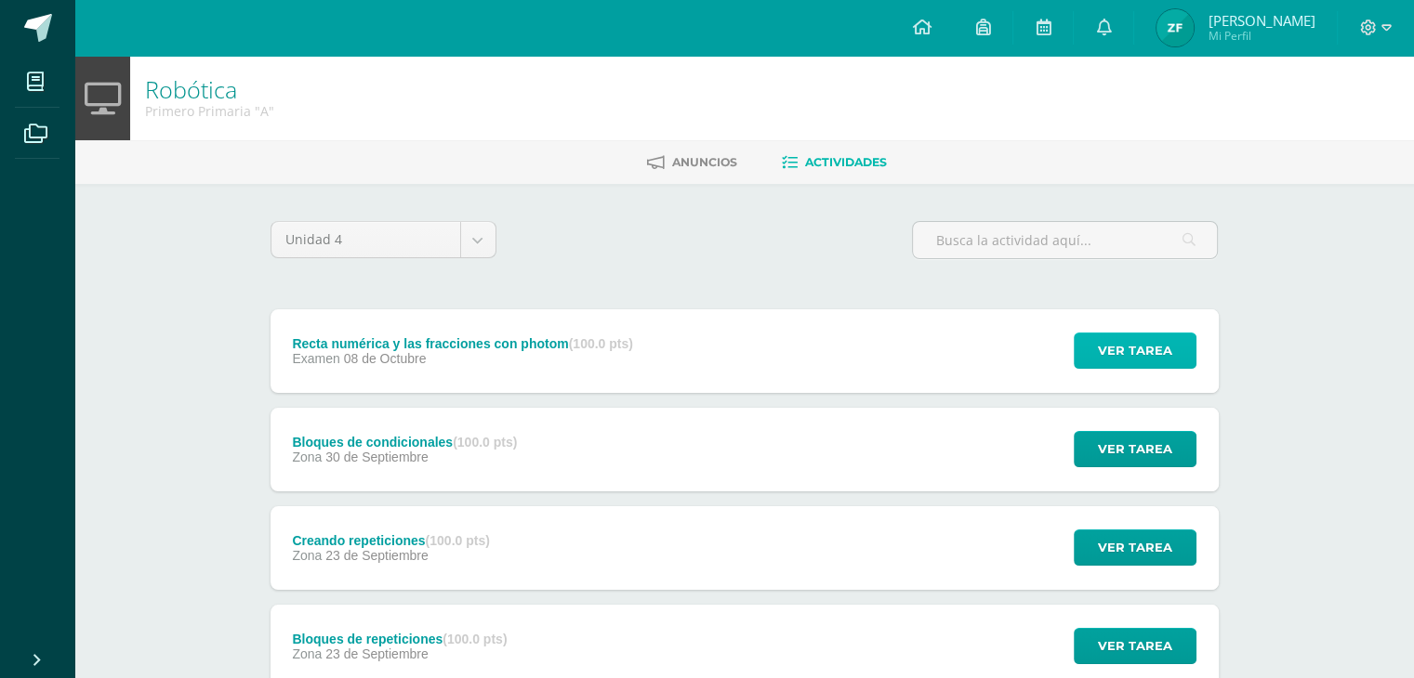
click at [1108, 358] on span "Ver tarea" at bounding box center [1135, 351] width 74 height 34
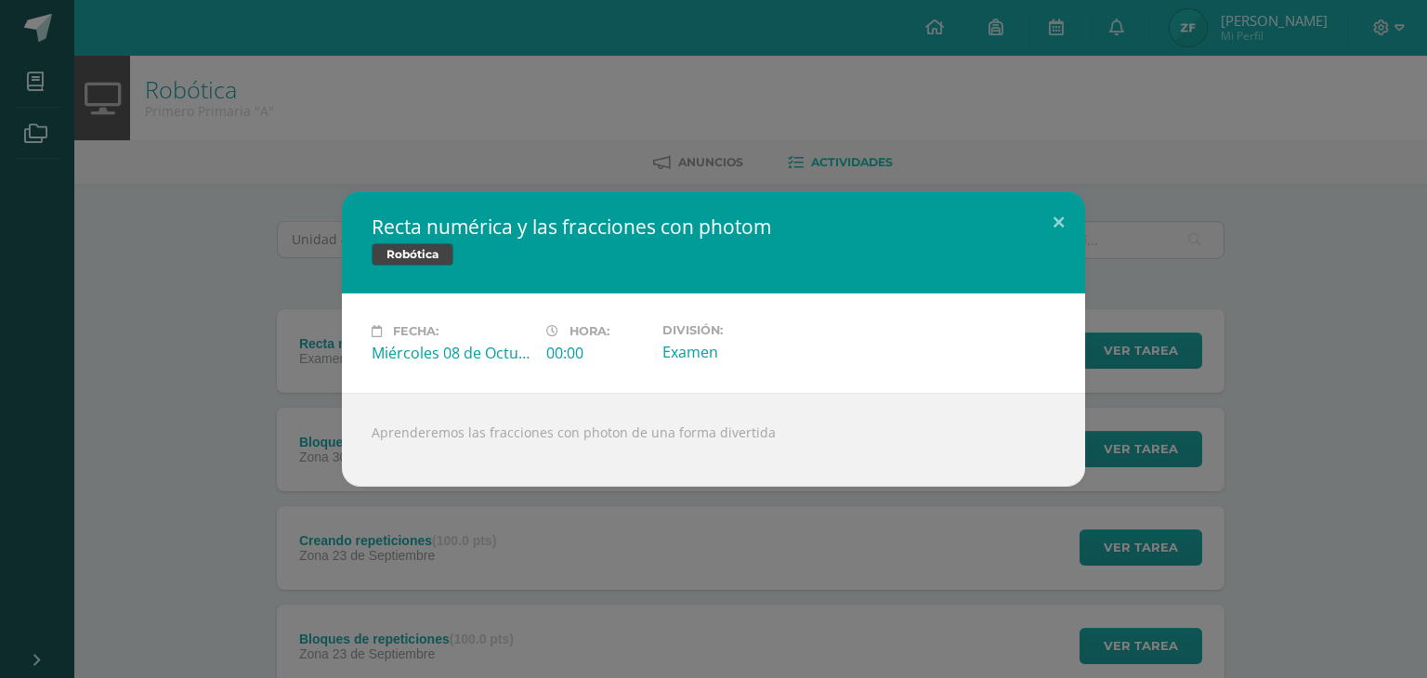
click at [136, 345] on div "Recta numérica y las fracciones con photom Robótica Fecha: [DATE] Hora: 00:00 D…" at bounding box center [713, 339] width 1413 height 296
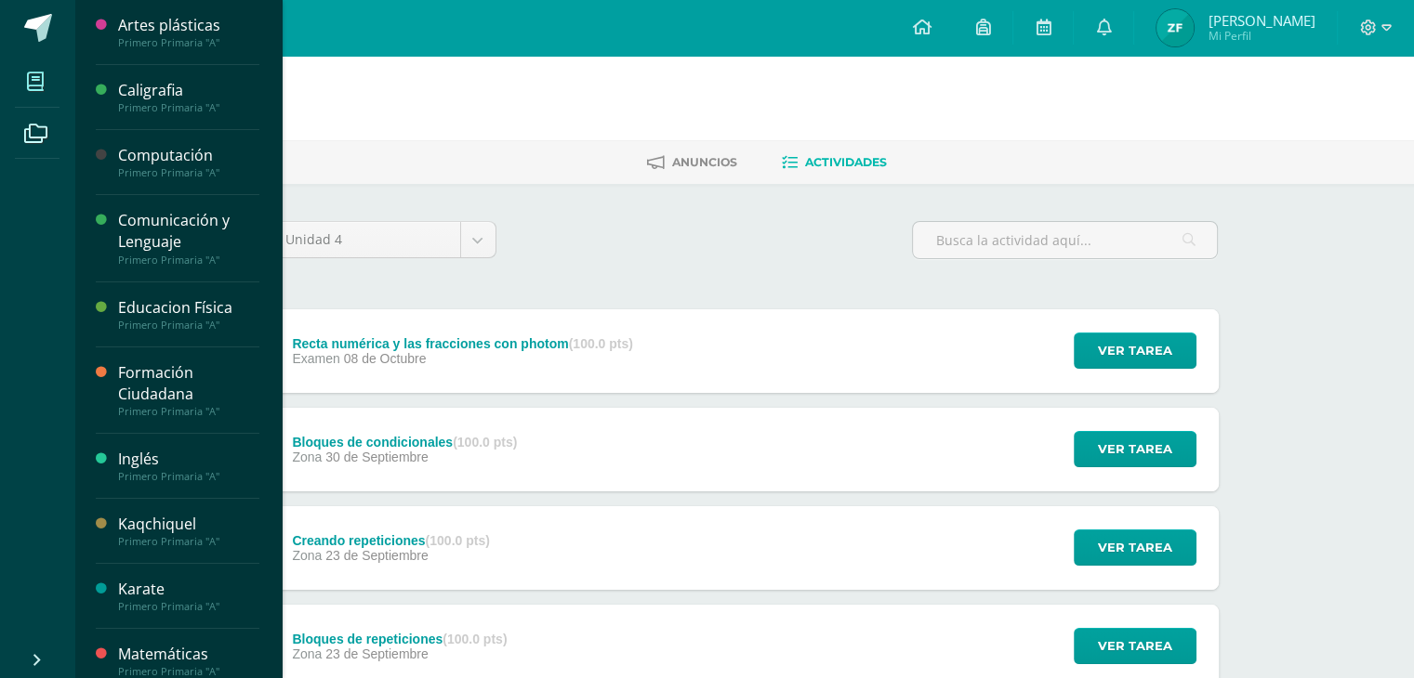
click at [42, 85] on icon at bounding box center [35, 81] width 17 height 19
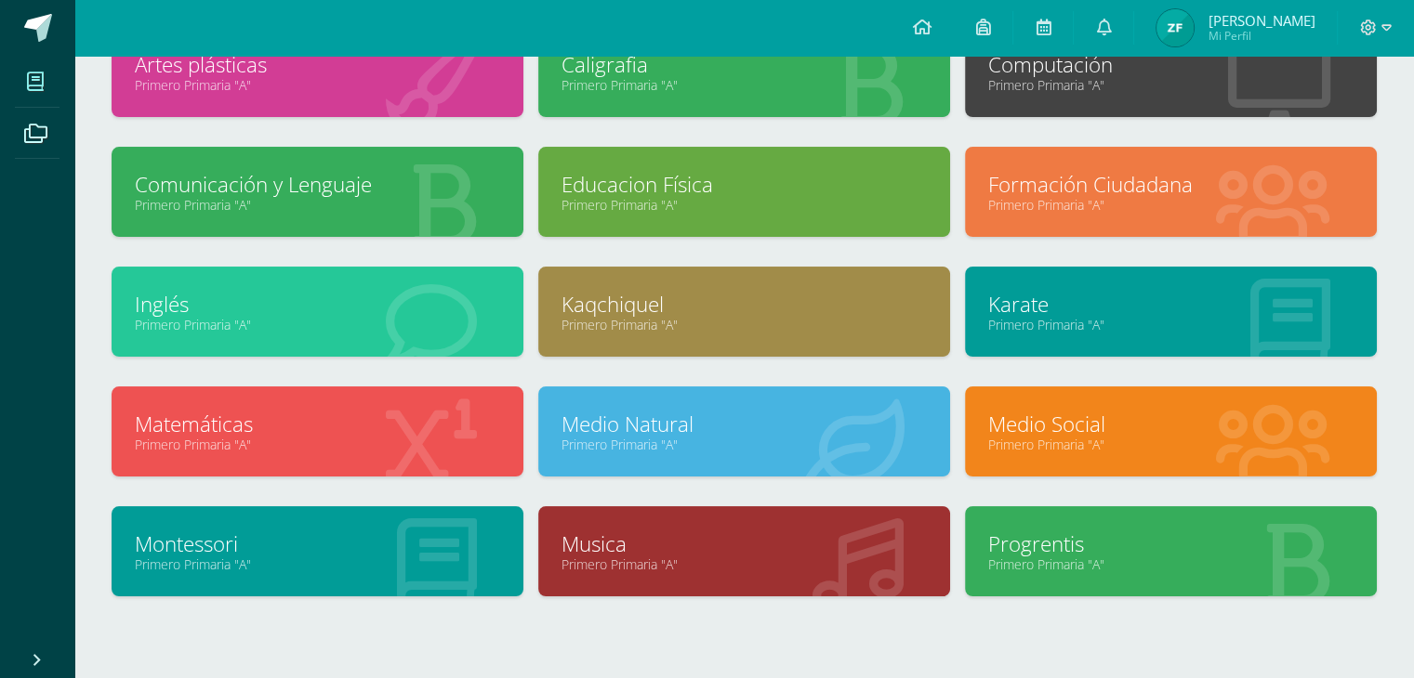
scroll to position [186, 0]
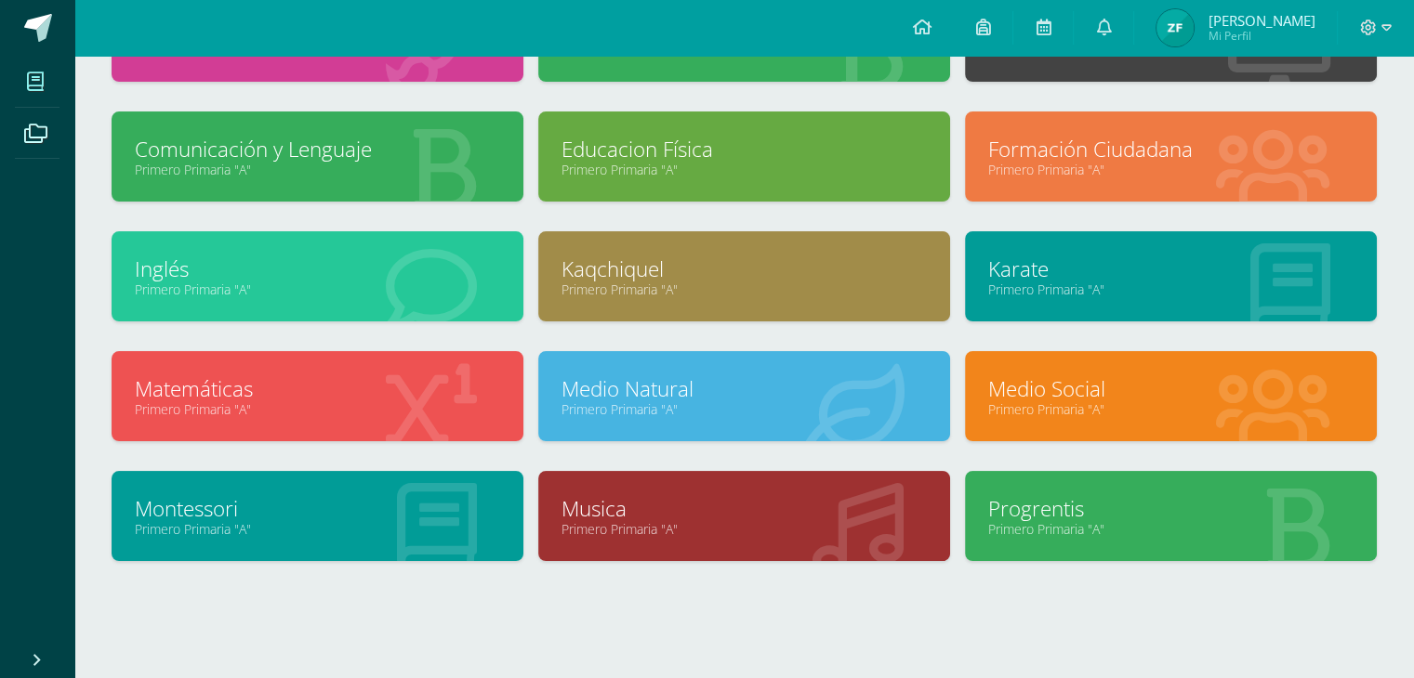
click at [1112, 515] on link "Progrentis" at bounding box center [1170, 508] width 365 height 29
